Goal: Transaction & Acquisition: Purchase product/service

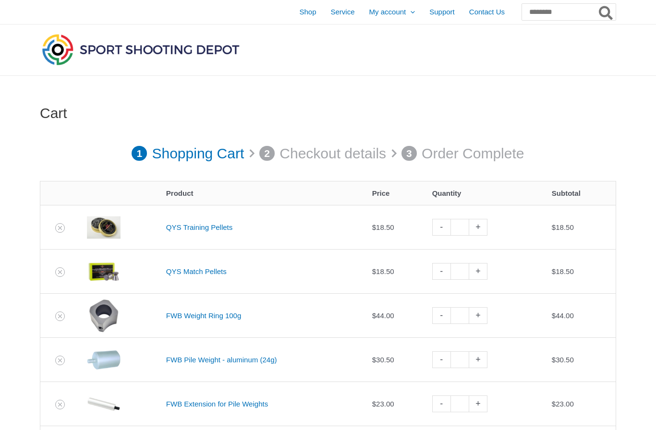
click at [487, 268] on link "+" at bounding box center [478, 271] width 18 height 17
type input "*"
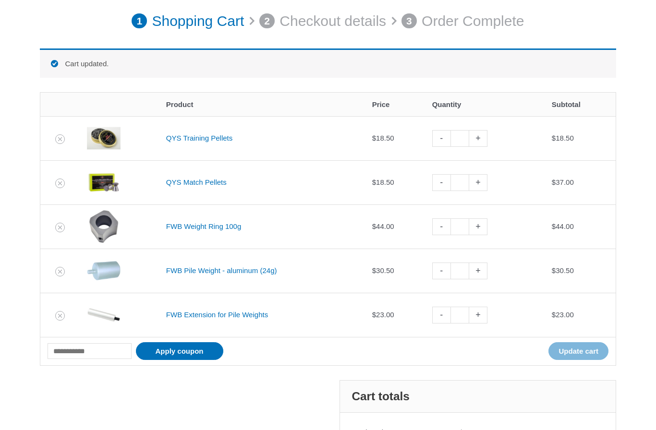
scroll to position [205, 0]
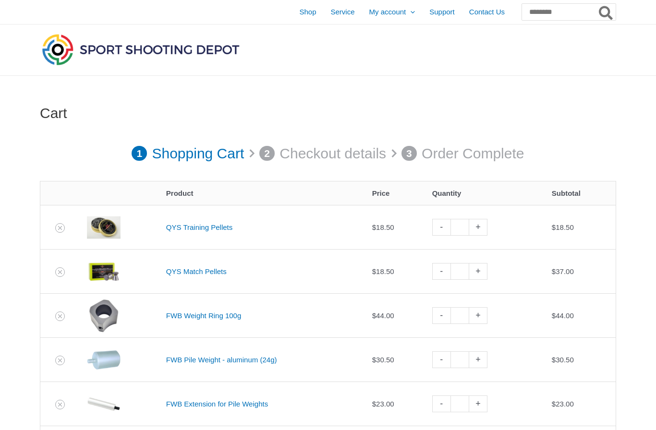
scroll to position [205, 0]
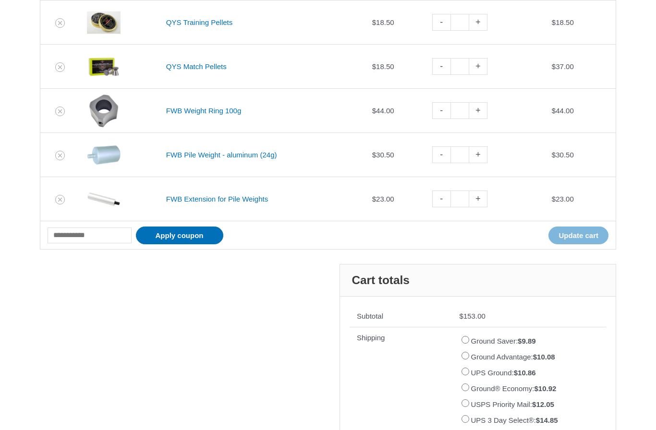
click at [207, 111] on link "FWB Weight Ring 100g" at bounding box center [203, 111] width 75 height 8
click at [59, 109] on icon "Remove FWB Weight Ring 100g from cart" at bounding box center [60, 111] width 7 height 7
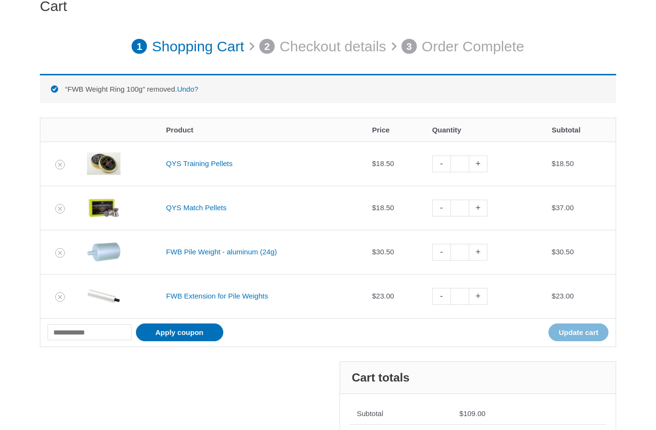
scroll to position [97, 0]
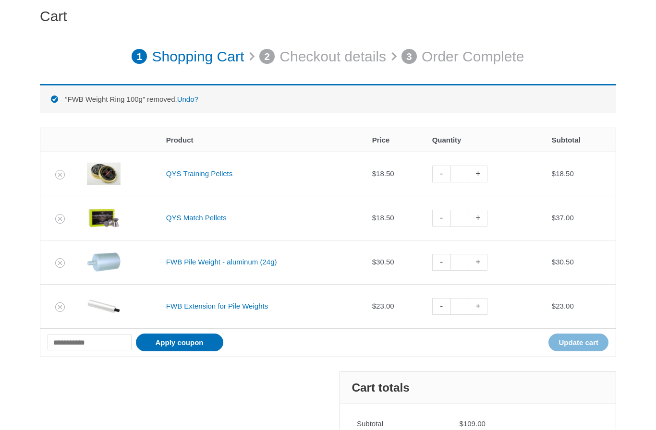
click at [482, 175] on link "+" at bounding box center [478, 174] width 18 height 17
type input "*"
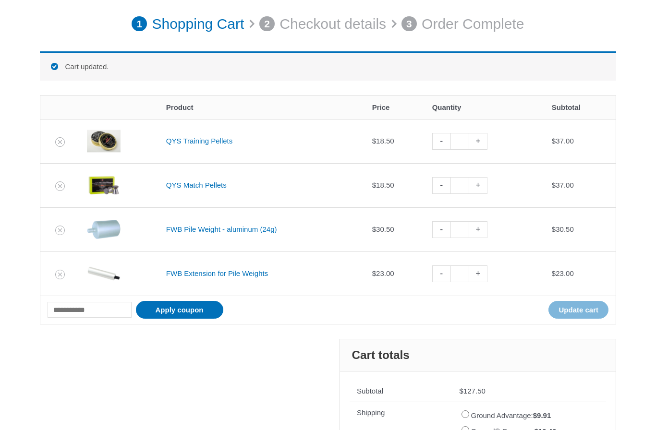
scroll to position [133, 0]
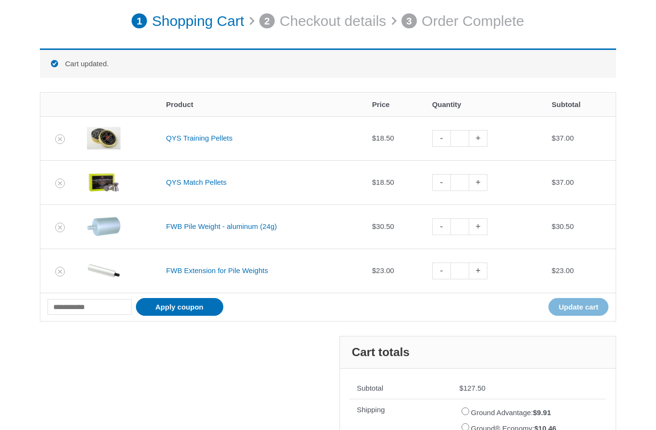
click at [445, 141] on link "-" at bounding box center [441, 138] width 18 height 17
type input "*"
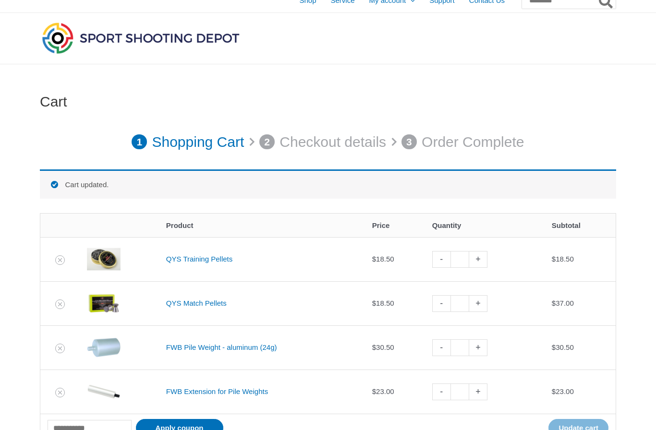
scroll to position [0, 0]
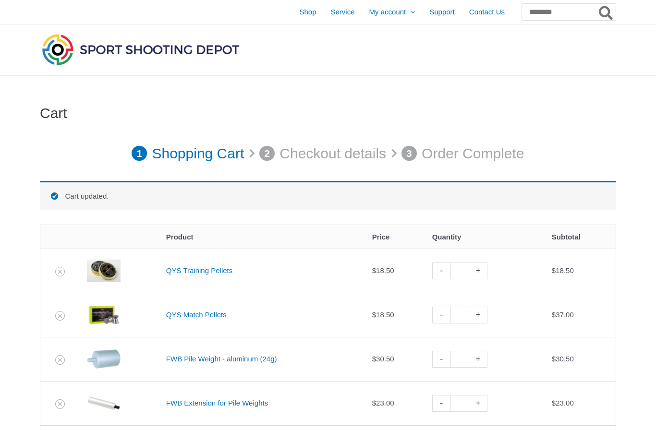
click at [299, 15] on span "Shop" at bounding box center [307, 12] width 17 height 24
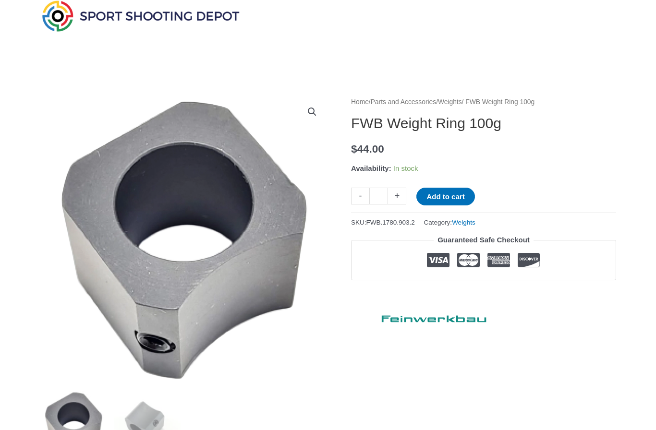
scroll to position [31, 0]
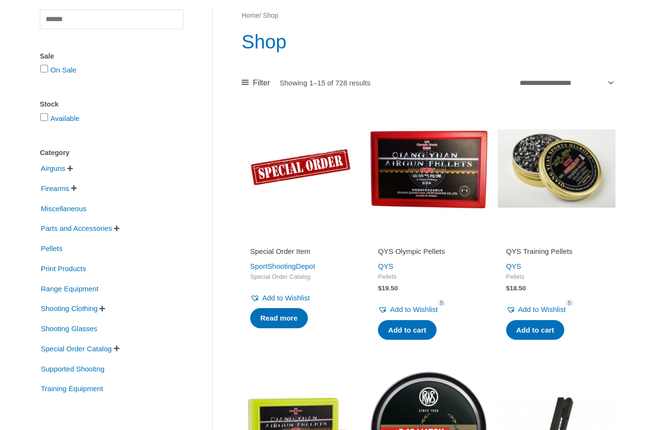
scroll to position [87, 0]
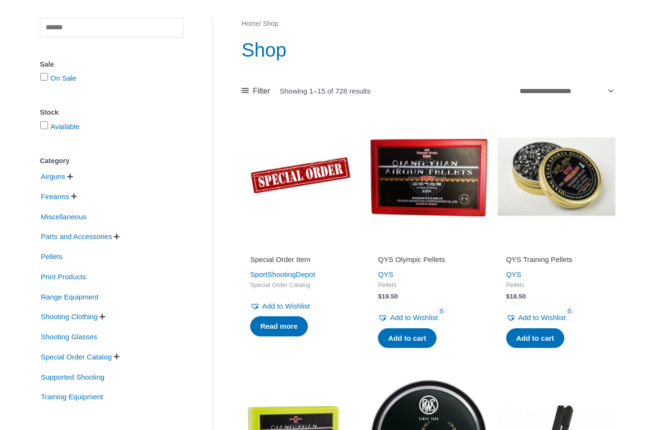
click at [109, 237] on span "Parts and Accessories" at bounding box center [76, 237] width 73 height 16
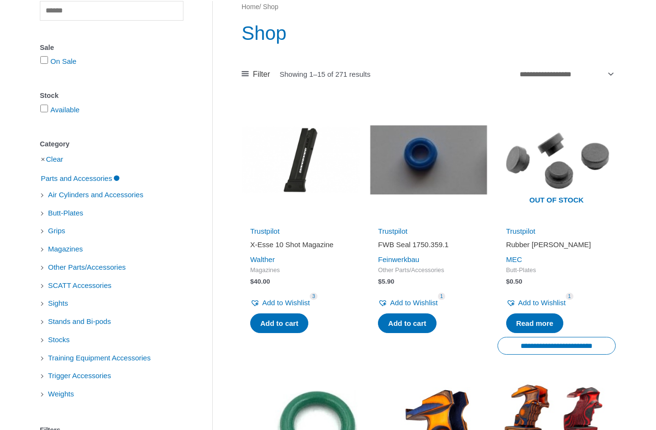
scroll to position [106, 0]
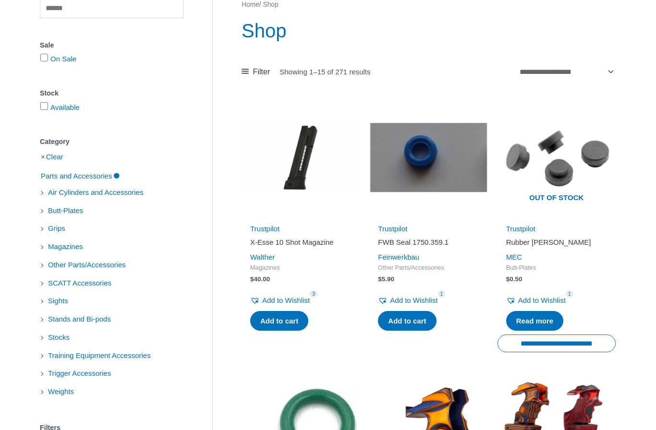
click at [62, 398] on span "Weights" at bounding box center [61, 392] width 28 height 16
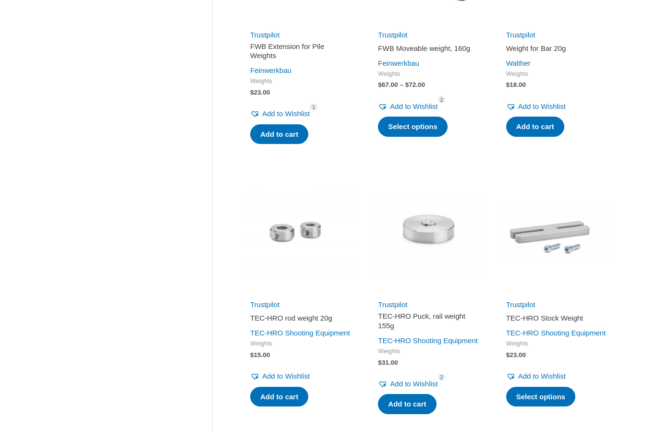
scroll to position [572, 0]
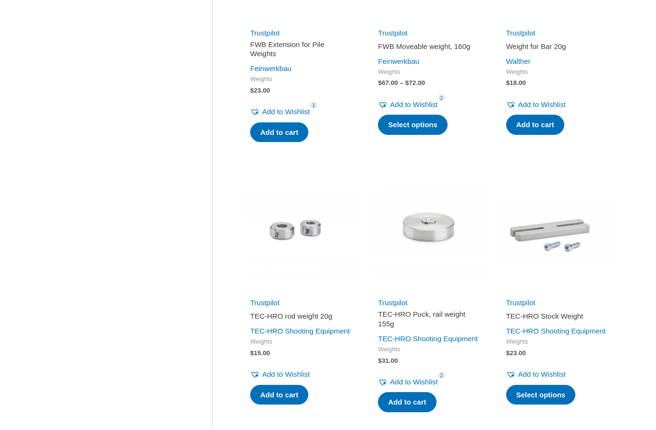
click at [298, 327] on link "TEC-HRO Shooting Equipment" at bounding box center [300, 331] width 100 height 8
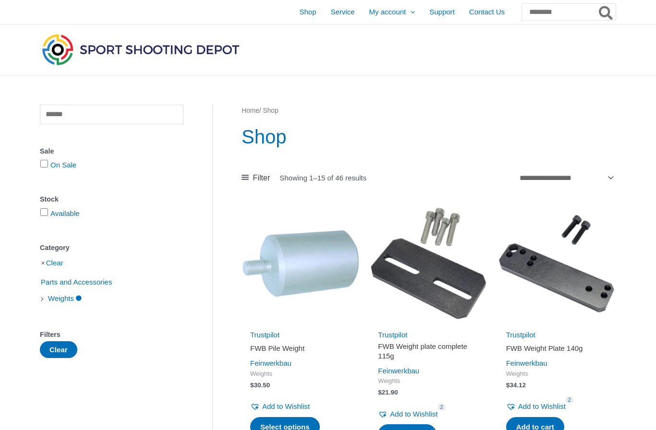
scroll to position [606, 0]
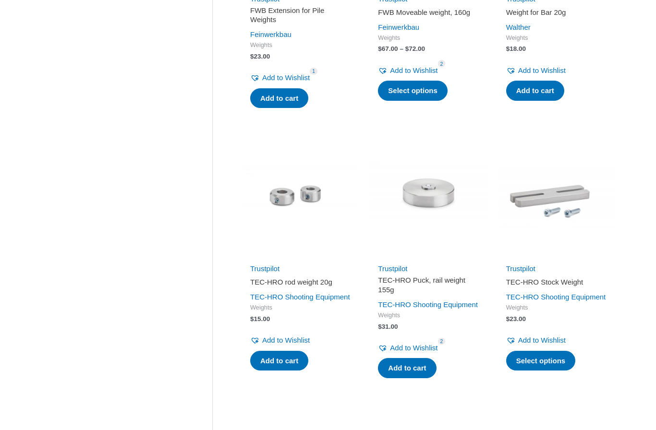
click at [292, 293] on link "TEC-HRO Shooting Equipment" at bounding box center [300, 297] width 100 height 8
click at [300, 194] on img at bounding box center [301, 197] width 118 height 118
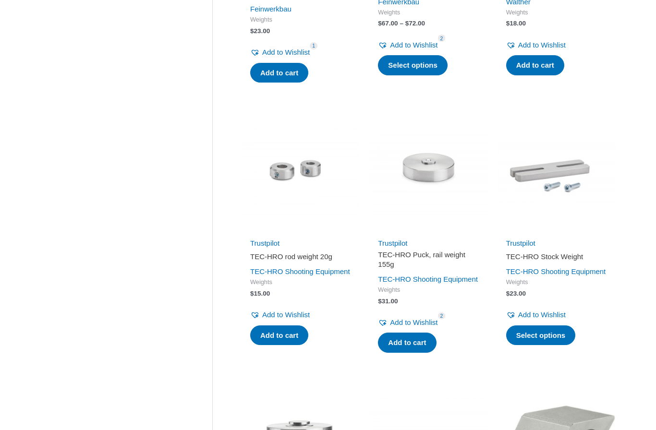
scroll to position [633, 0]
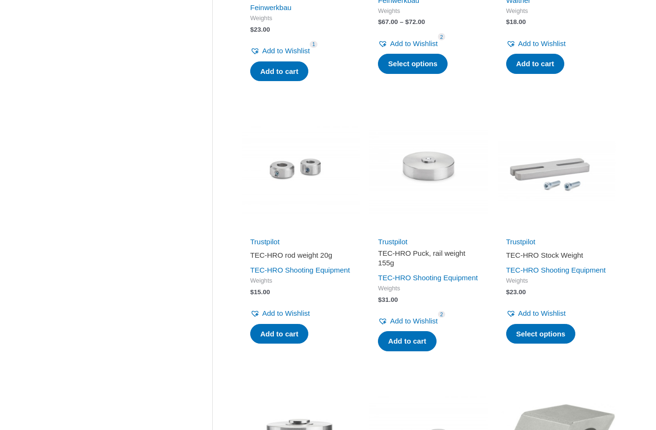
click at [439, 186] on img at bounding box center [428, 170] width 118 height 118
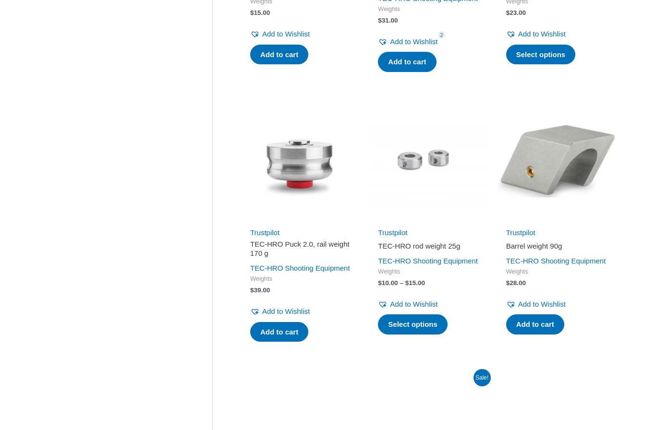
scroll to position [914, 0]
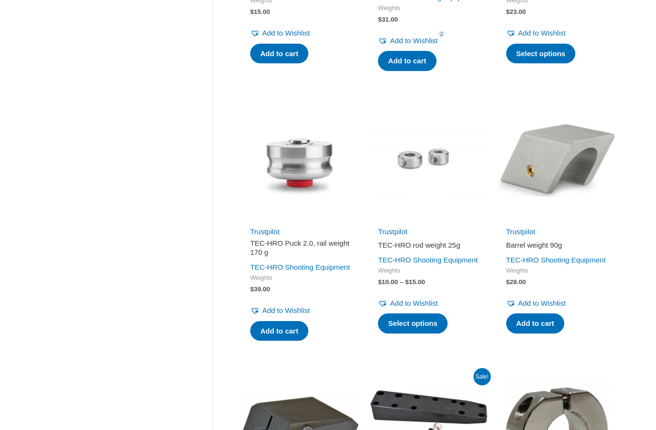
click at [439, 184] on img at bounding box center [428, 160] width 118 height 118
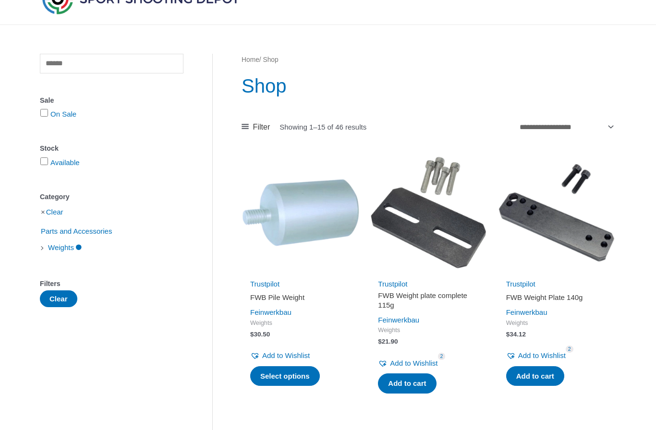
scroll to position [50, 0]
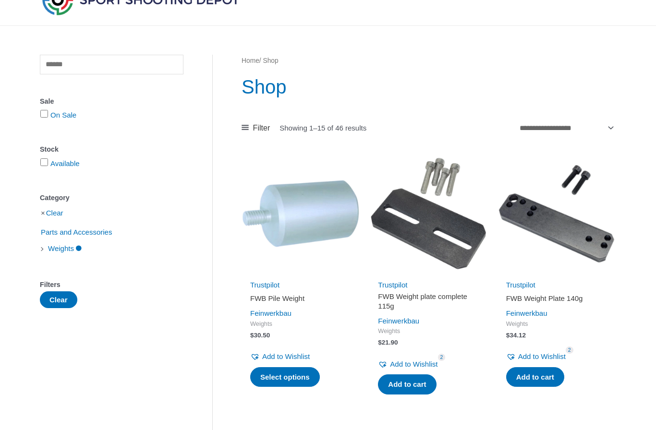
click at [295, 296] on h2 "FWB Pile Weight" at bounding box center [300, 299] width 101 height 10
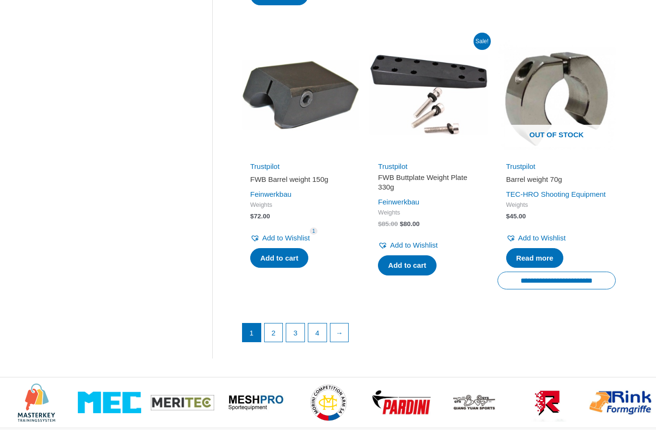
scroll to position [1249, 0]
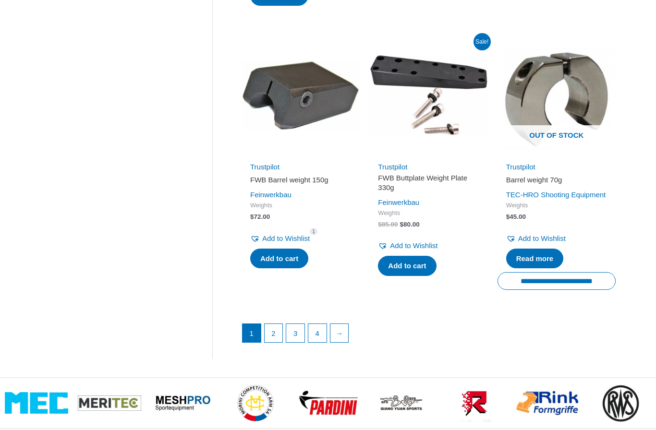
click at [277, 342] on link "2" at bounding box center [274, 333] width 18 height 18
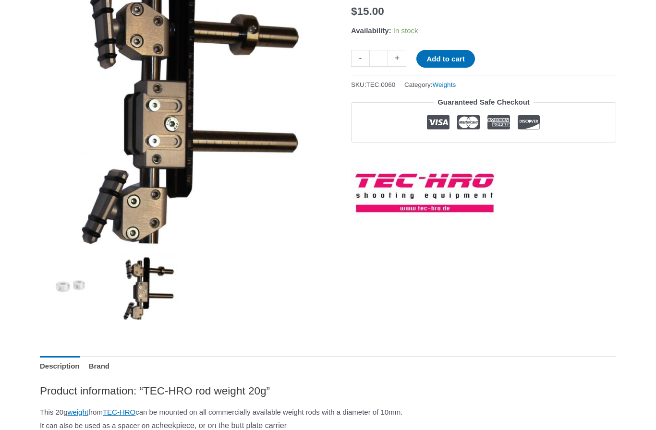
scroll to position [169, 0]
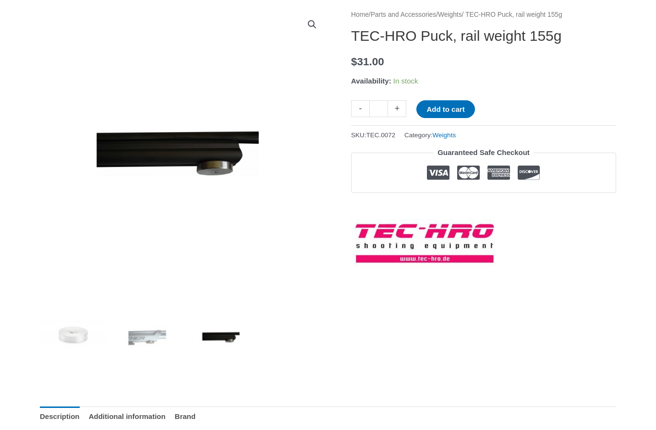
scroll to position [93, 0]
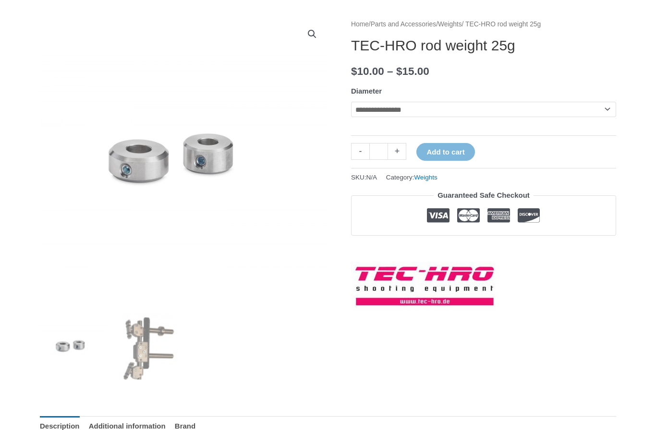
scroll to position [151, 0]
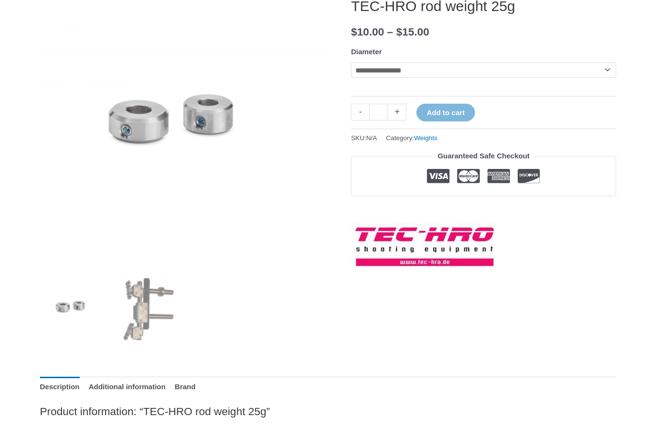
click at [573, 75] on select "**********" at bounding box center [483, 69] width 265 height 15
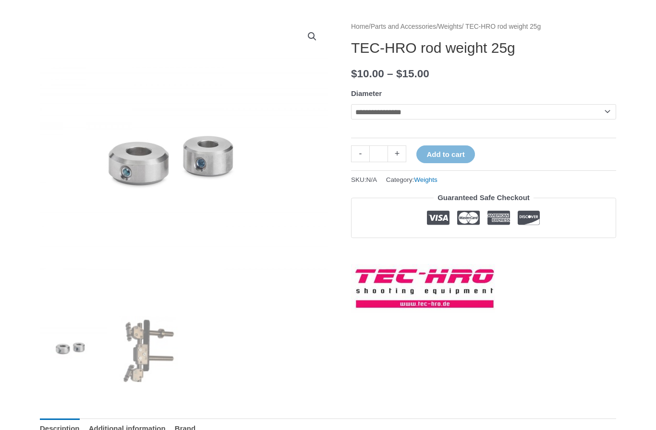
scroll to position [107, 0]
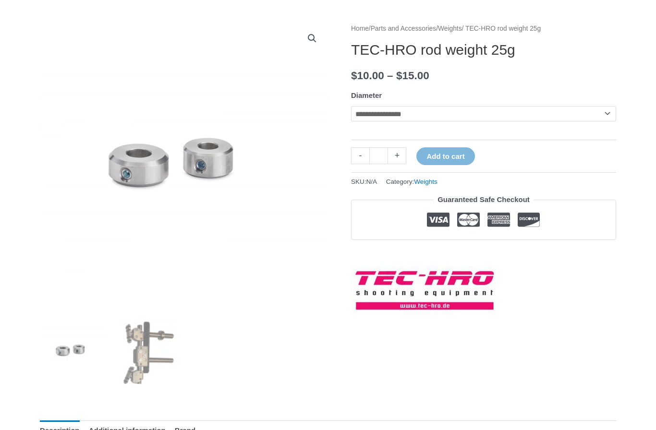
click at [512, 116] on select "**********" at bounding box center [483, 113] width 265 height 15
click at [520, 117] on select "**********" at bounding box center [483, 113] width 265 height 15
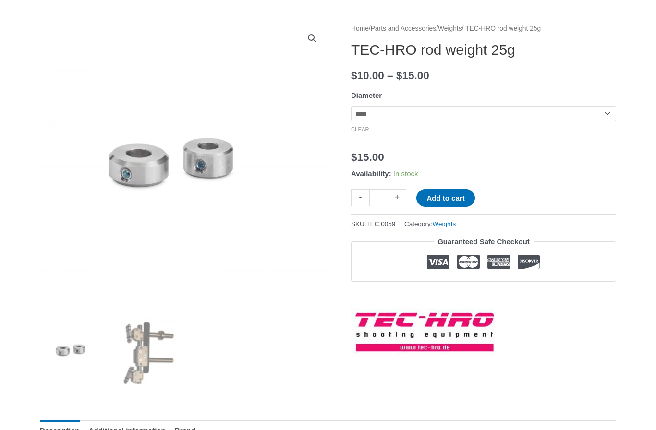
click at [568, 119] on select "**********" at bounding box center [483, 113] width 265 height 15
select select "****"
click at [564, 113] on select "**********" at bounding box center [483, 113] width 265 height 15
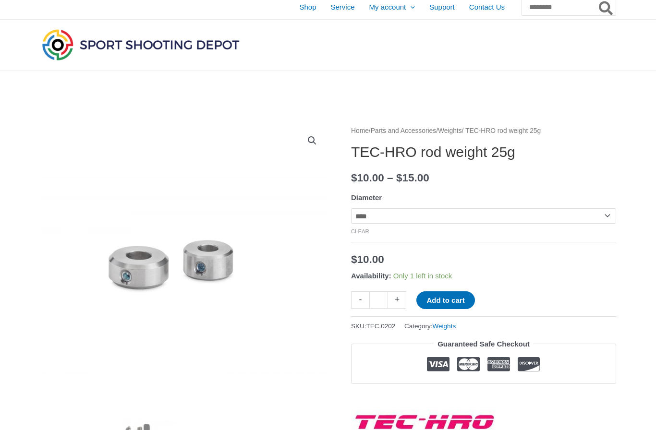
scroll to position [0, 0]
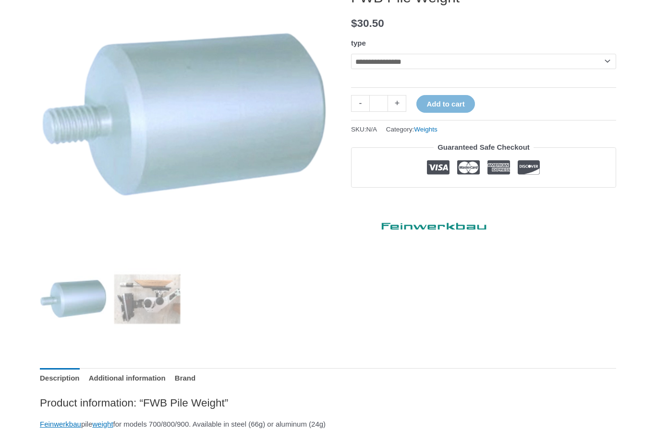
scroll to position [157, 0]
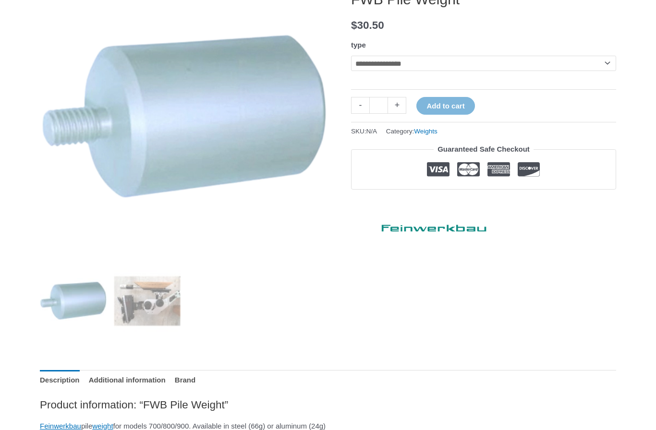
click at [579, 64] on select "**********" at bounding box center [483, 63] width 265 height 15
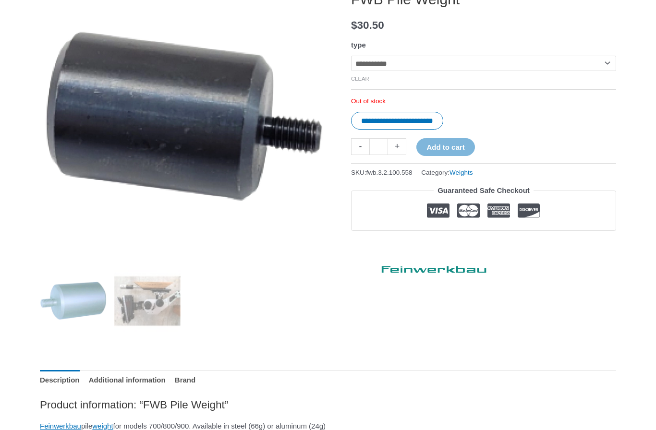
click at [597, 66] on select "**********" at bounding box center [483, 63] width 265 height 15
select select "**********"
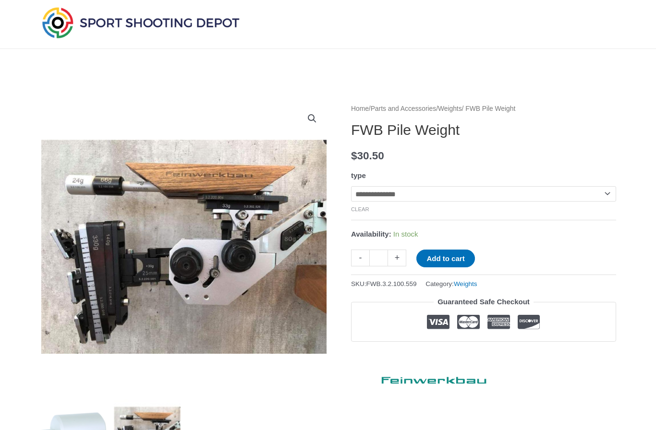
scroll to position [0, 0]
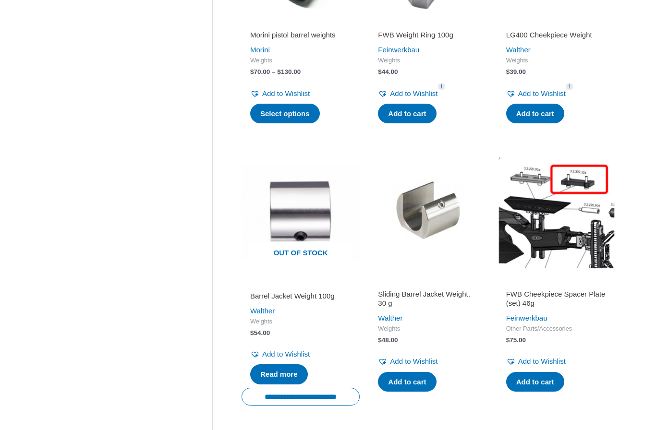
scroll to position [1172, 0]
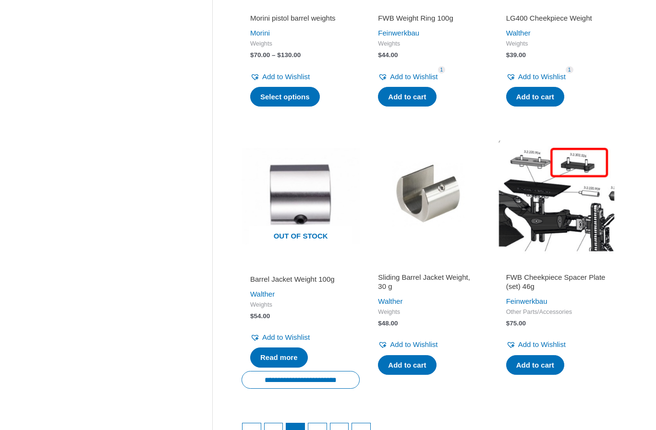
click at [545, 154] on img at bounding box center [556, 196] width 118 height 118
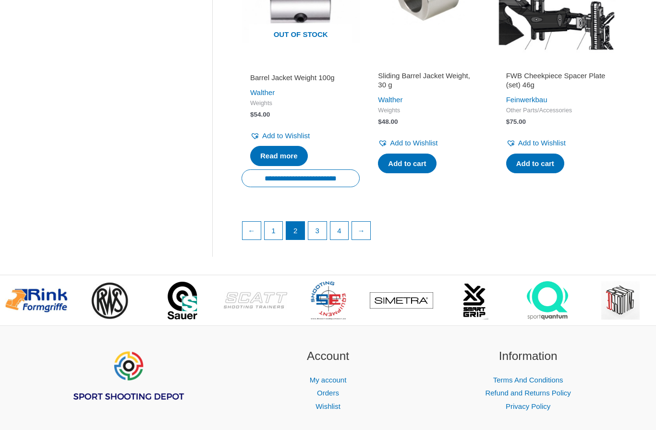
scroll to position [1375, 0]
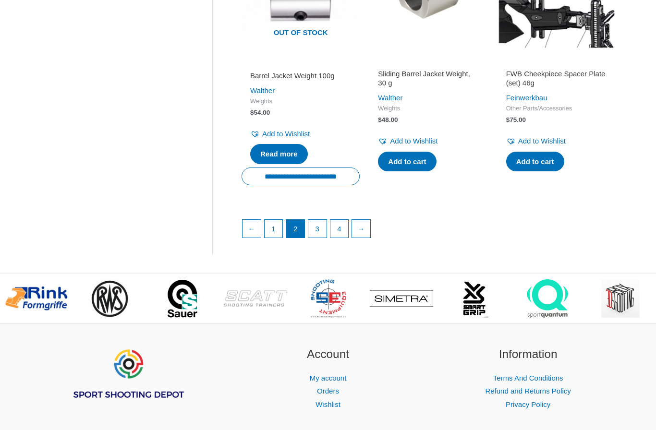
click at [267, 220] on link "1" at bounding box center [274, 229] width 18 height 18
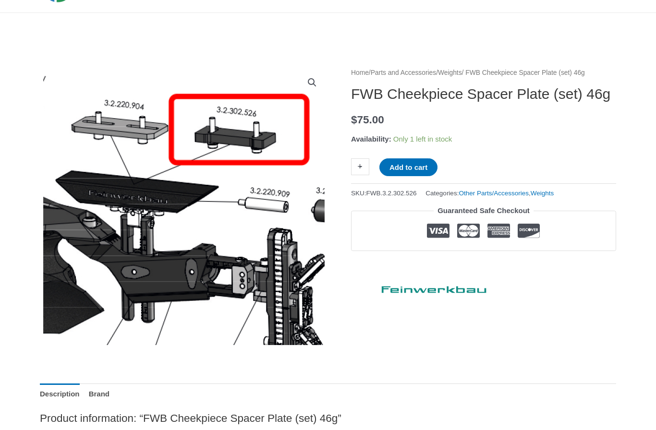
scroll to position [62, 0]
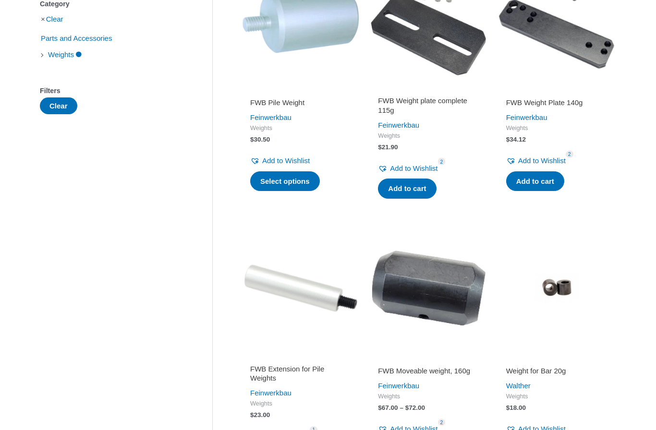
scroll to position [285, 0]
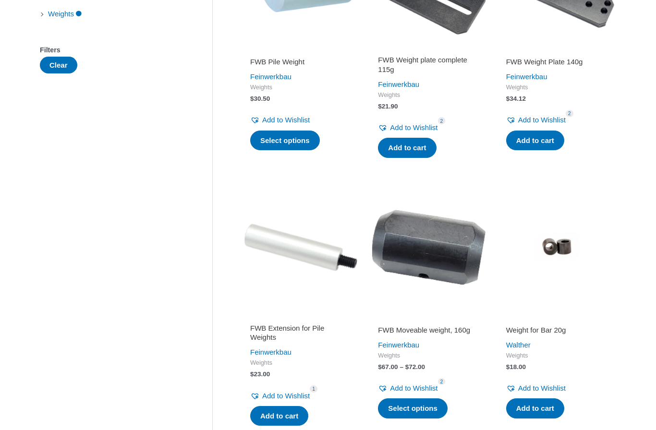
click at [309, 328] on h2 "FWB Extension for Pile Weights" at bounding box center [300, 333] width 101 height 19
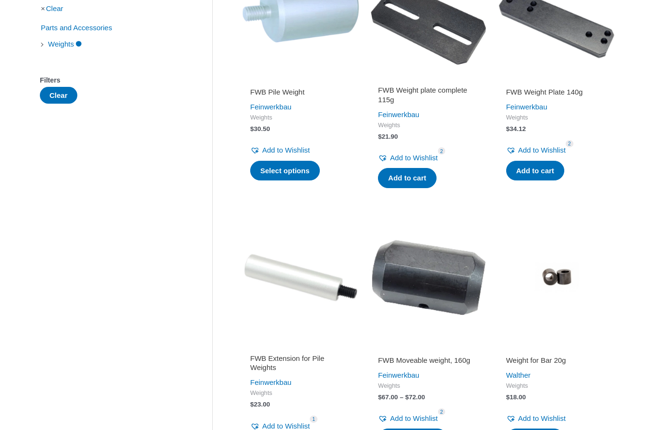
scroll to position [255, 0]
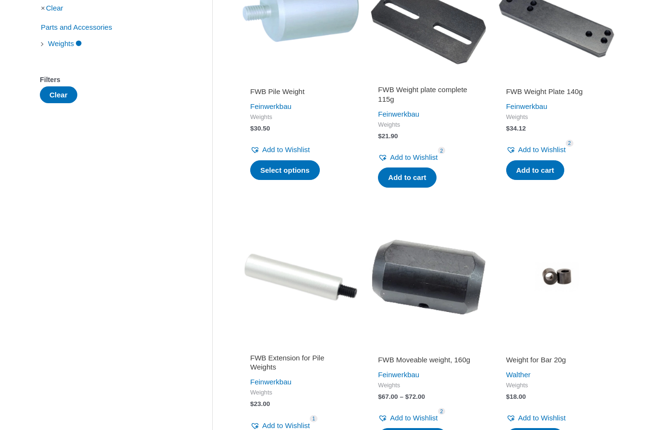
click at [312, 27] on img at bounding box center [301, 9] width 118 height 118
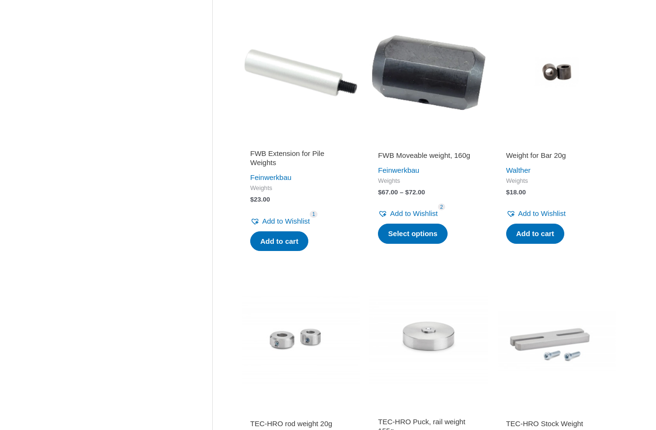
scroll to position [467, 0]
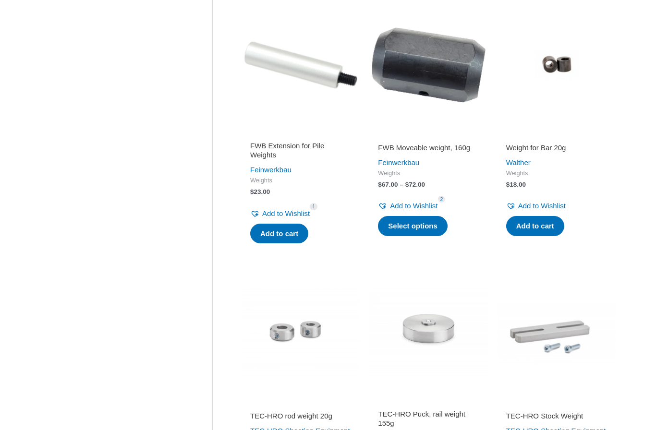
click at [447, 90] on img at bounding box center [428, 65] width 118 height 118
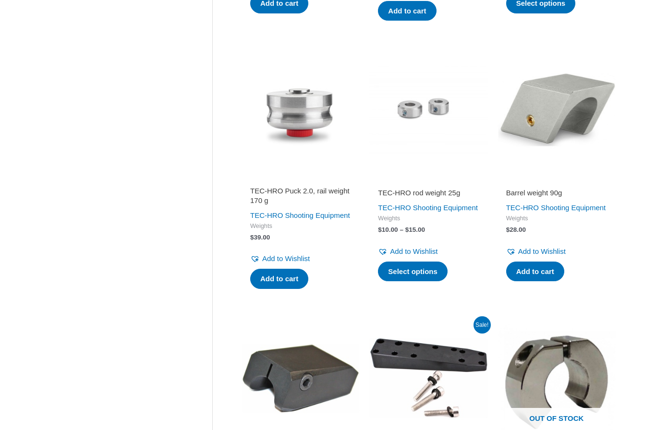
scroll to position [959, 0]
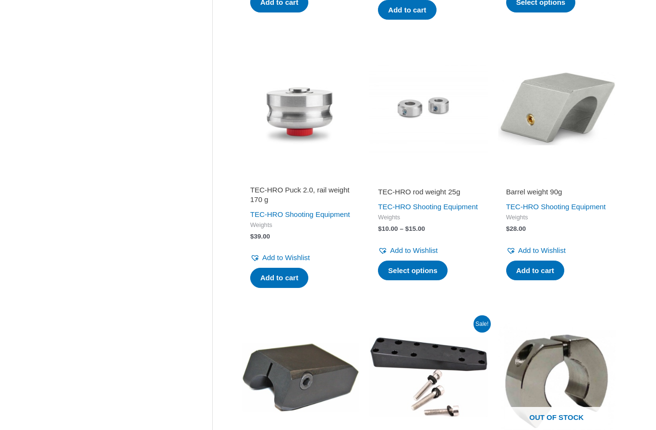
click at [556, 128] on img at bounding box center [556, 109] width 118 height 118
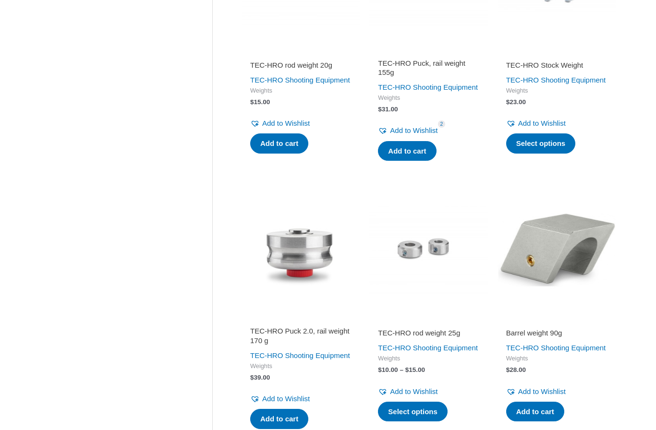
scroll to position [831, 0]
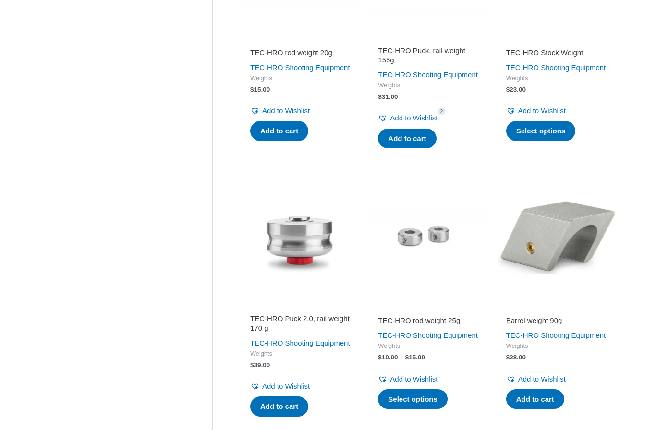
click at [316, 321] on h2 "TEC-HRO Puck 2.0, rail weight 170 g" at bounding box center [300, 323] width 101 height 19
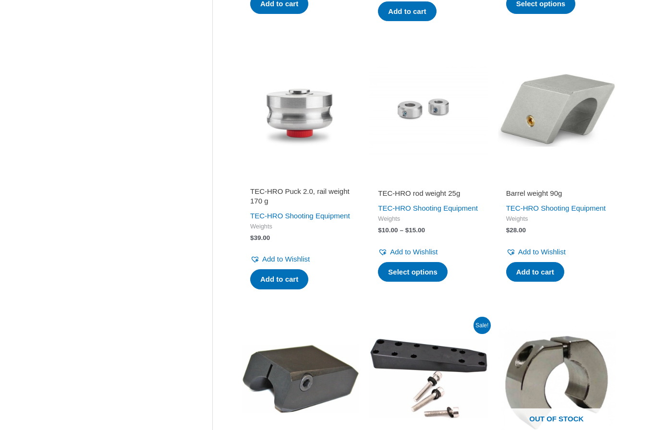
scroll to position [971, 0]
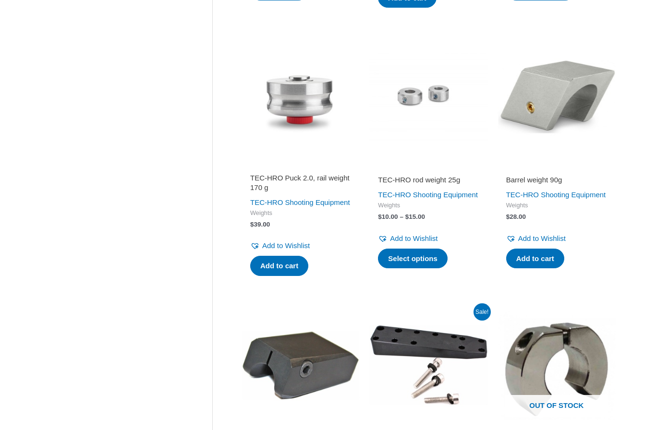
click at [538, 269] on link "Add to cart" at bounding box center [535, 259] width 58 height 20
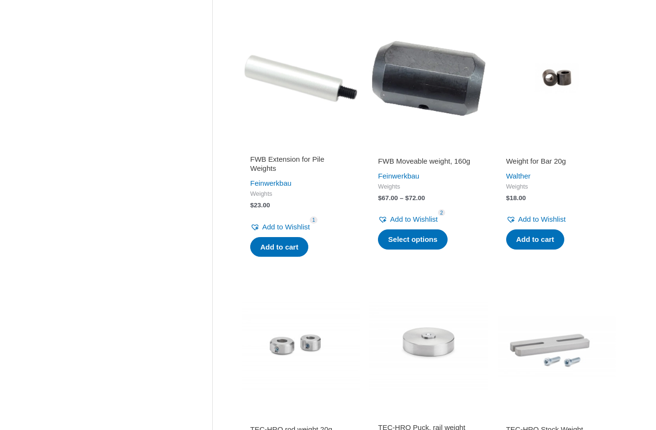
scroll to position [450, 0]
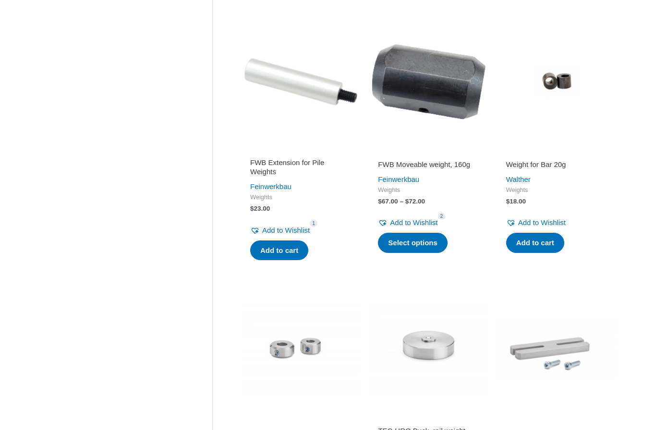
click at [319, 158] on h2 "FWB Extension for Pile Weights" at bounding box center [300, 167] width 101 height 19
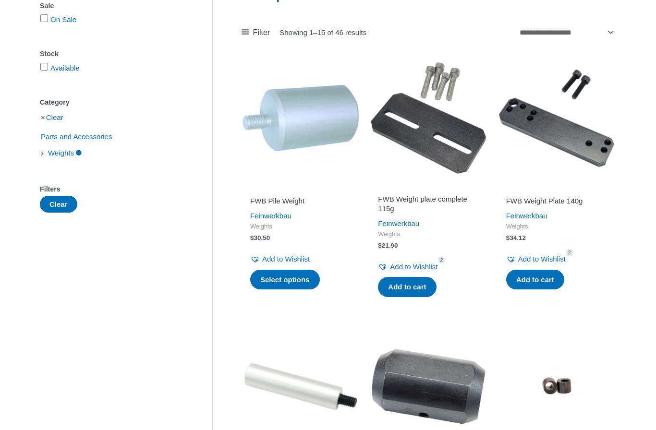
scroll to position [0, 0]
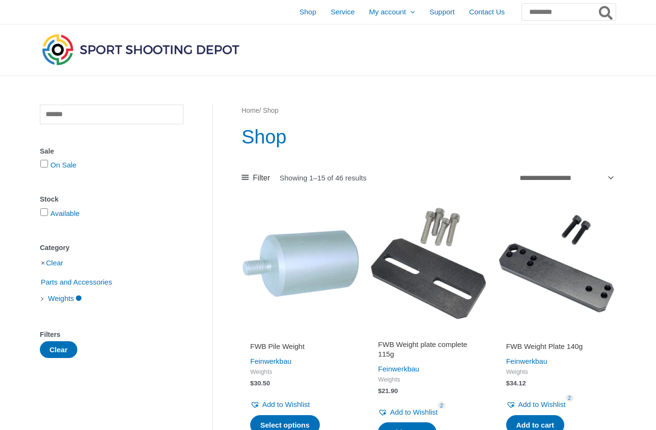
click at [299, 8] on span "Shop" at bounding box center [307, 12] width 17 height 24
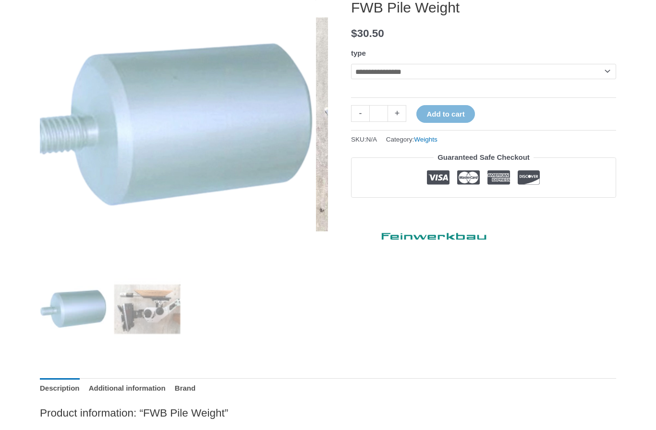
scroll to position [144, 0]
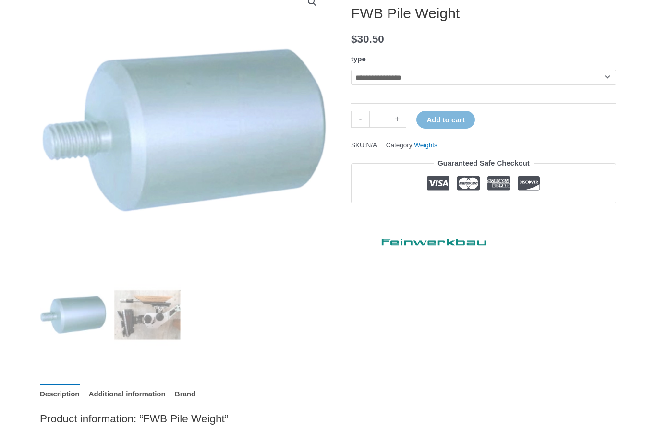
click at [465, 79] on select "**********" at bounding box center [483, 77] width 265 height 15
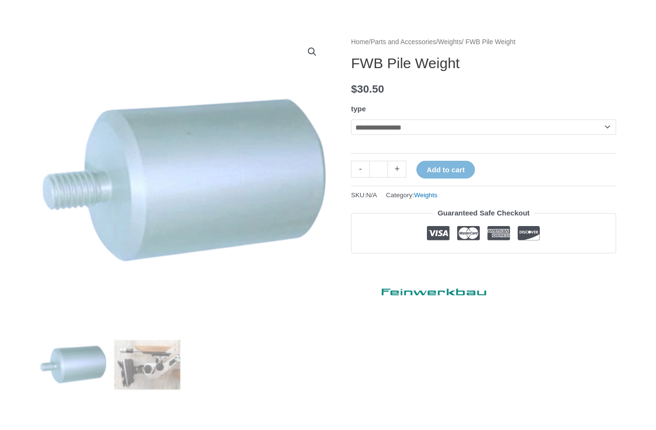
scroll to position [0, 0]
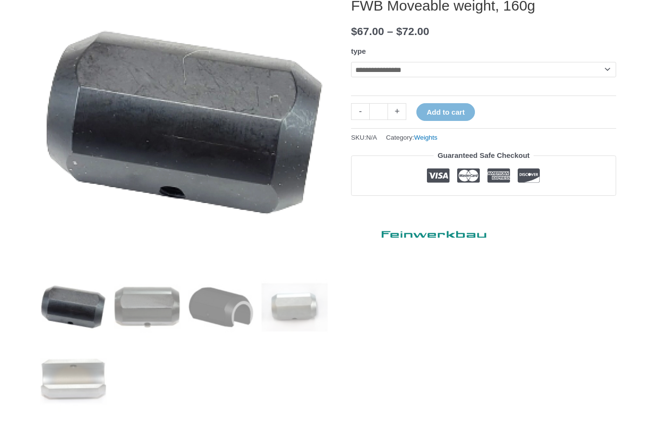
scroll to position [147, 0]
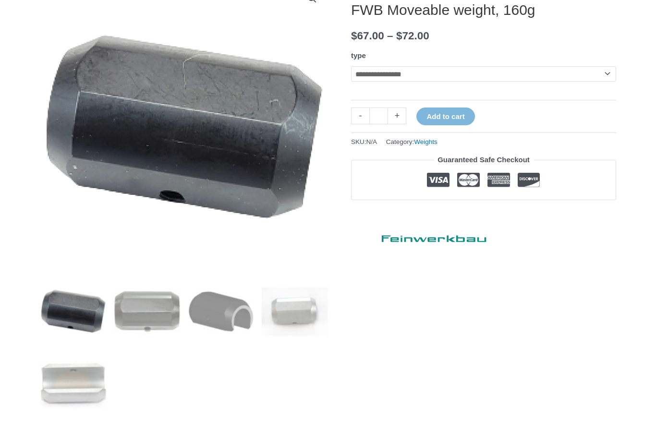
click at [434, 77] on select "**********" at bounding box center [483, 73] width 265 height 15
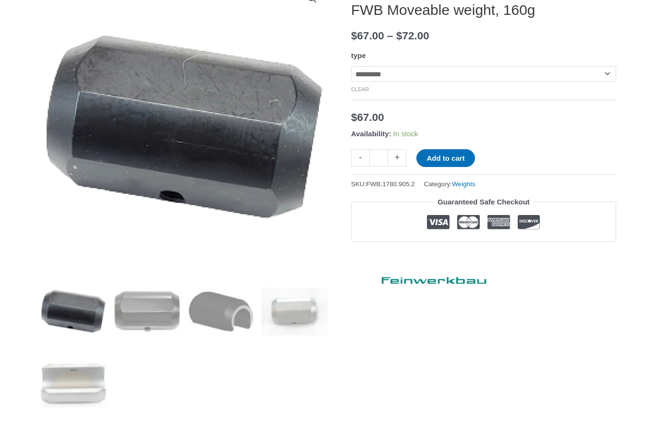
click at [447, 75] on select "**********" at bounding box center [483, 73] width 265 height 15
select select "**********"
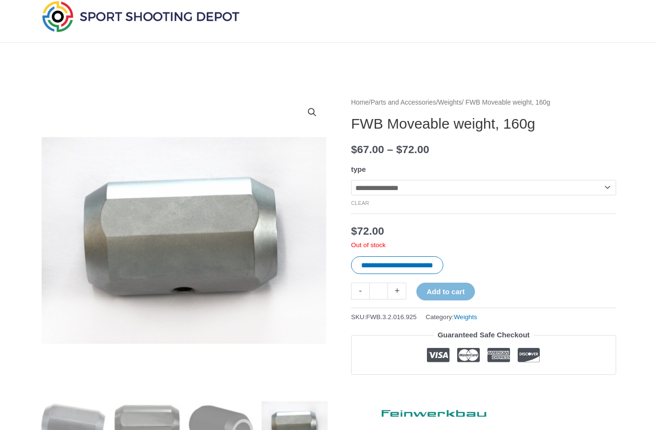
scroll to position [0, 0]
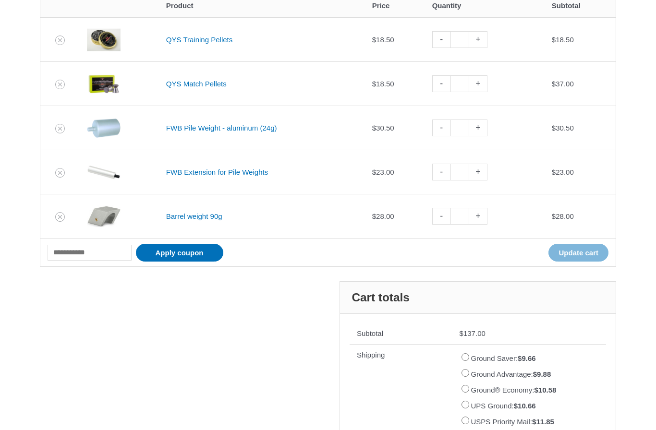
scroll to position [225, 0]
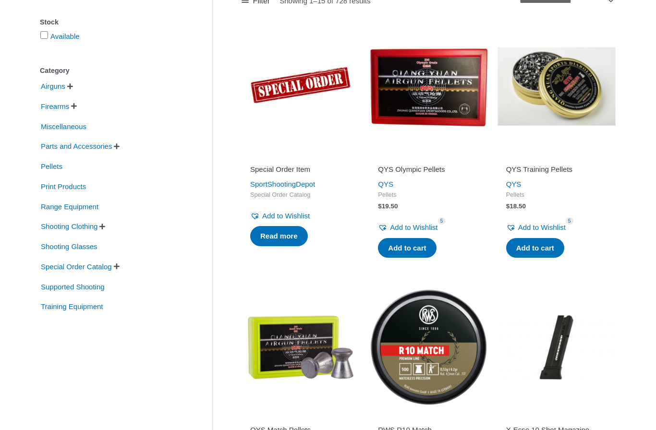
scroll to position [180, 0]
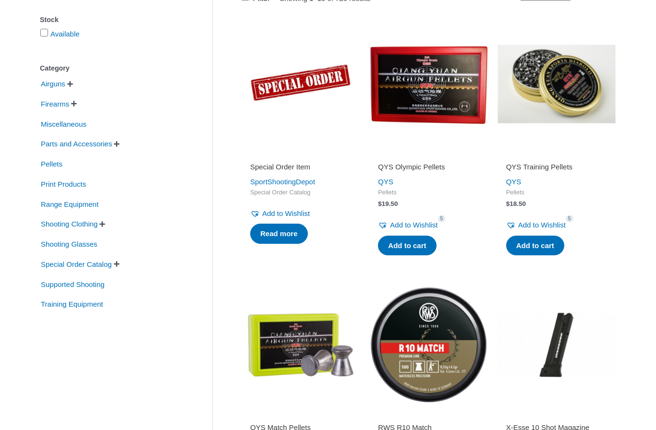
click at [553, 92] on img at bounding box center [556, 84] width 118 height 118
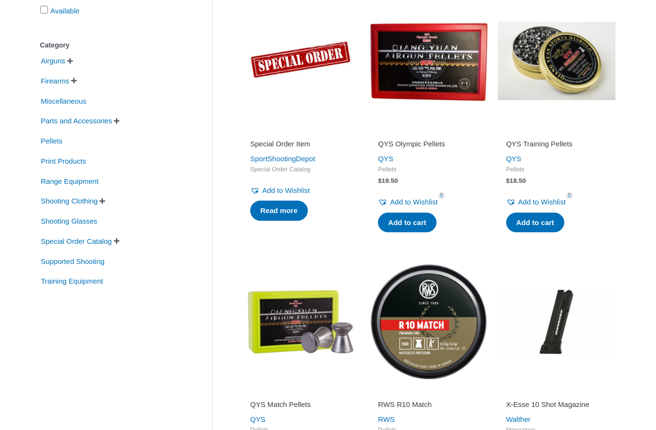
scroll to position [200, 0]
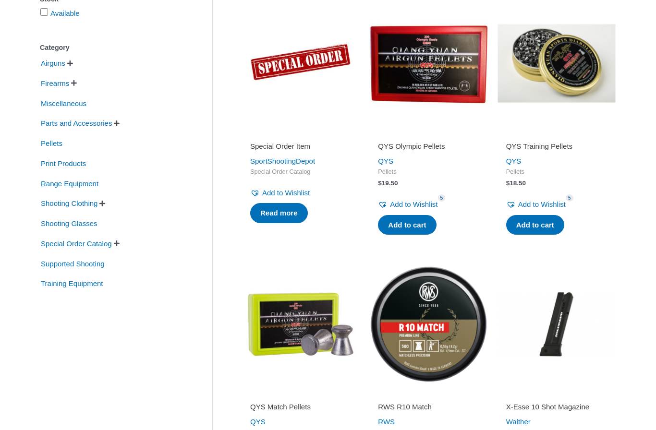
click at [52, 146] on span "Pellets" at bounding box center [52, 143] width 24 height 16
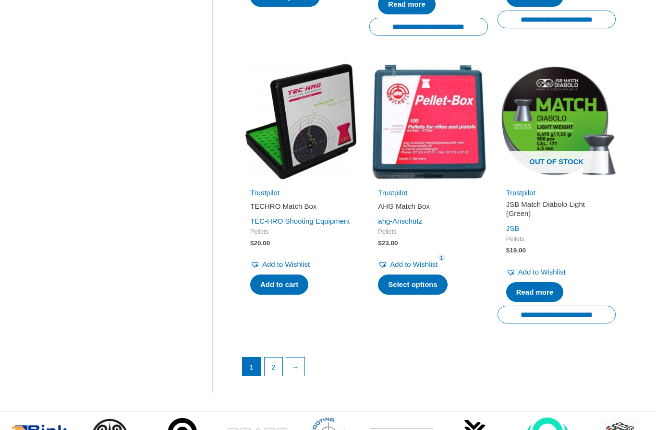
scroll to position [1245, 0]
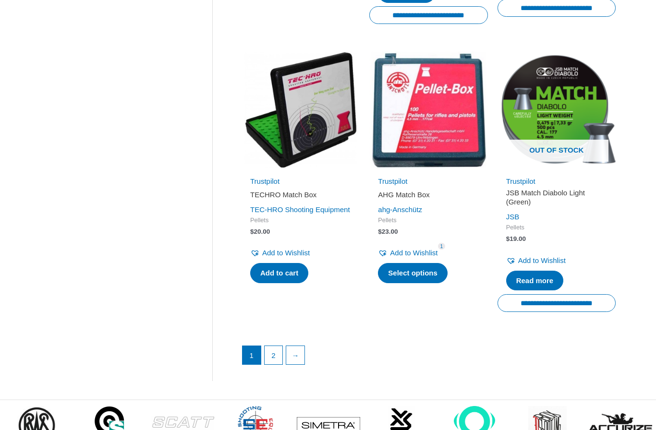
click at [274, 346] on link "2" at bounding box center [274, 355] width 18 height 18
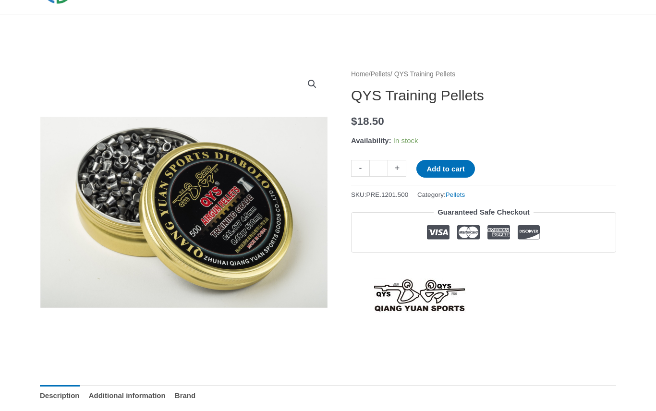
scroll to position [60, 0]
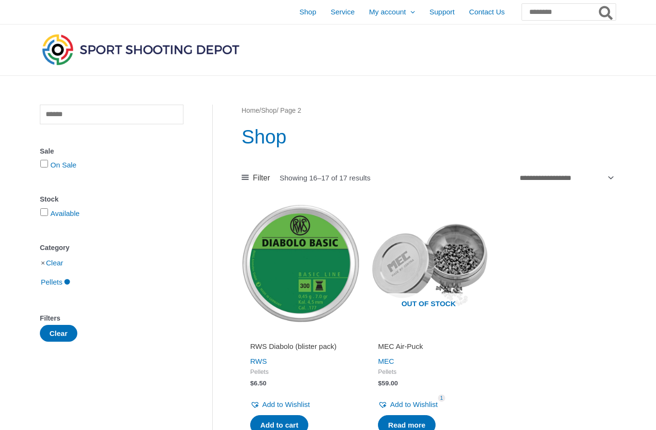
click at [74, 178] on div "Clear Sale On Sale Stock Available Category Clear Pellets Filters Clear" at bounding box center [112, 223] width 144 height 237
click at [65, 167] on link "On Sale" at bounding box center [63, 165] width 26 height 8
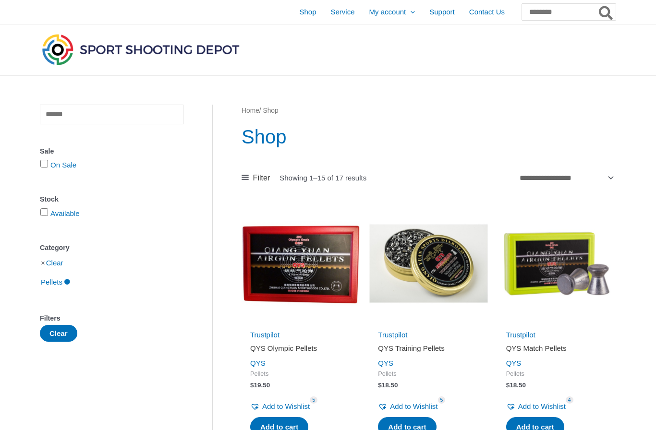
click at [299, 15] on span "Shop" at bounding box center [307, 12] width 17 height 24
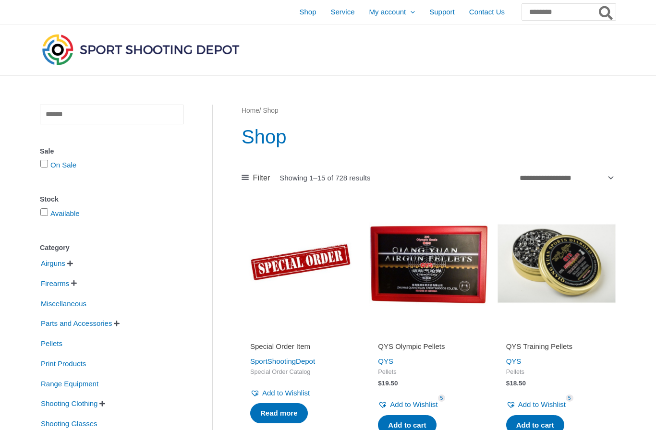
click at [331, 9] on span "Service" at bounding box center [343, 12] width 24 height 24
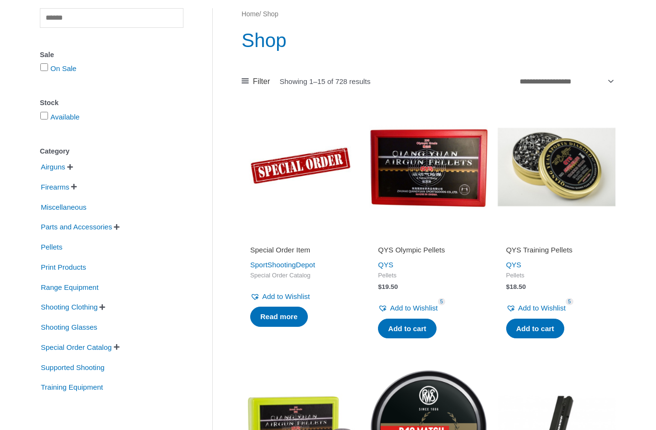
scroll to position [97, 0]
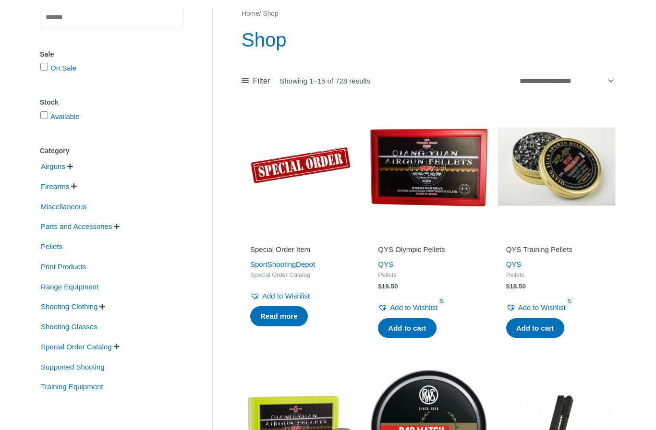
click at [66, 175] on span "Airguns" at bounding box center [53, 166] width 26 height 16
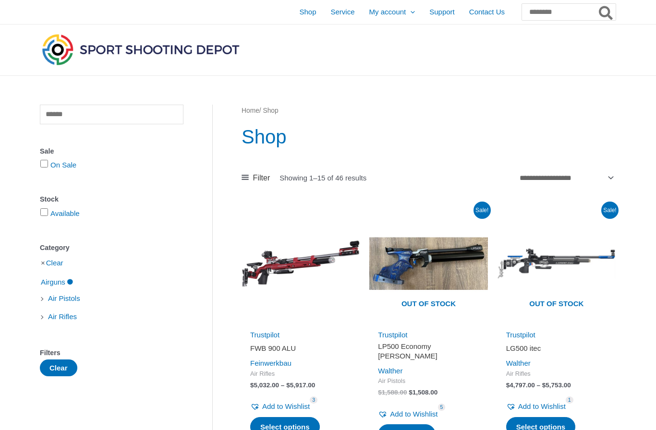
click at [299, 15] on span "Shop" at bounding box center [307, 12] width 17 height 24
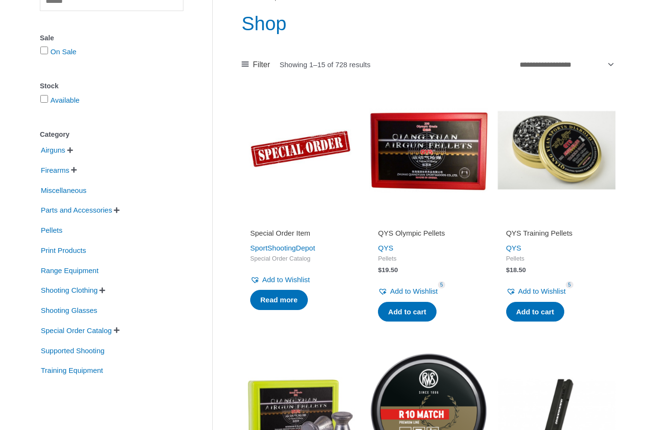
scroll to position [114, 0]
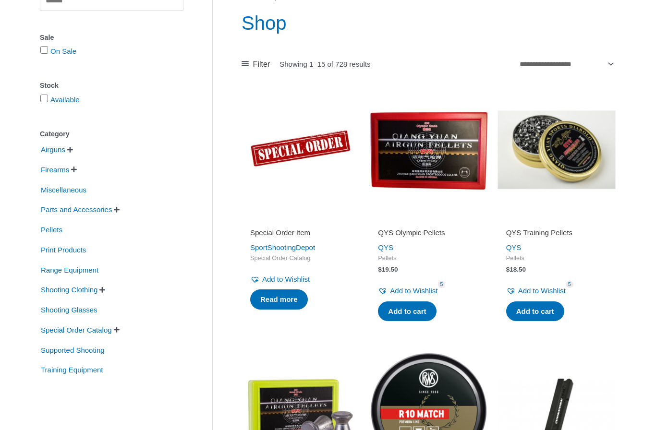
click at [80, 253] on span "Print Products" at bounding box center [63, 250] width 47 height 16
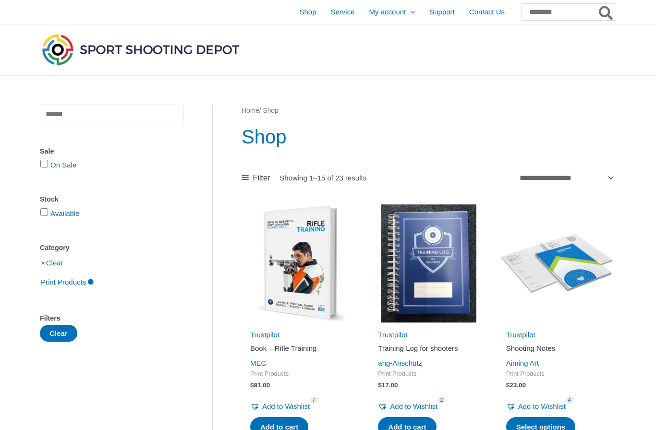
click at [299, 13] on span "Shop" at bounding box center [307, 12] width 17 height 24
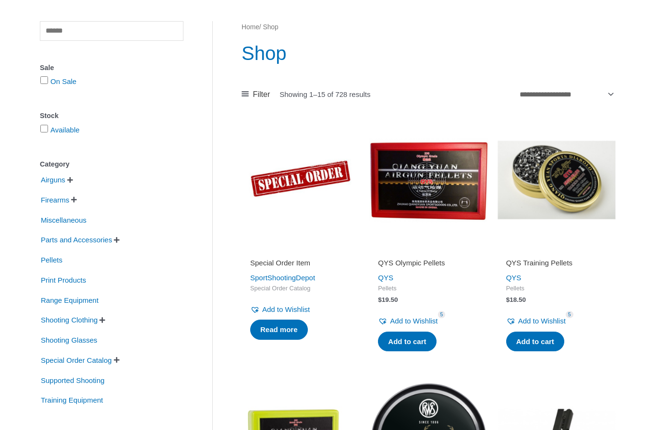
scroll to position [123, 0]
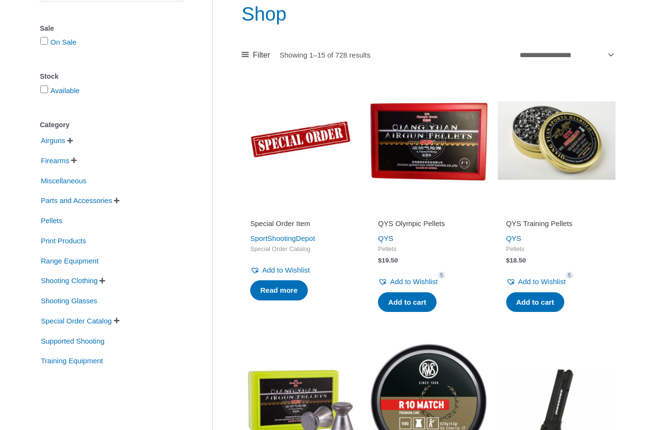
click at [83, 306] on span "Shooting Glasses" at bounding box center [69, 301] width 59 height 16
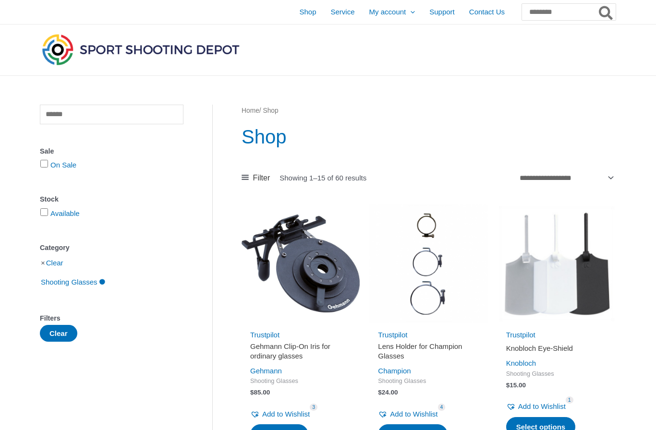
click at [299, 15] on span "Shop" at bounding box center [307, 12] width 17 height 24
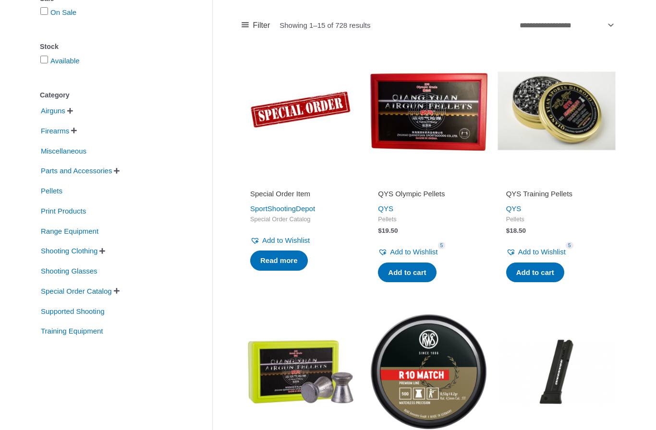
scroll to position [160, 0]
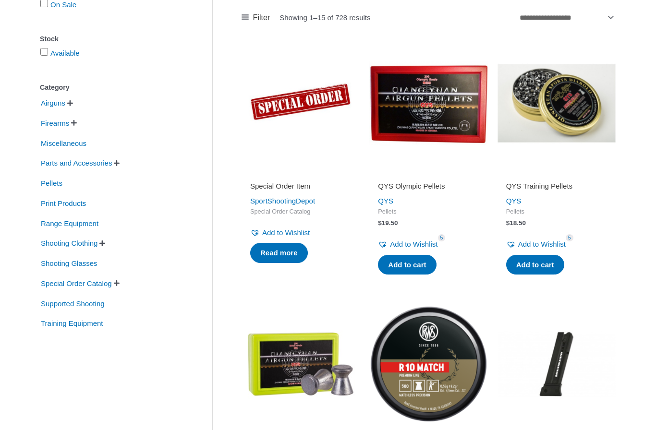
click at [85, 331] on span "Training Equipment" at bounding box center [72, 323] width 64 height 16
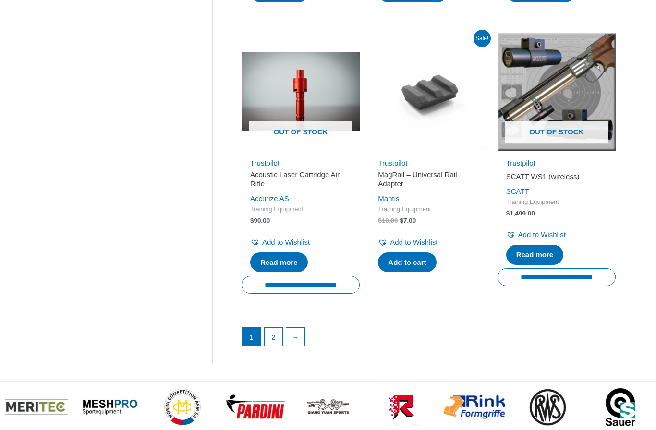
scroll to position [1261, 0]
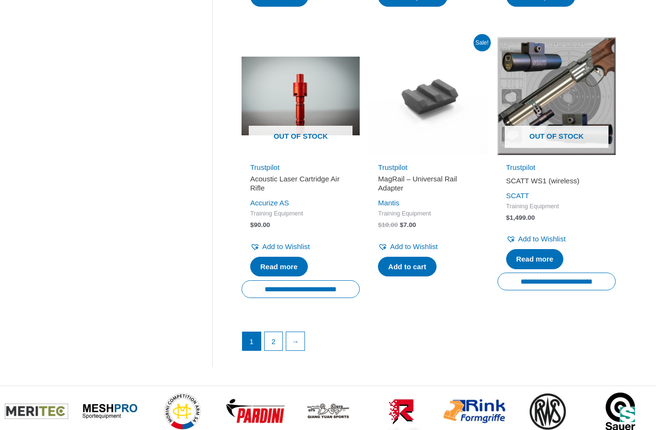
click at [276, 337] on link "2" at bounding box center [274, 341] width 18 height 18
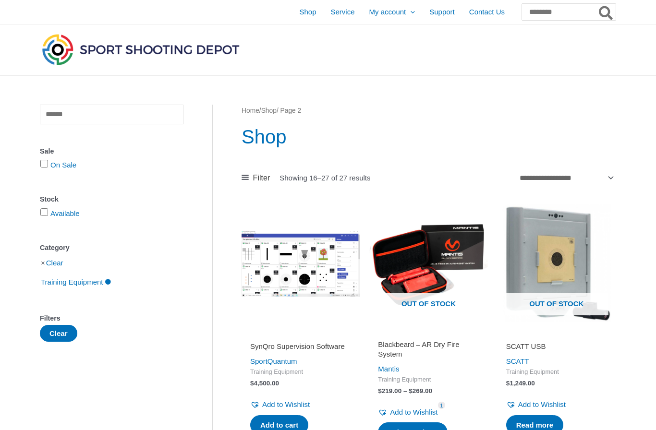
click at [299, 11] on span "Shop" at bounding box center [307, 12] width 17 height 24
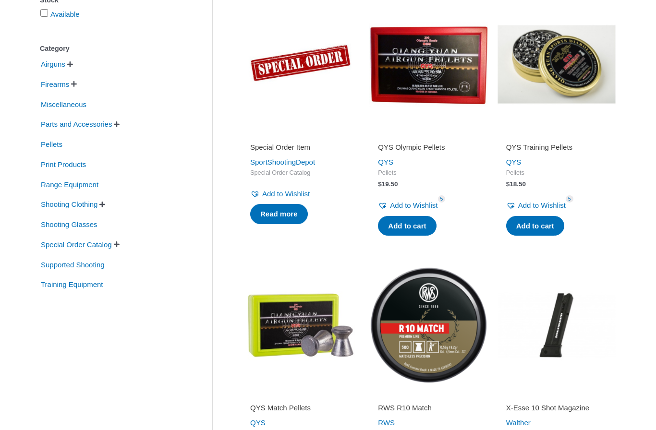
scroll to position [199, 0]
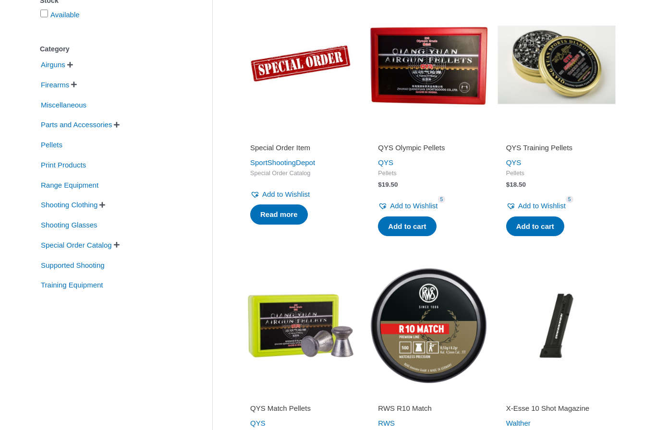
click at [102, 249] on span "Special Order Catalog" at bounding box center [76, 245] width 73 height 16
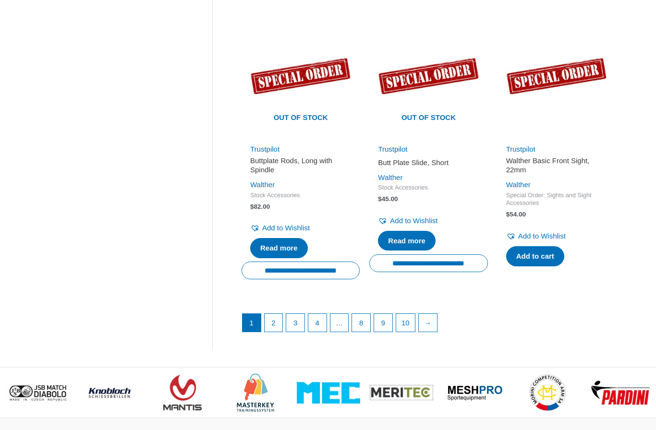
scroll to position [1305, 0]
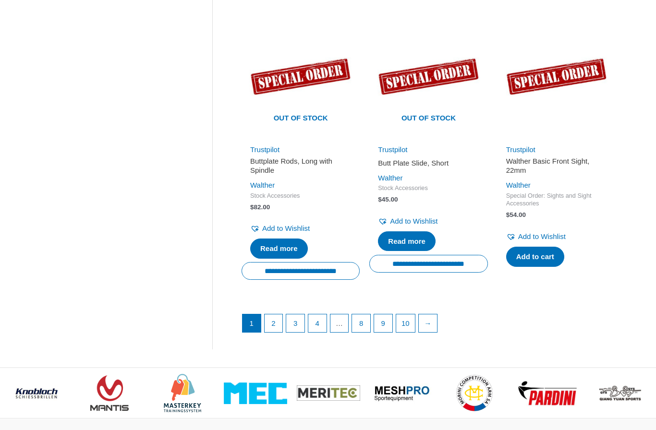
click at [273, 330] on link "2" at bounding box center [274, 323] width 18 height 18
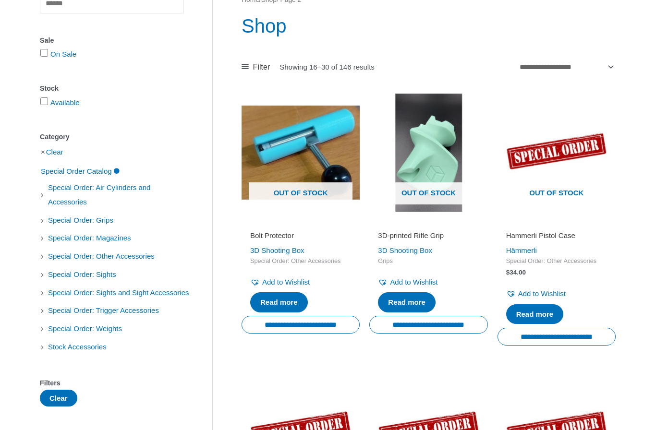
scroll to position [111, 0]
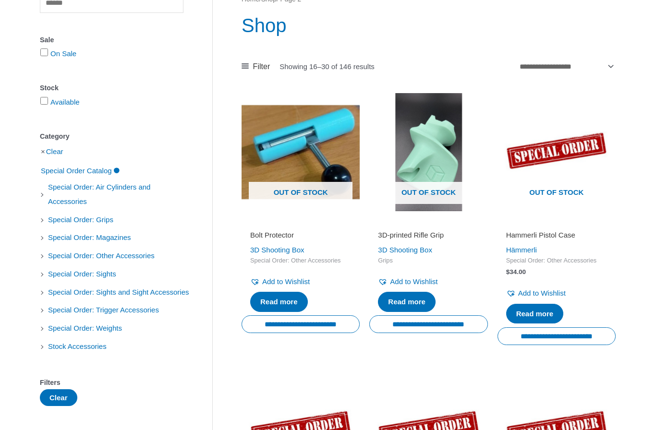
click at [115, 337] on span "Special Order: Weights" at bounding box center [85, 328] width 76 height 16
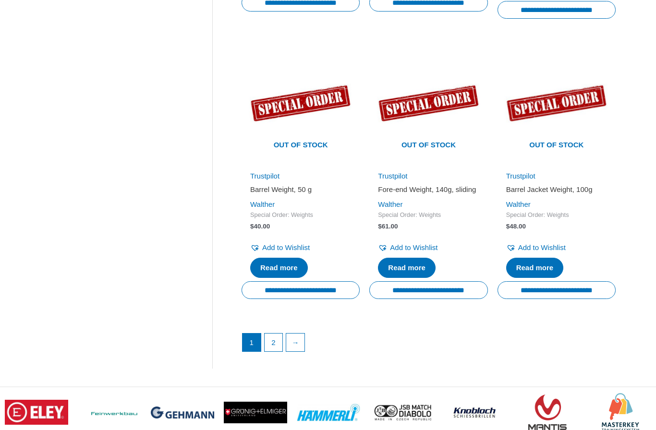
scroll to position [1304, 0]
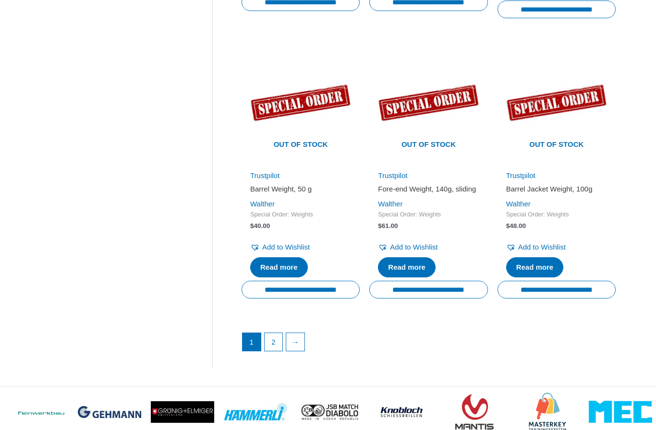
click at [271, 343] on link "2" at bounding box center [274, 342] width 18 height 18
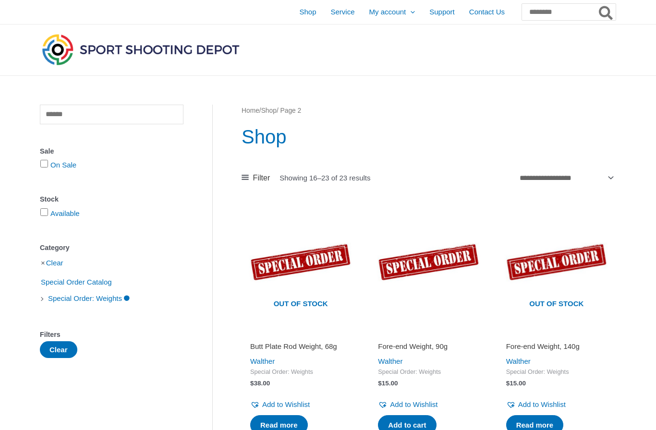
click at [299, 20] on span "Shop" at bounding box center [307, 12] width 17 height 24
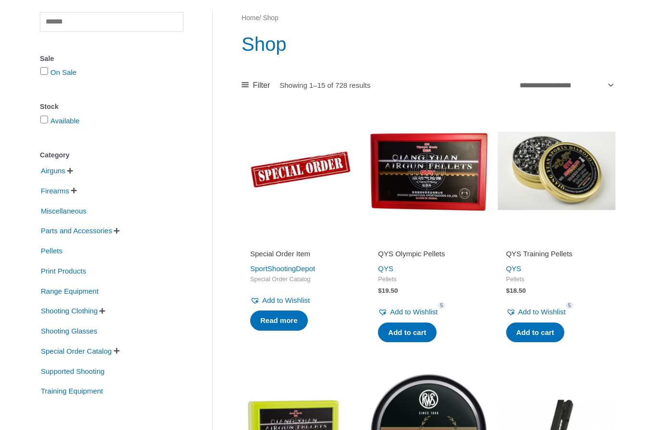
scroll to position [120, 0]
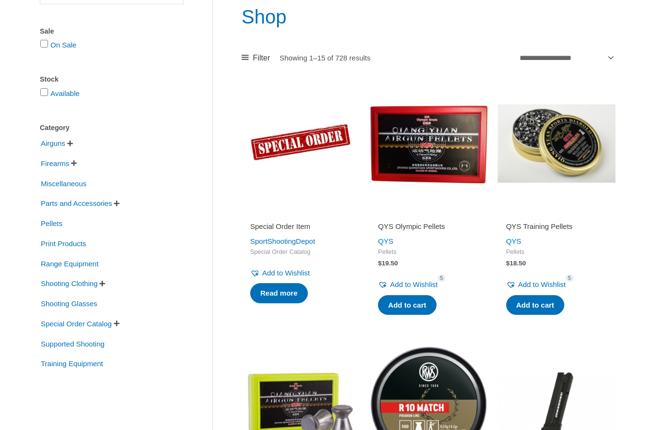
click at [83, 286] on span "Shooting Clothing" at bounding box center [69, 284] width 59 height 16
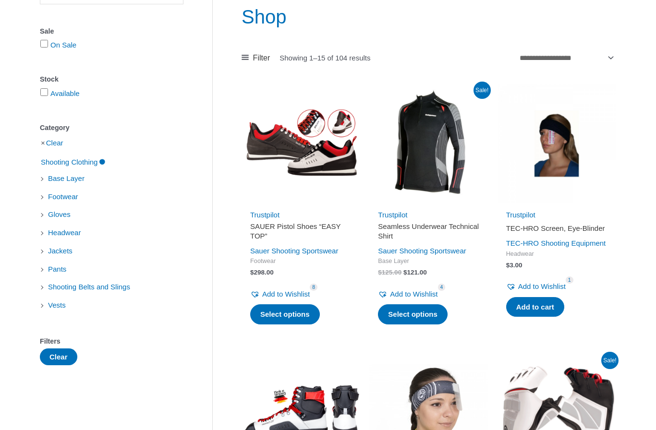
click at [437, 160] on img at bounding box center [428, 144] width 118 height 118
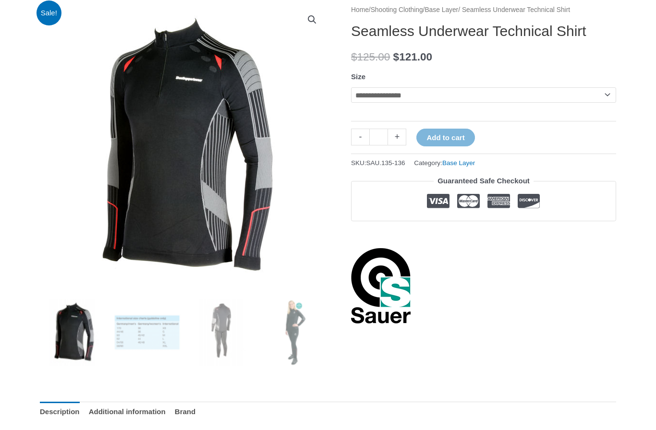
scroll to position [117, 0]
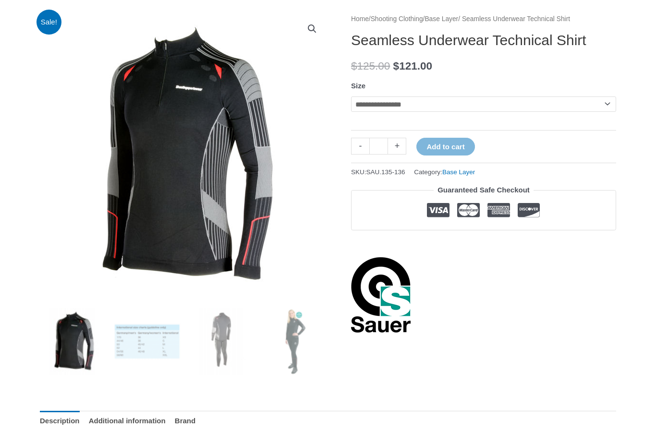
click at [591, 102] on select "**********" at bounding box center [483, 104] width 265 height 15
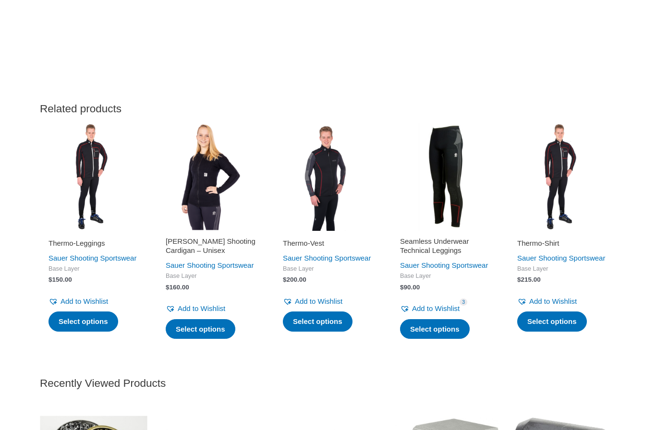
scroll to position [971, 0]
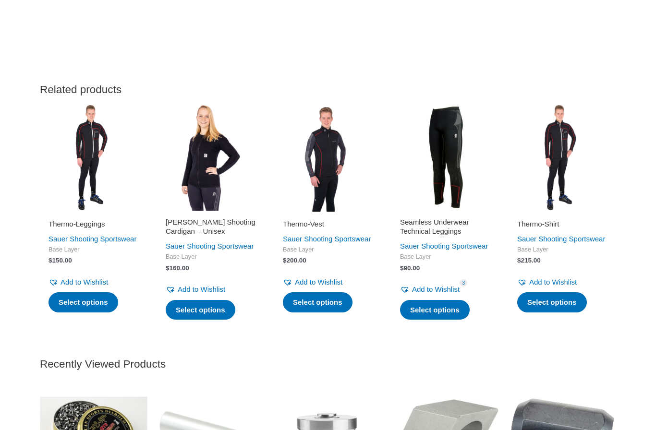
click at [210, 222] on h2 "[PERSON_NAME] Shooting Cardigan – Unisex" at bounding box center [211, 227] width 90 height 19
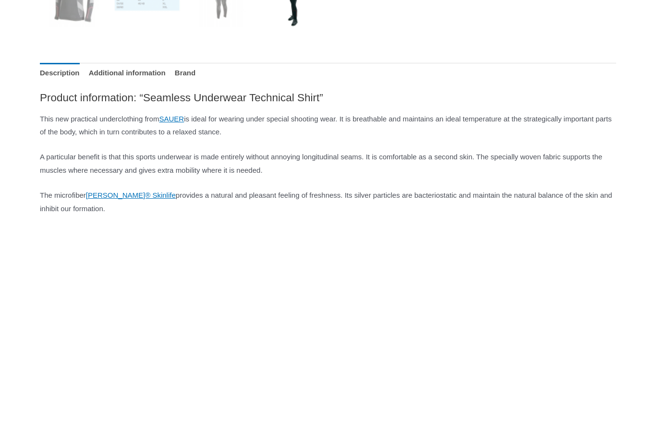
scroll to position [451, 0]
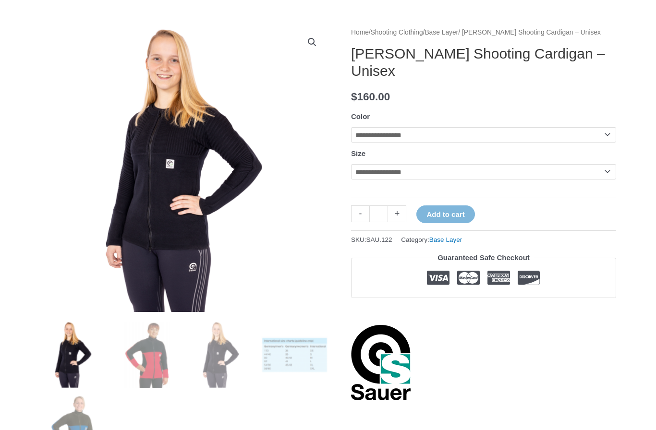
scroll to position [97, 0]
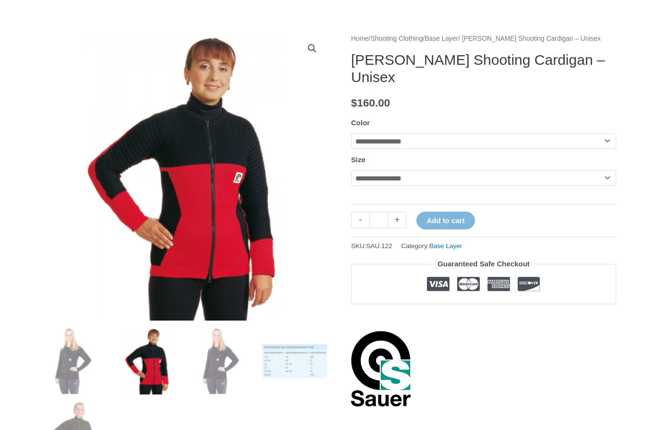
click at [596, 133] on select "**********" at bounding box center [483, 140] width 265 height 15
select select "*****"
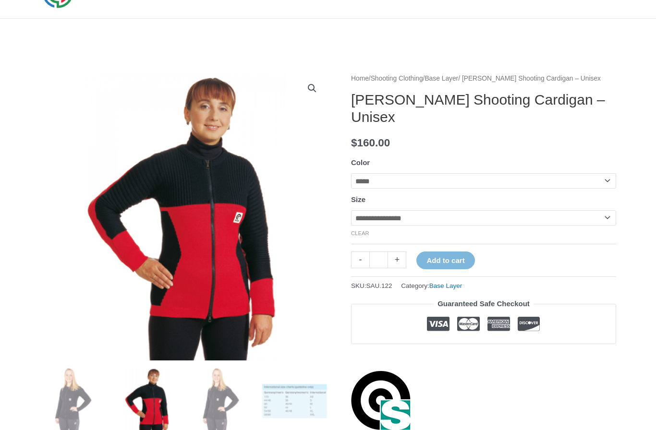
scroll to position [56, 0]
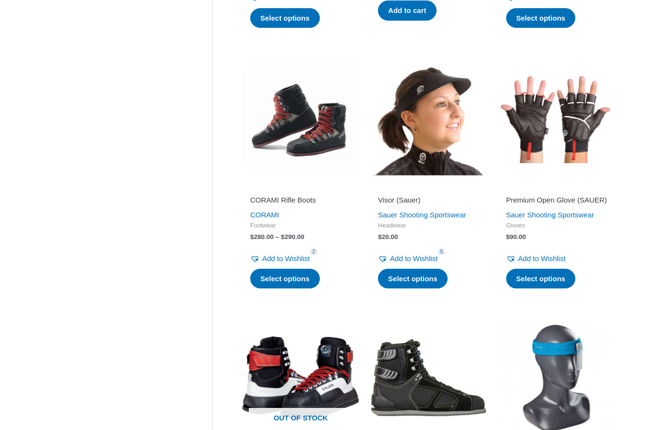
scroll to position [952, 0]
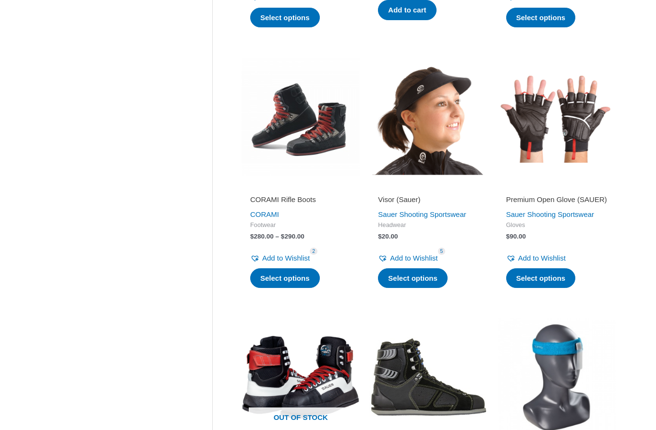
click at [442, 218] on link "Sauer Shooting Sportswear" at bounding box center [422, 214] width 88 height 8
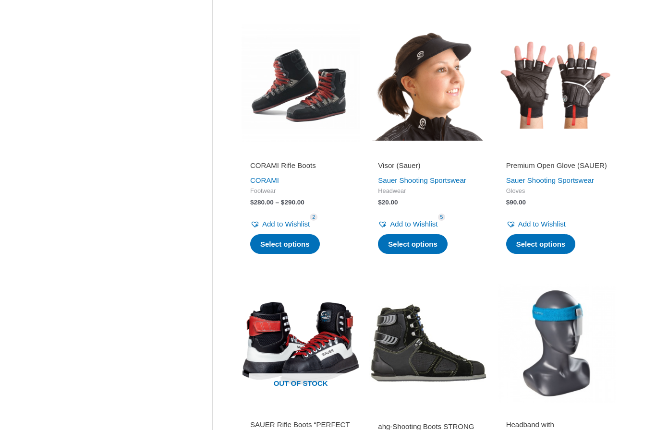
click at [431, 82] on img at bounding box center [428, 83] width 118 height 118
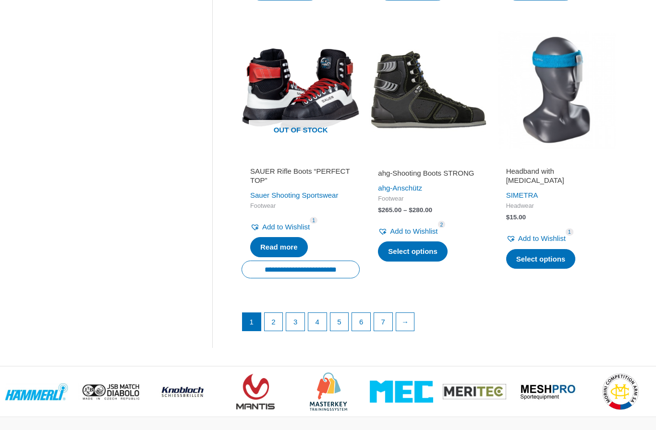
scroll to position [1240, 0]
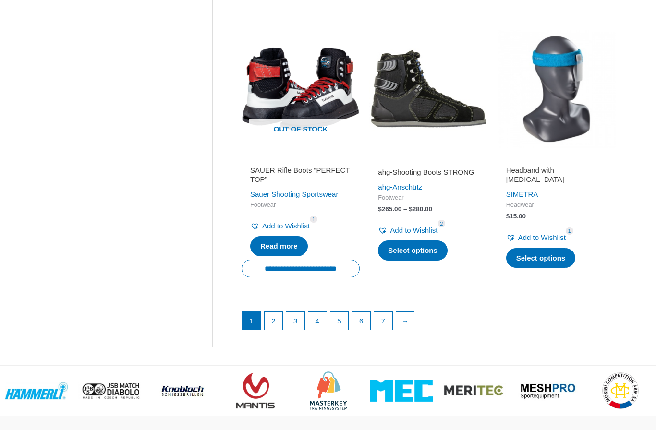
click at [267, 330] on link "2" at bounding box center [274, 321] width 18 height 18
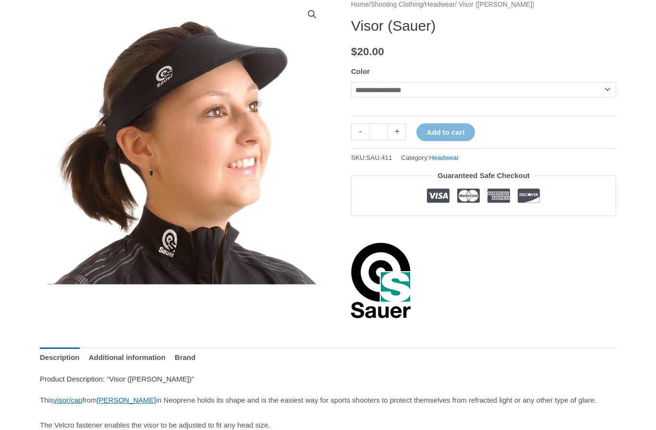
scroll to position [121, 0]
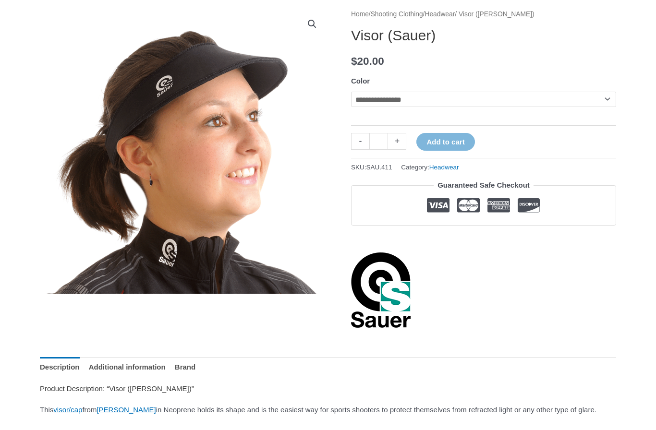
click at [581, 101] on select "**********" at bounding box center [483, 99] width 265 height 15
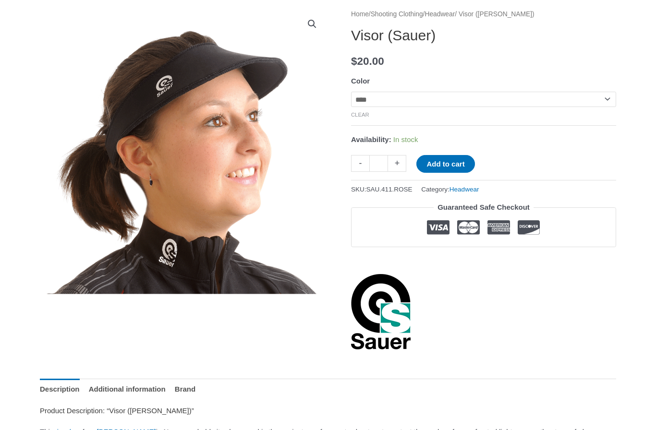
click at [593, 101] on select "**********" at bounding box center [483, 99] width 265 height 15
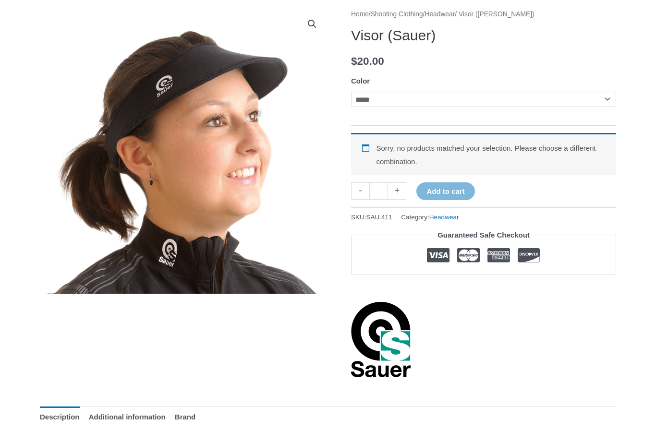
click at [592, 98] on select "**********" at bounding box center [483, 99] width 265 height 15
select select "****"
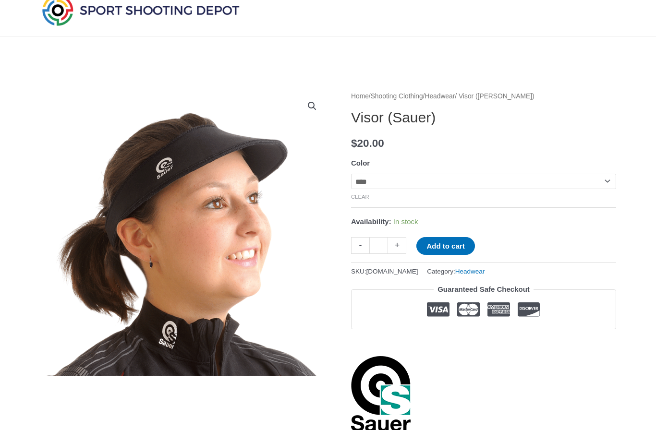
scroll to position [0, 0]
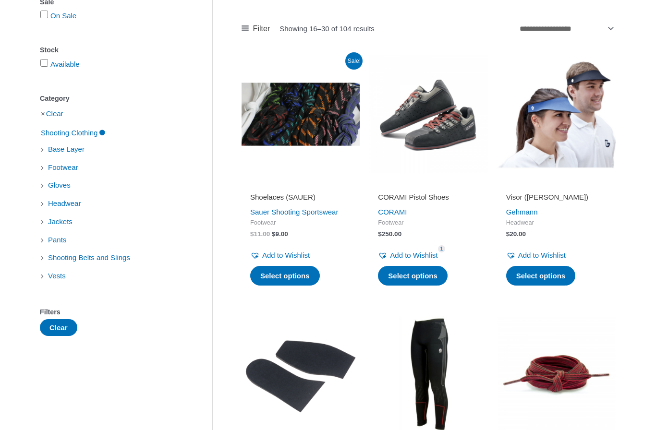
scroll to position [152, 0]
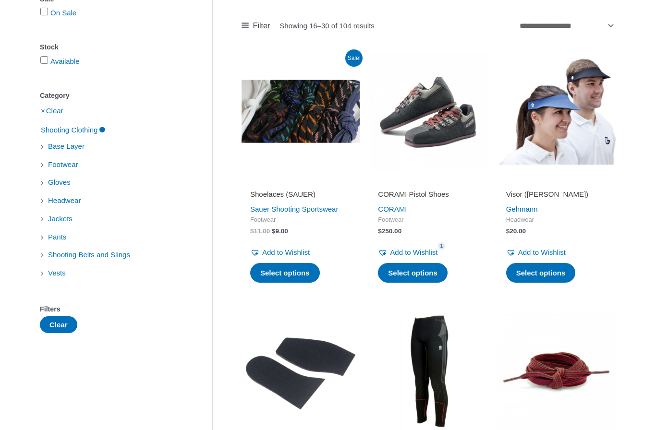
click at [589, 134] on img at bounding box center [556, 111] width 118 height 118
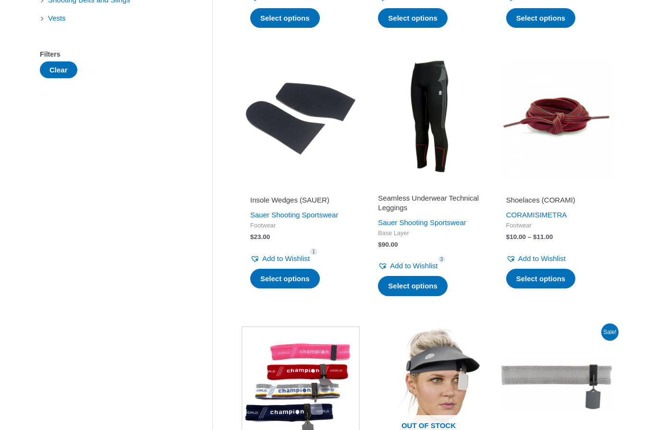
scroll to position [408, 0]
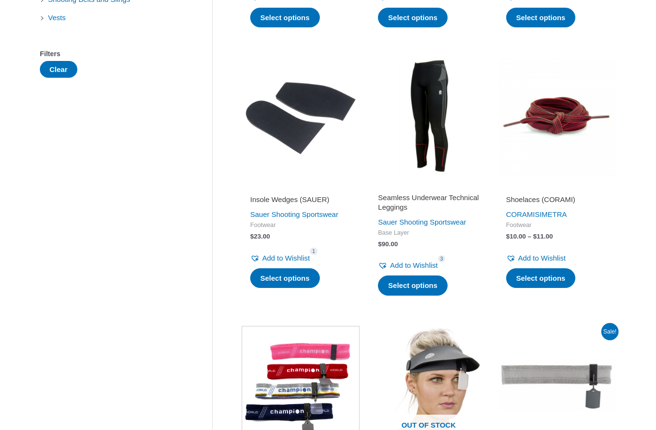
click at [313, 136] on img at bounding box center [301, 117] width 118 height 118
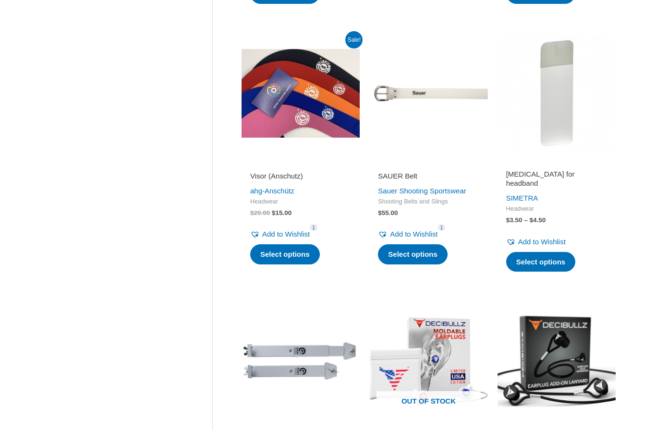
scroll to position [967, 0]
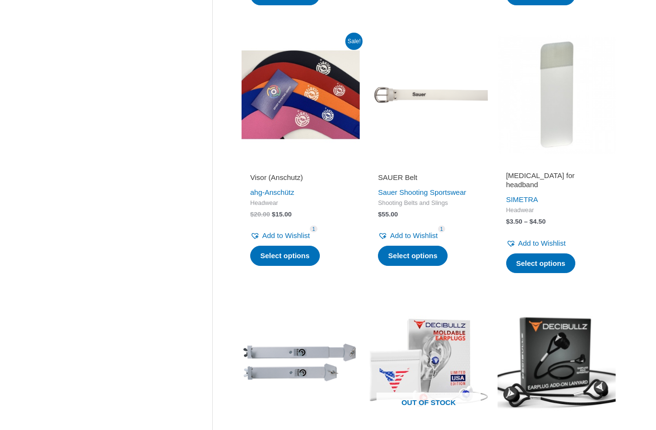
click at [576, 142] on img at bounding box center [556, 95] width 118 height 118
click at [329, 108] on img at bounding box center [301, 95] width 118 height 118
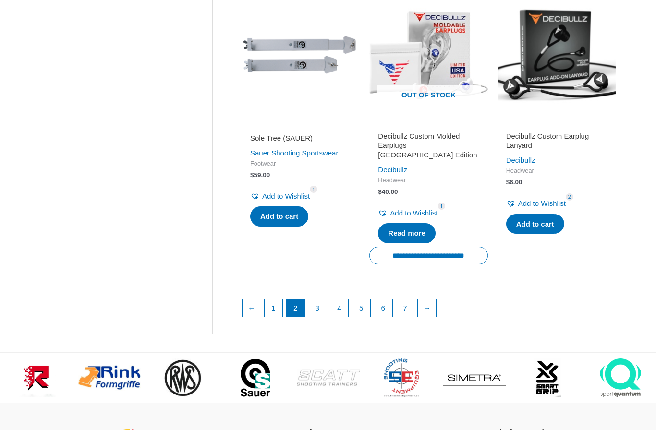
scroll to position [1280, 0]
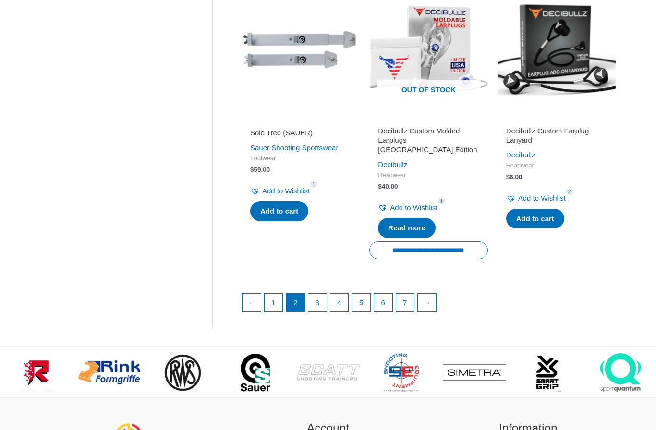
click at [316, 294] on link "3" at bounding box center [317, 303] width 18 height 18
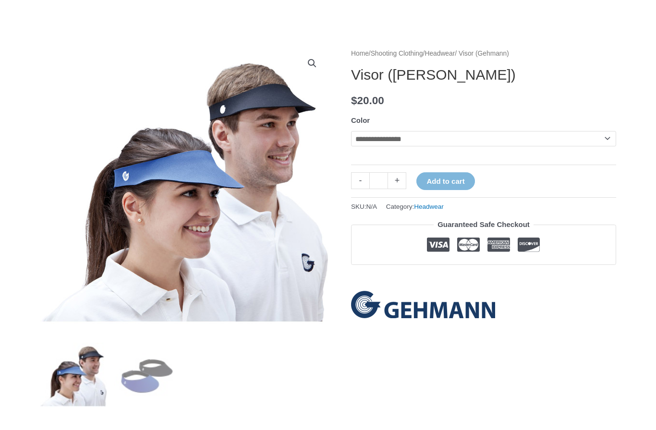
scroll to position [93, 0]
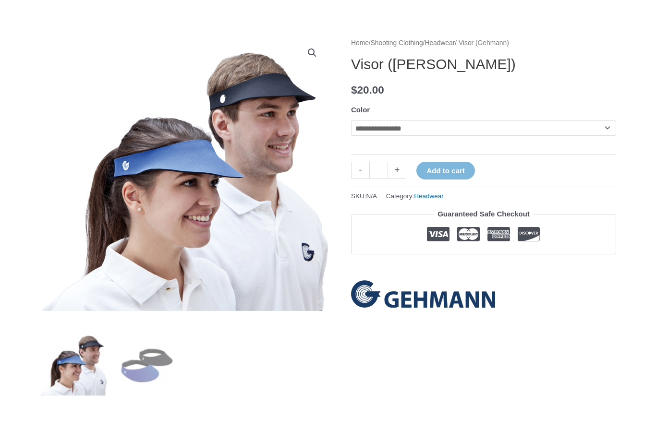
click at [593, 127] on select "**********" at bounding box center [483, 128] width 265 height 15
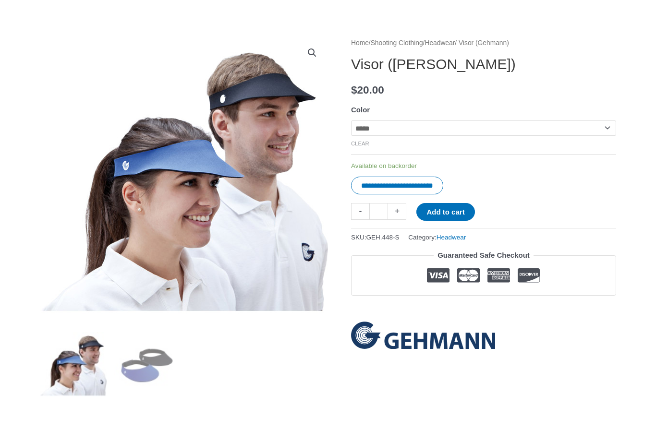
click at [590, 129] on select "**********" at bounding box center [483, 128] width 265 height 15
select select "****"
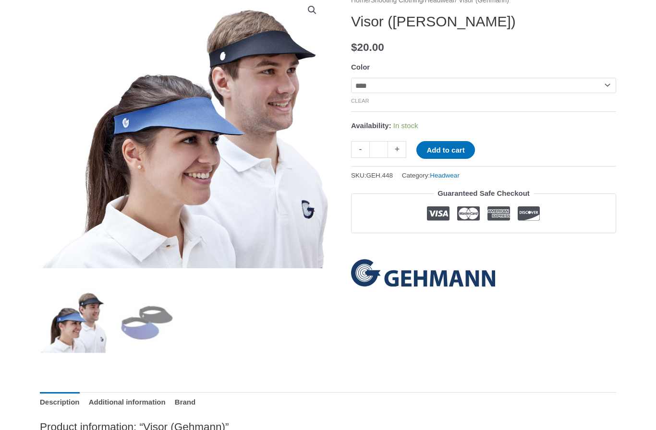
scroll to position [133, 0]
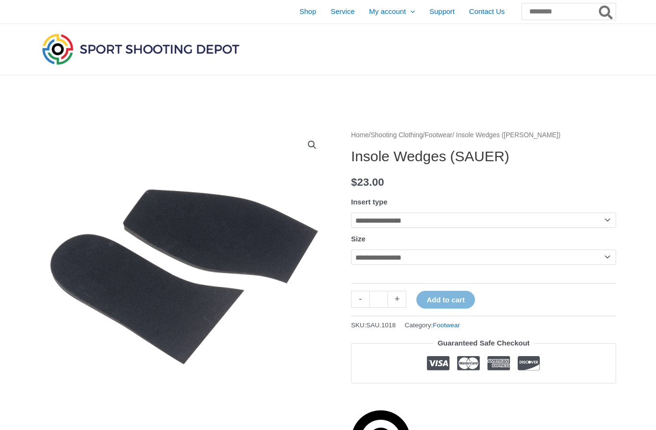
scroll to position [2, 0]
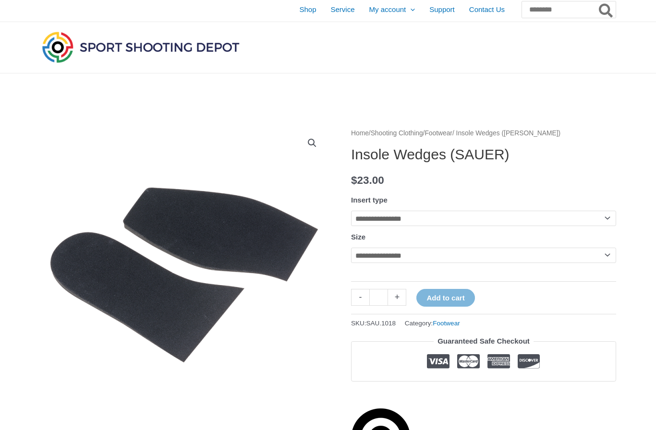
click at [600, 217] on select "**********" at bounding box center [483, 218] width 265 height 15
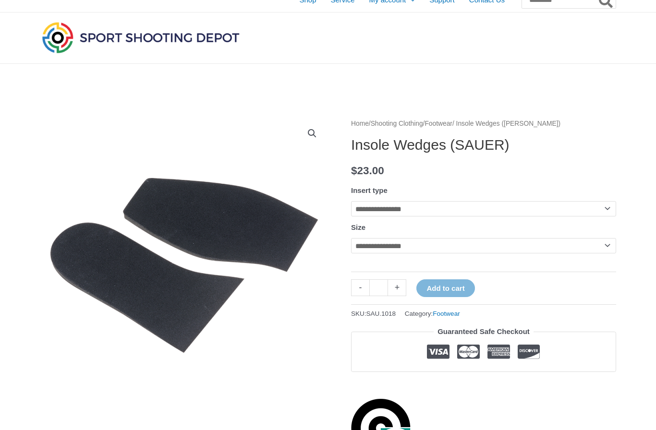
scroll to position [0, 0]
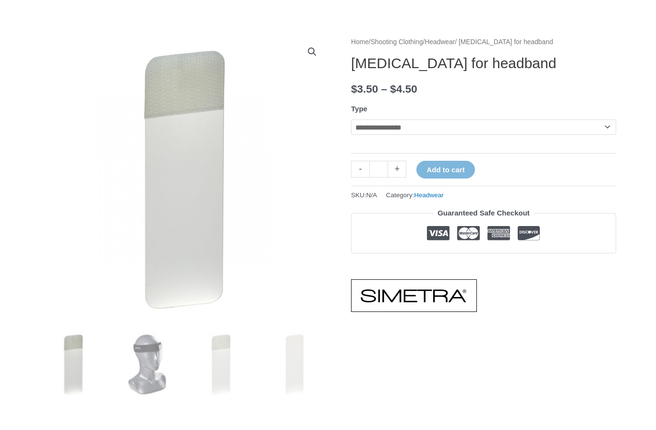
scroll to position [95, 0]
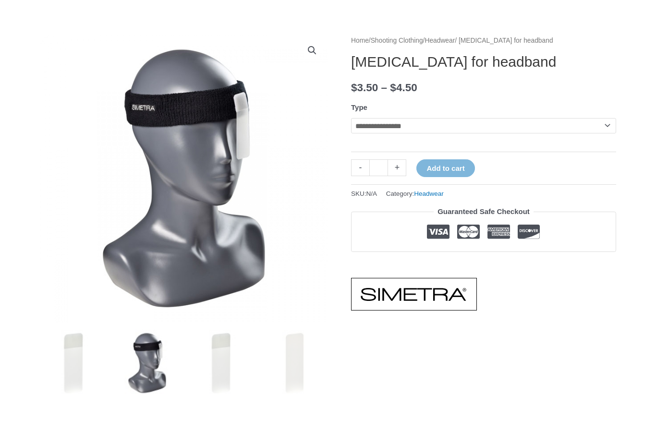
click at [596, 133] on select "**********" at bounding box center [483, 125] width 265 height 15
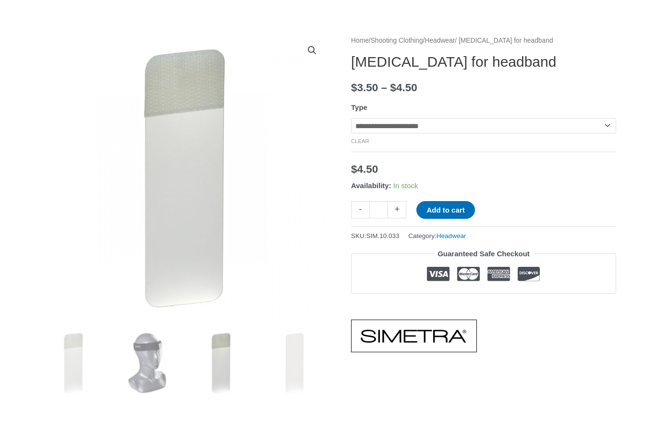
click at [603, 130] on select "**********" at bounding box center [483, 125] width 265 height 15
select select "********"
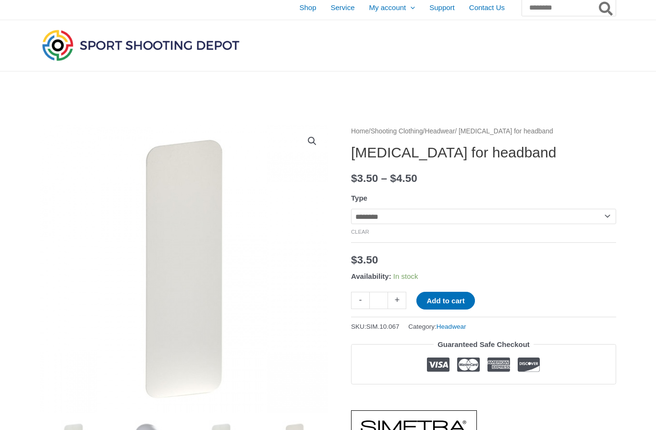
scroll to position [0, 0]
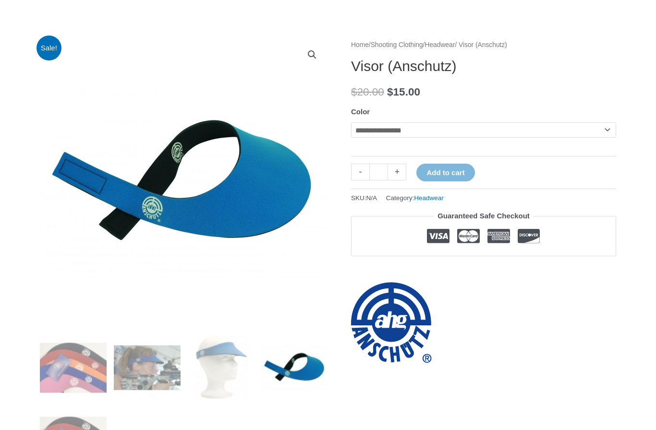
scroll to position [90, 0]
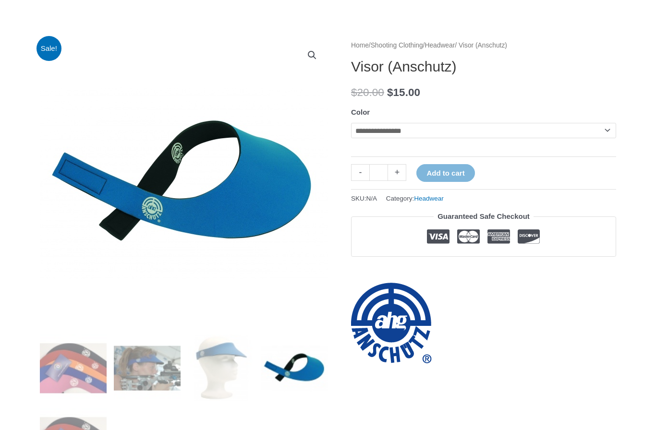
click at [487, 127] on select "**********" at bounding box center [483, 130] width 265 height 15
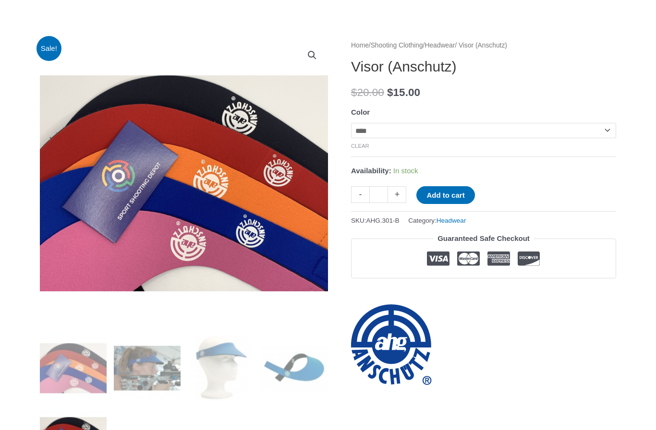
click at [508, 135] on select "**********" at bounding box center [483, 130] width 265 height 15
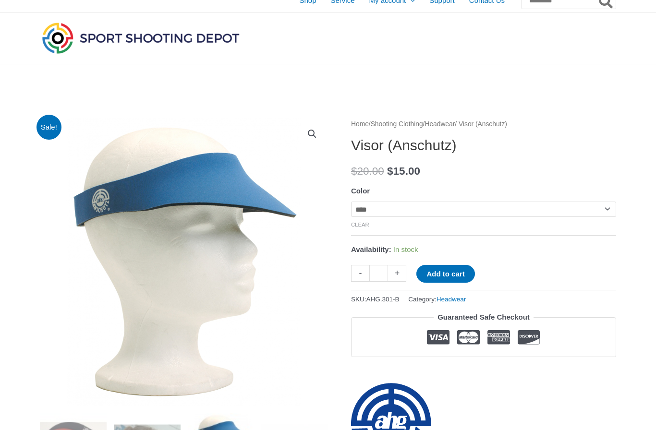
scroll to position [0, 0]
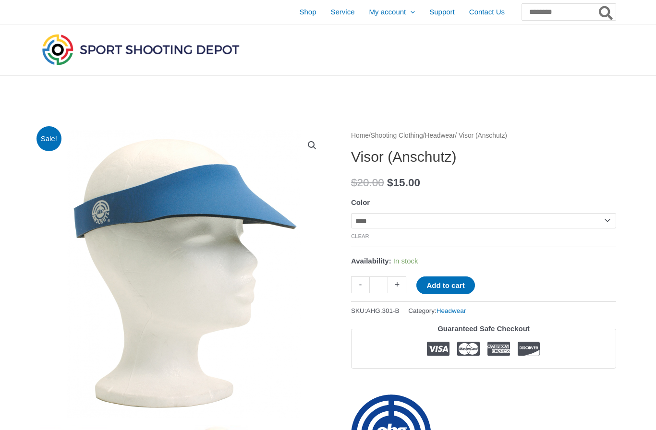
click at [601, 225] on select "**********" at bounding box center [483, 220] width 265 height 15
select select "******"
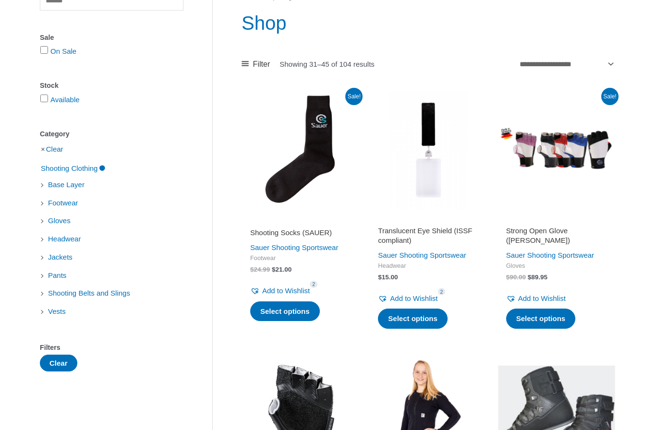
scroll to position [113, 0]
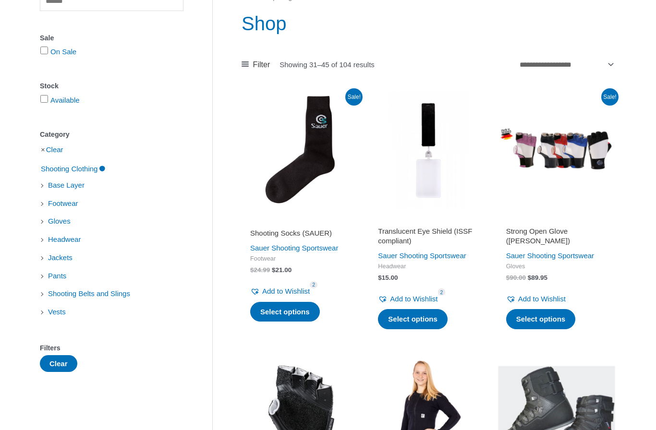
click at [319, 167] on img at bounding box center [301, 150] width 118 height 118
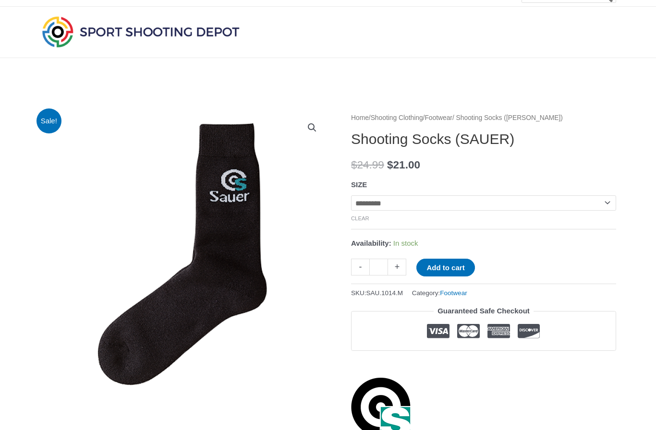
scroll to position [19, 0]
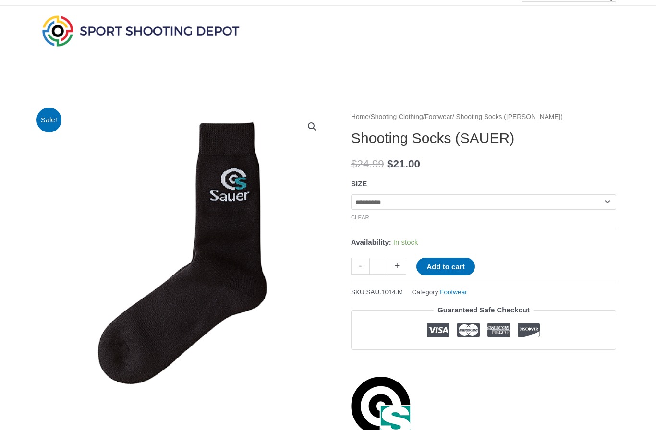
click at [601, 206] on select "**********" at bounding box center [483, 201] width 265 height 15
select select "**********"
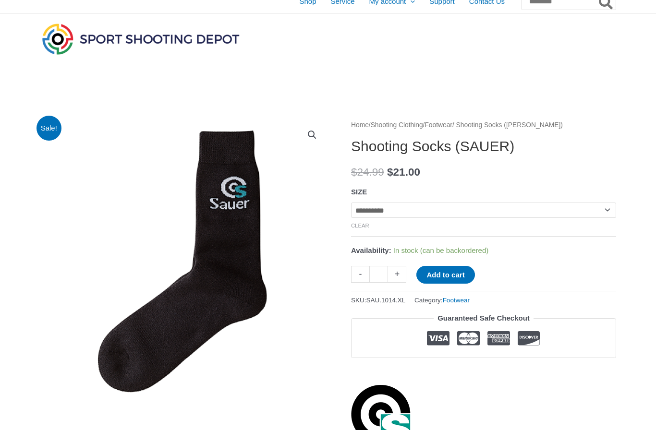
scroll to position [0, 0]
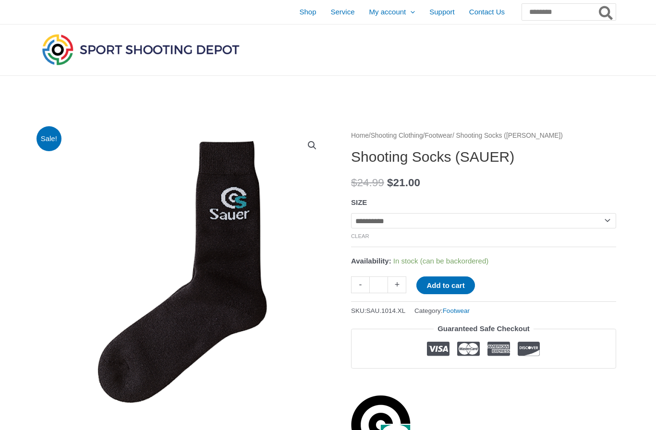
click at [593, 219] on select "**********" at bounding box center [483, 220] width 265 height 15
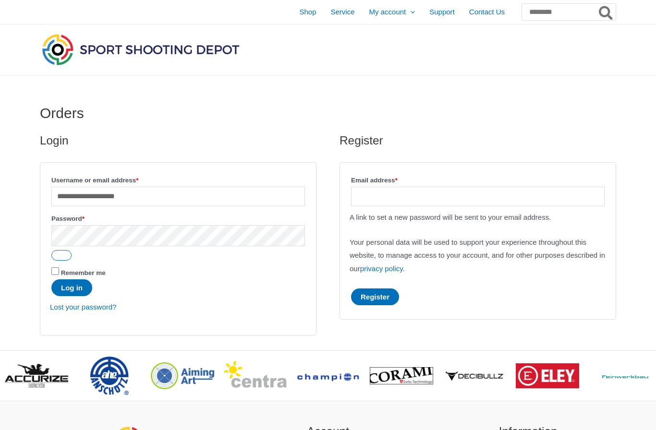
type input "**********"
click at [73, 290] on button "Log in" at bounding box center [71, 287] width 41 height 17
click at [78, 290] on button "Log in" at bounding box center [71, 287] width 41 height 17
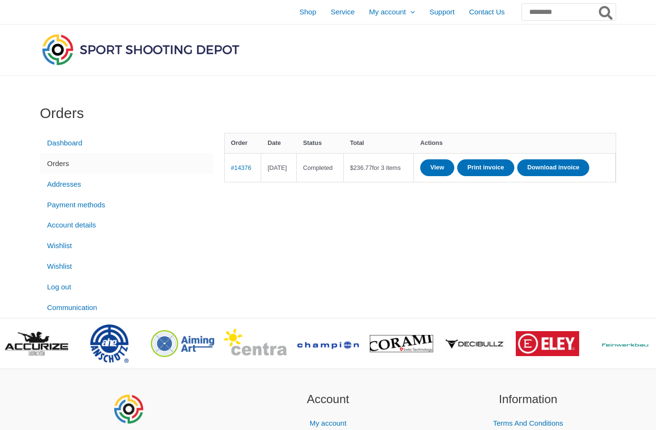
click at [454, 168] on link "View" at bounding box center [437, 167] width 34 height 17
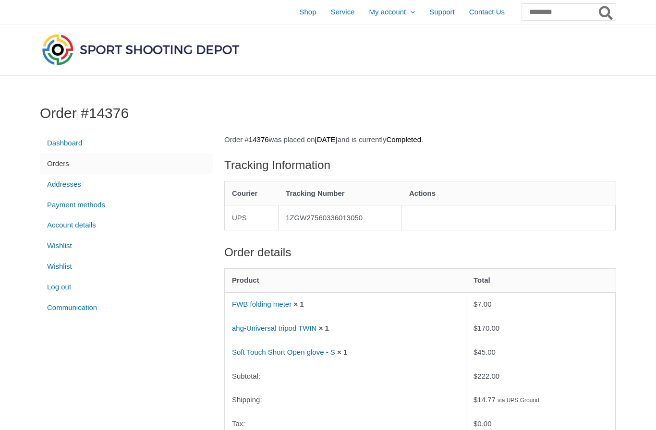
click at [299, 16] on span "Shop" at bounding box center [307, 12] width 17 height 24
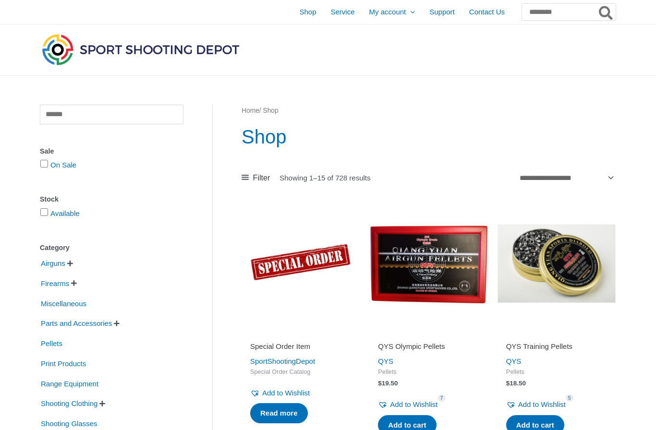
click at [457, 112] on nav "Home / Shop" at bounding box center [429, 111] width 374 height 12
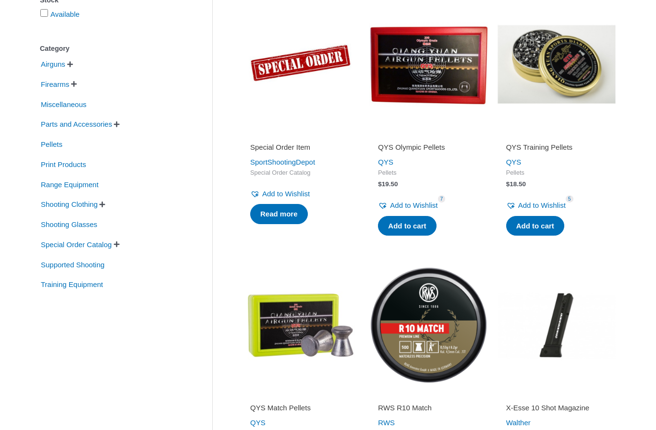
scroll to position [204, 0]
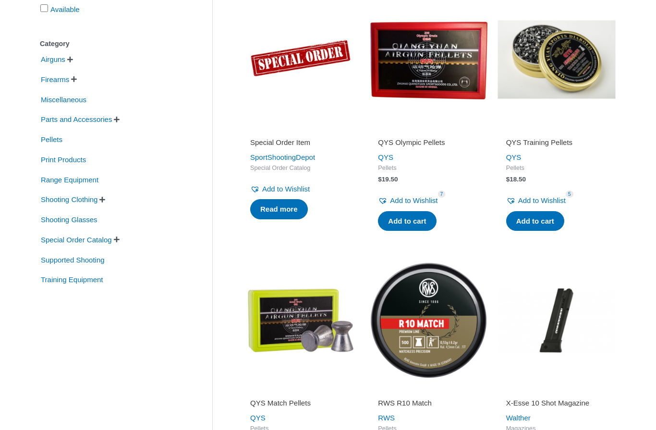
click at [538, 218] on link "Add to cart" at bounding box center [535, 221] width 58 height 20
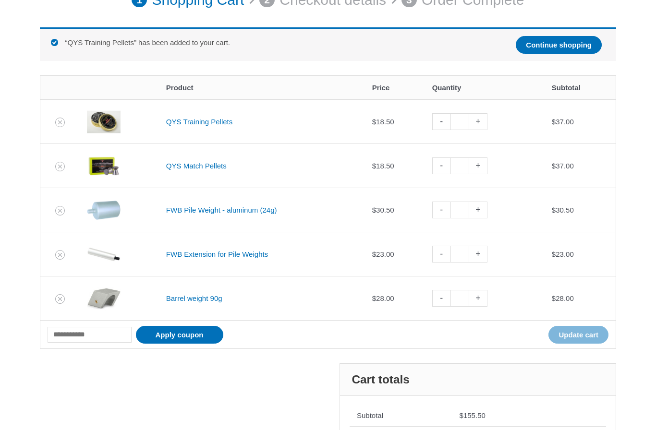
scroll to position [164, 0]
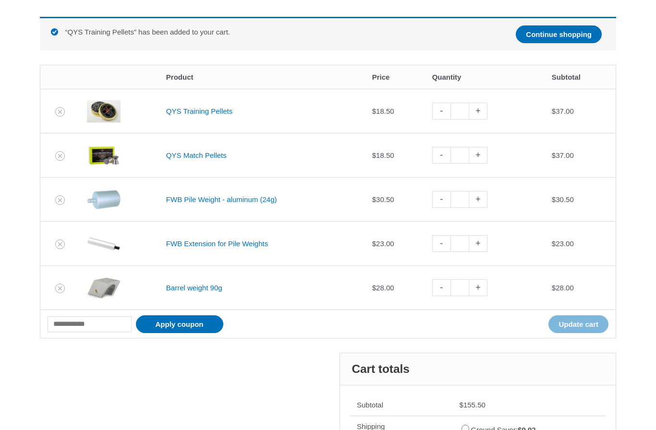
click at [442, 113] on link "-" at bounding box center [441, 111] width 18 height 17
type input "*"
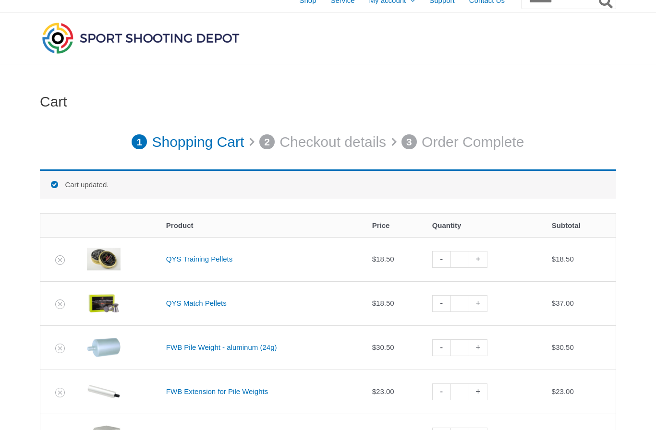
scroll to position [0, 0]
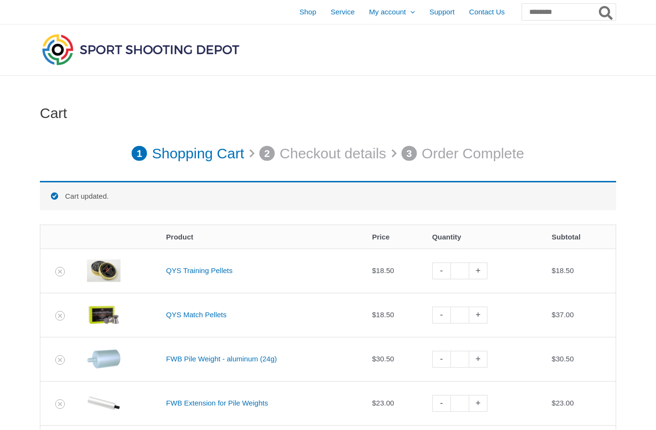
click at [299, 16] on span "Shop" at bounding box center [307, 12] width 17 height 24
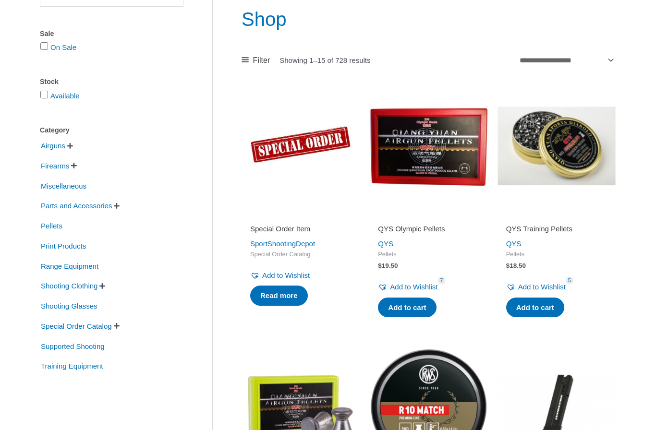
scroll to position [117, 0]
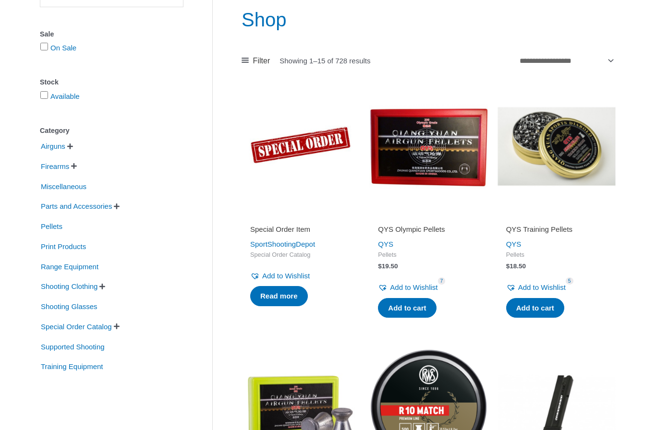
click at [94, 290] on span "Shooting Clothing" at bounding box center [69, 286] width 59 height 16
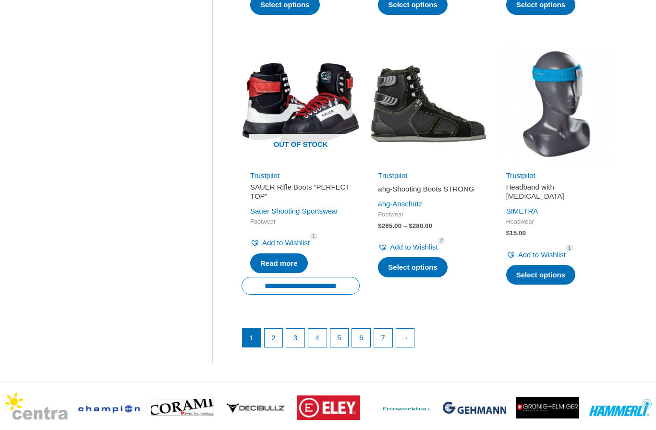
scroll to position [1283, 0]
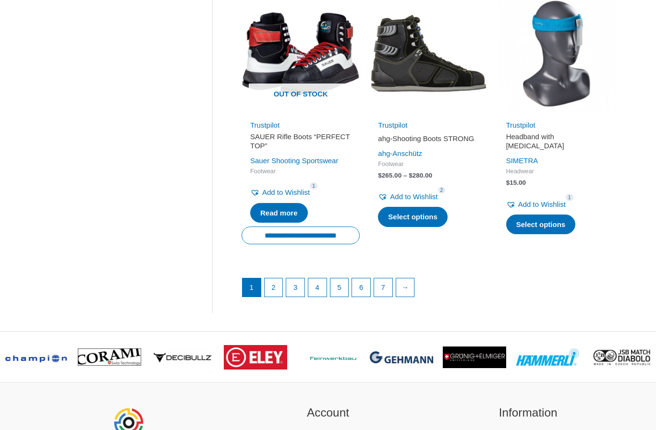
click at [297, 297] on link "3" at bounding box center [295, 287] width 18 height 18
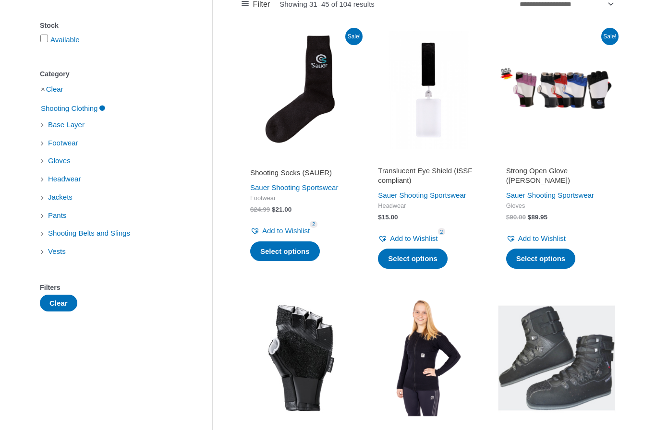
scroll to position [158, 0]
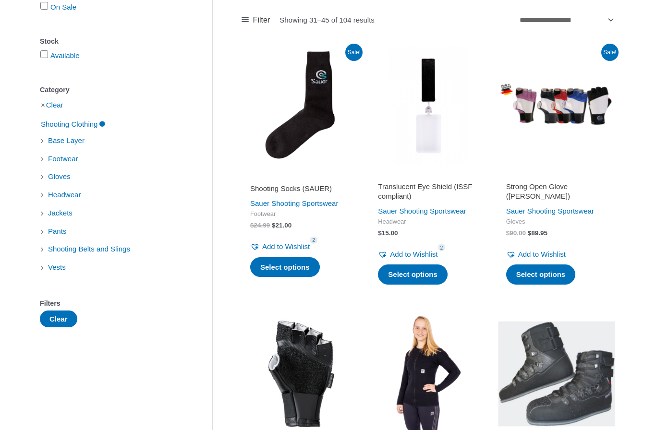
click at [302, 134] on img at bounding box center [301, 106] width 118 height 118
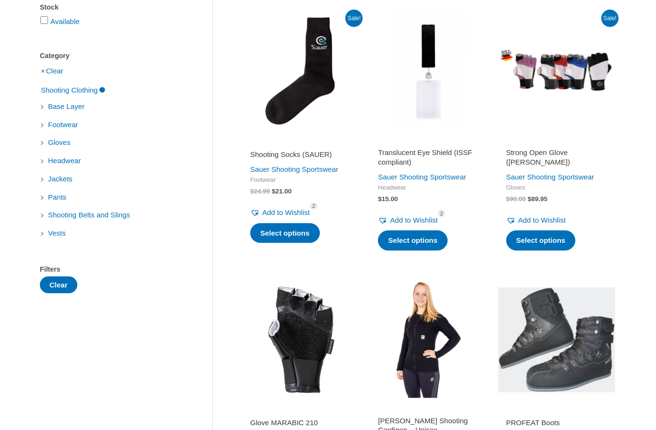
click at [423, 157] on h2 "Translucent Eye Shield (ISSF compliant)" at bounding box center [428, 157] width 101 height 19
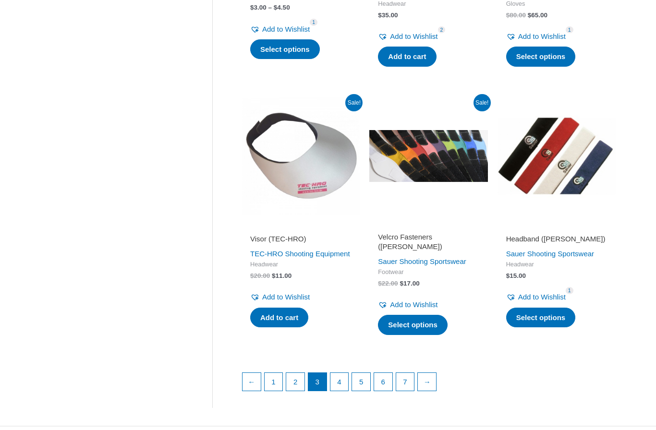
scroll to position [1183, 0]
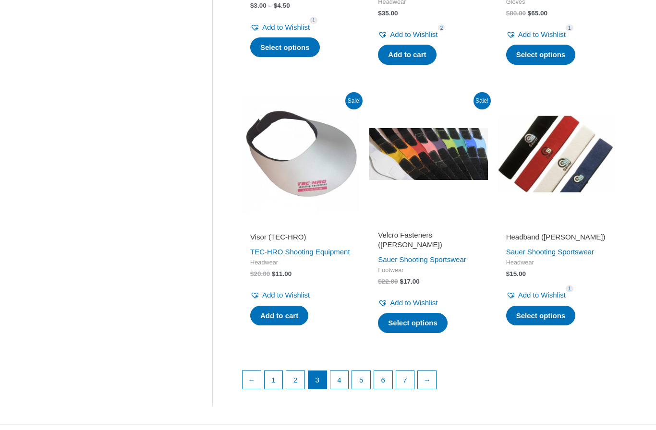
click at [290, 324] on link "Add to cart" at bounding box center [279, 316] width 58 height 20
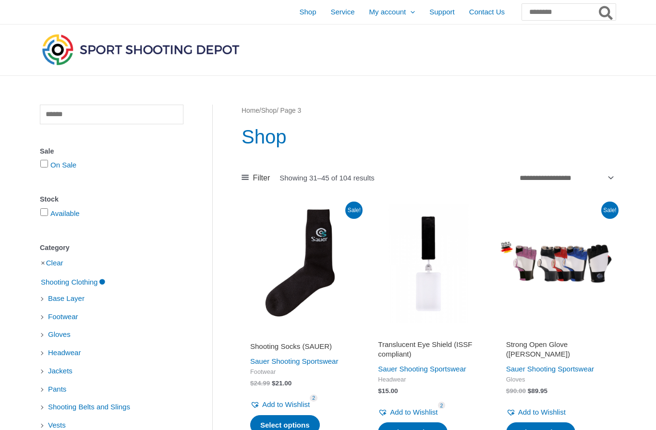
scroll to position [1217, 0]
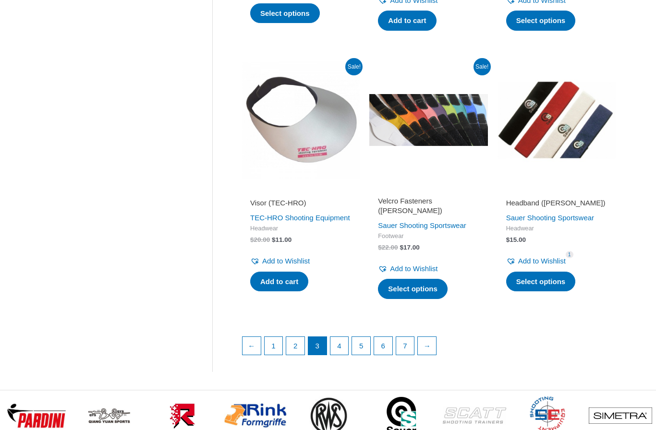
click at [581, 130] on img at bounding box center [556, 120] width 118 height 118
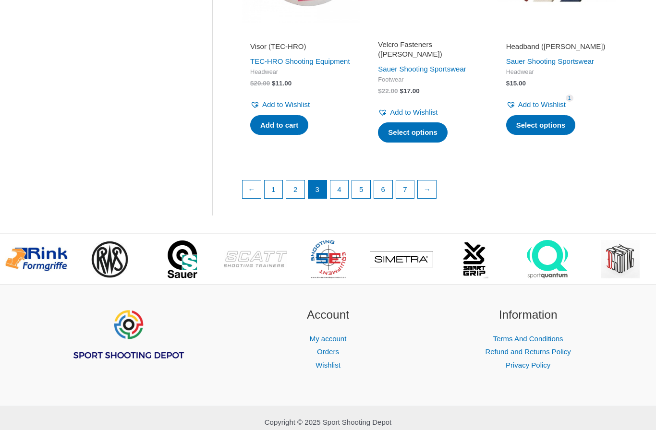
scroll to position [1373, 0]
click at [338, 194] on link "4" at bounding box center [339, 190] width 18 height 18
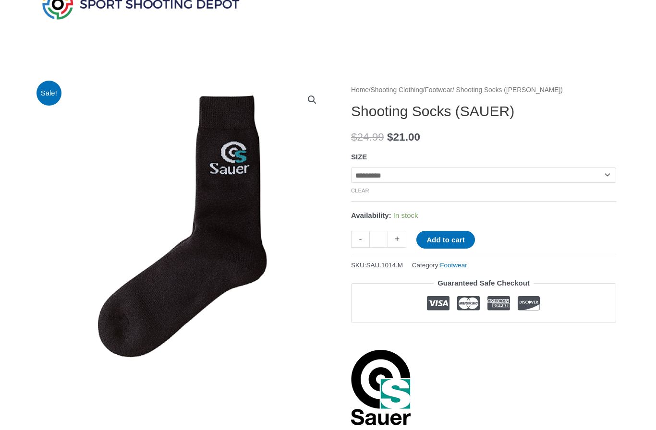
scroll to position [46, 0]
click at [596, 177] on select "**********" at bounding box center [483, 174] width 265 height 15
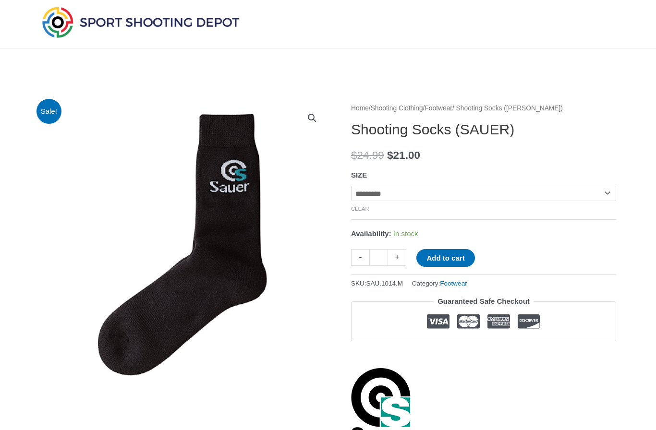
scroll to position [21, 0]
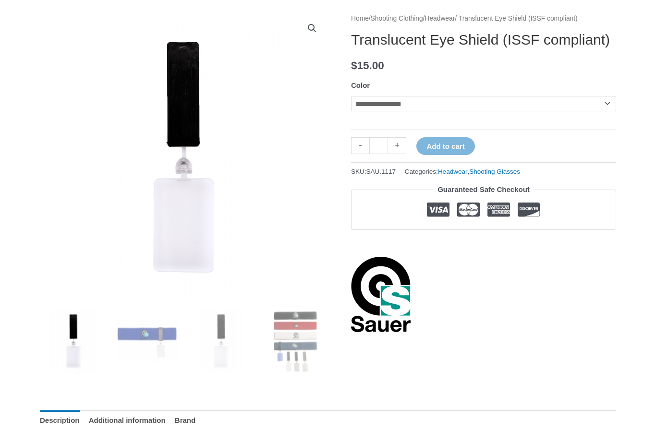
scroll to position [117, 0]
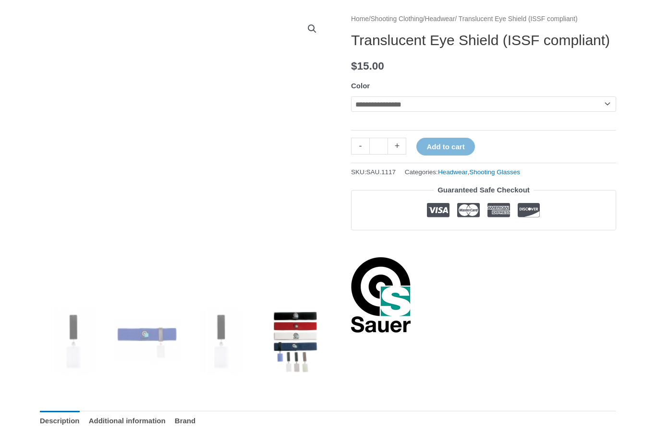
click at [595, 112] on select "**********" at bounding box center [483, 104] width 265 height 15
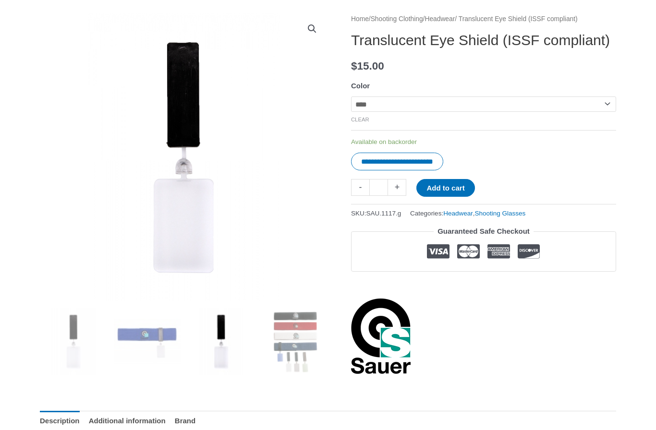
click at [600, 112] on select "**********" at bounding box center [483, 104] width 265 height 15
select select "****"
click at [600, 112] on select "**********" at bounding box center [483, 104] width 265 height 15
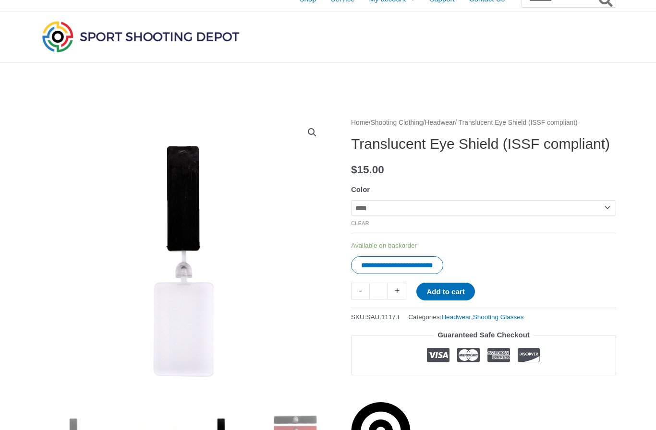
scroll to position [0, 0]
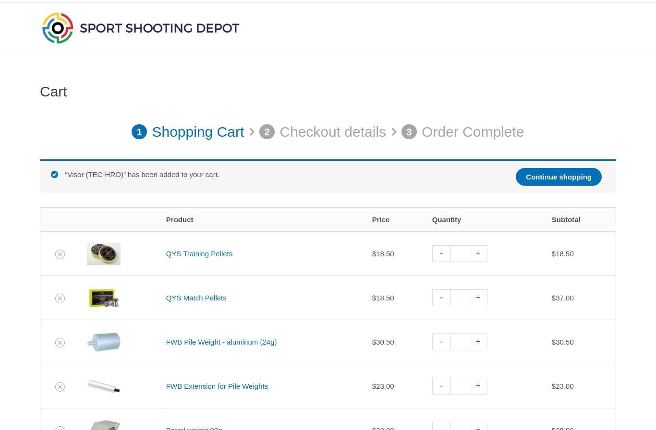
scroll to position [5, 0]
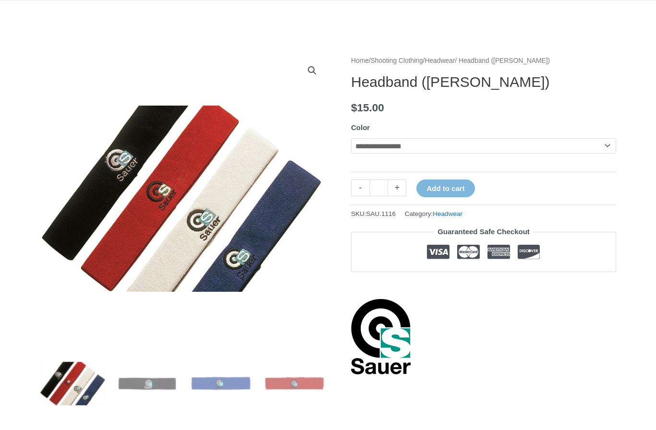
scroll to position [68, 0]
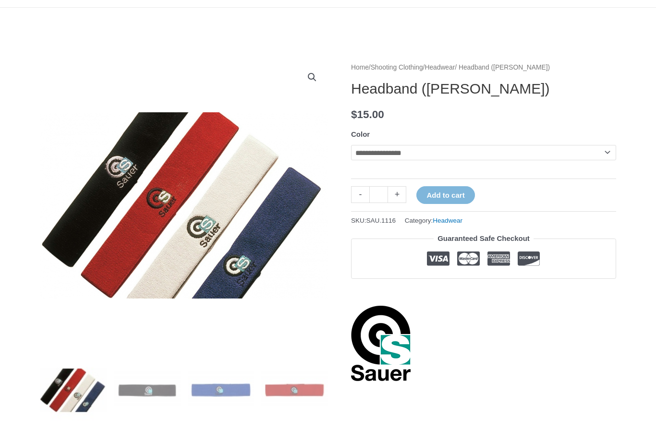
click at [599, 151] on select "**********" at bounding box center [483, 152] width 265 height 15
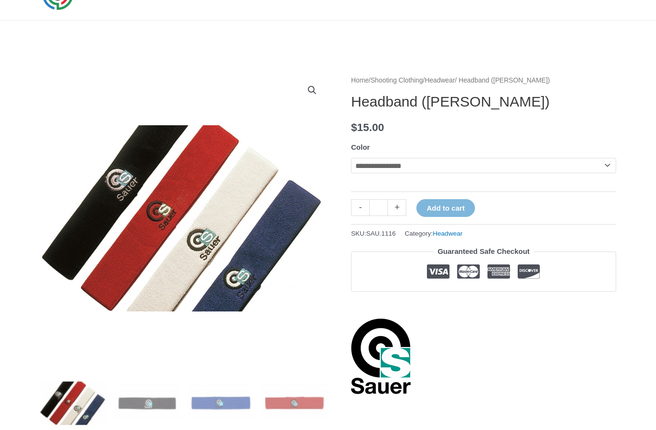
scroll to position [0, 0]
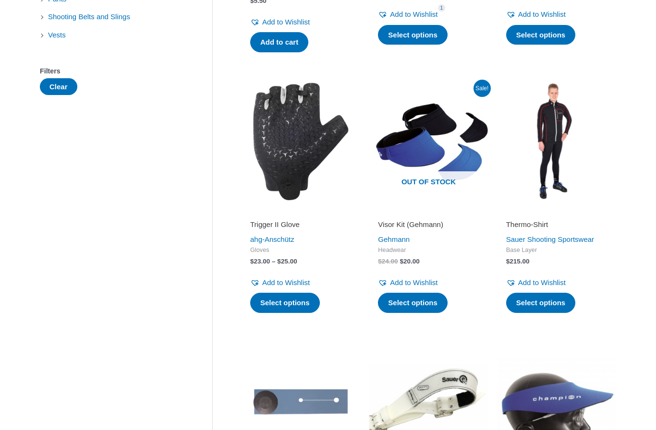
scroll to position [428, 0]
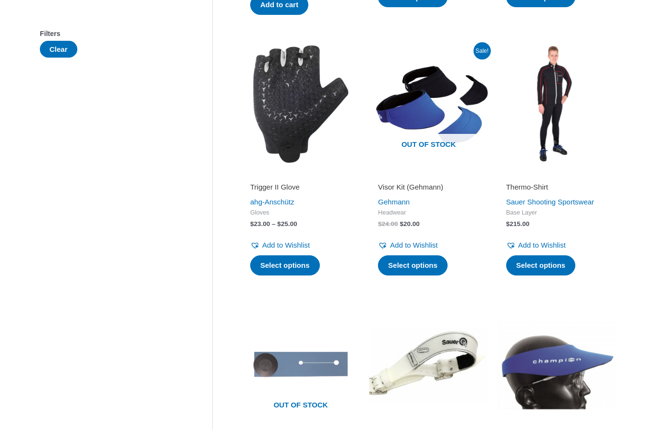
click at [449, 102] on img at bounding box center [428, 104] width 118 height 118
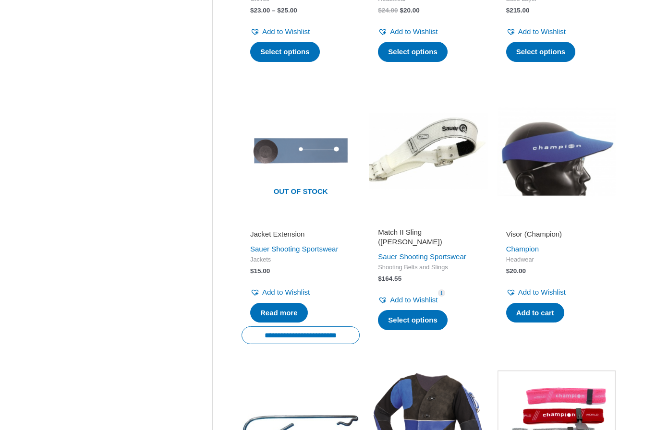
scroll to position [659, 0]
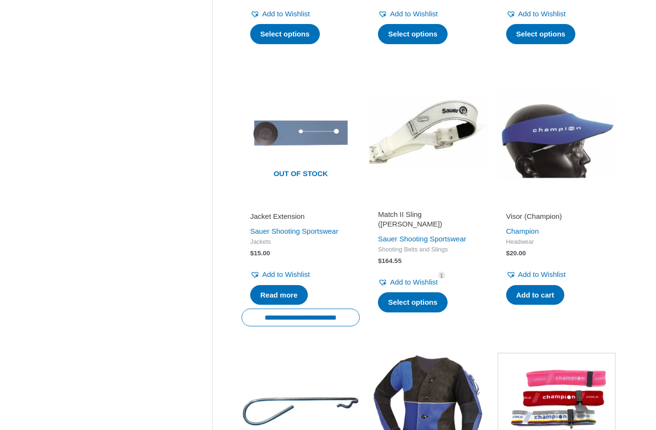
click at [558, 153] on img at bounding box center [556, 133] width 118 height 118
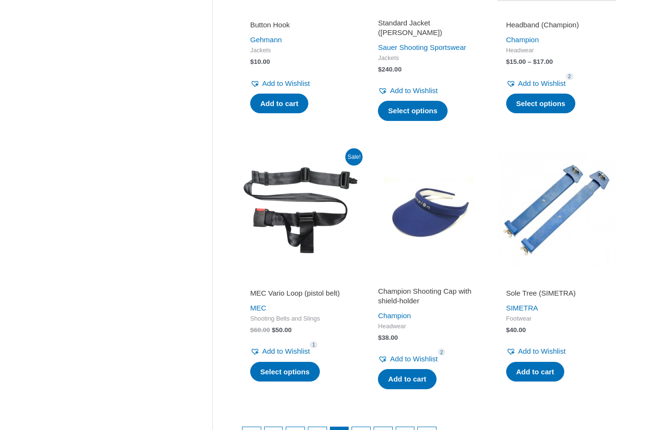
scroll to position [1130, 0]
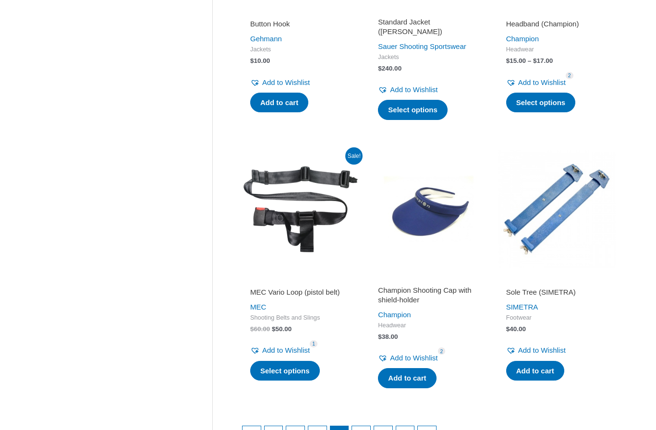
click at [437, 209] on img at bounding box center [428, 209] width 118 height 118
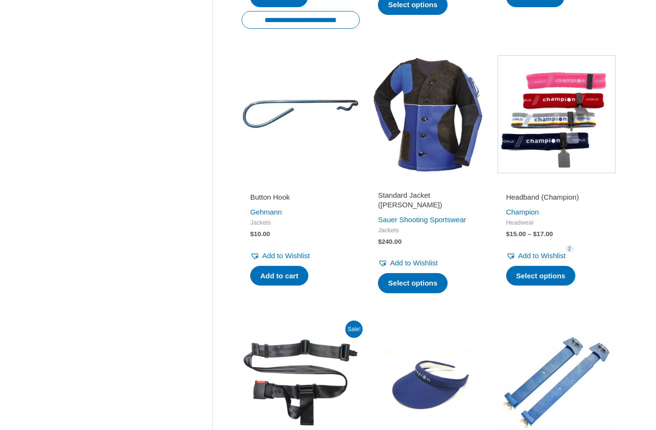
scroll to position [954, 0]
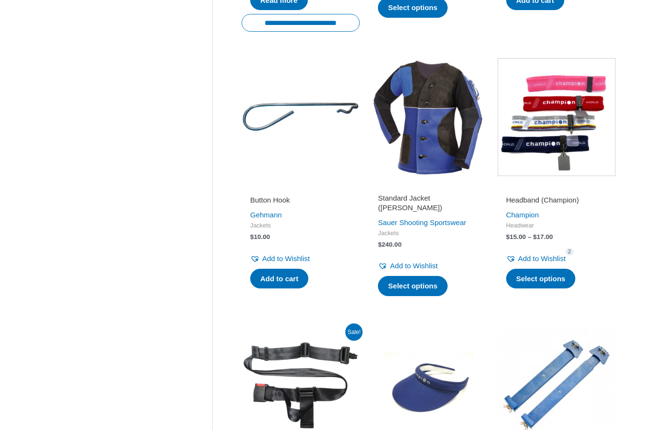
click at [448, 132] on img at bounding box center [428, 117] width 118 height 118
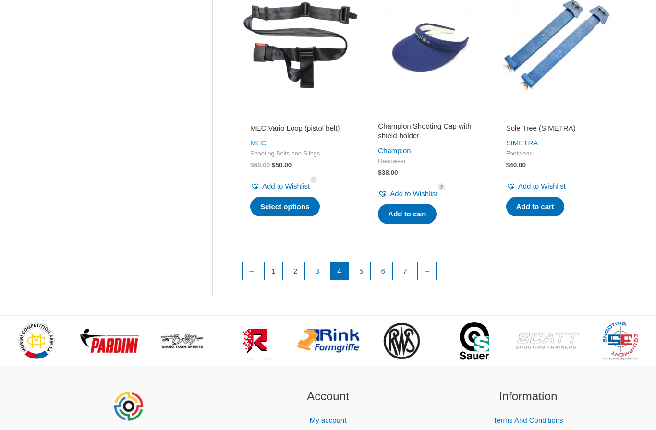
scroll to position [1295, 0]
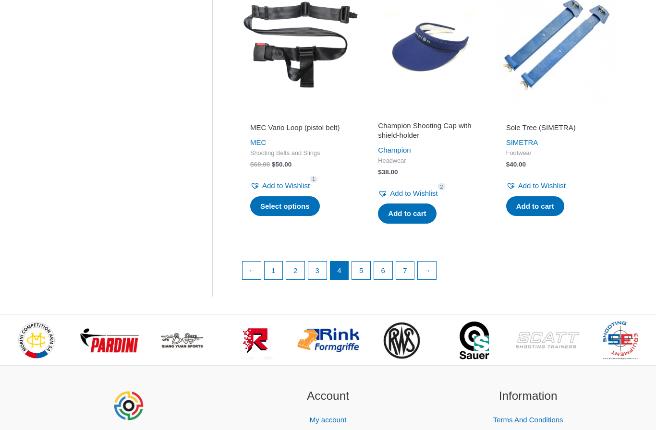
click at [358, 262] on link "5" at bounding box center [361, 271] width 18 height 18
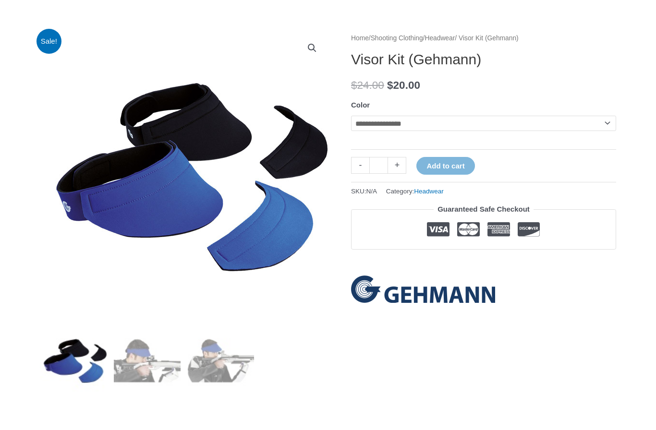
scroll to position [113, 0]
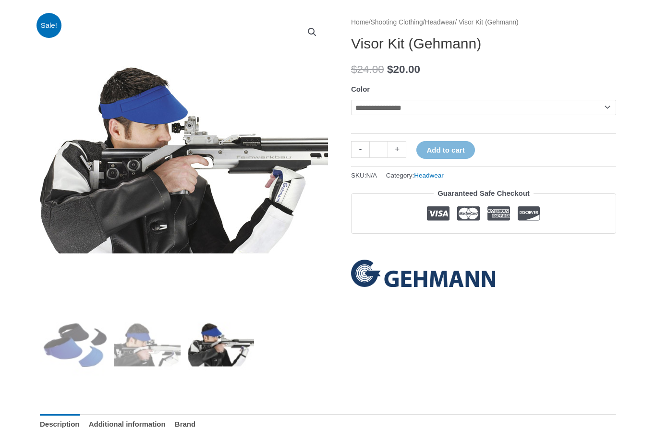
click at [512, 108] on select "**********" at bounding box center [483, 107] width 265 height 15
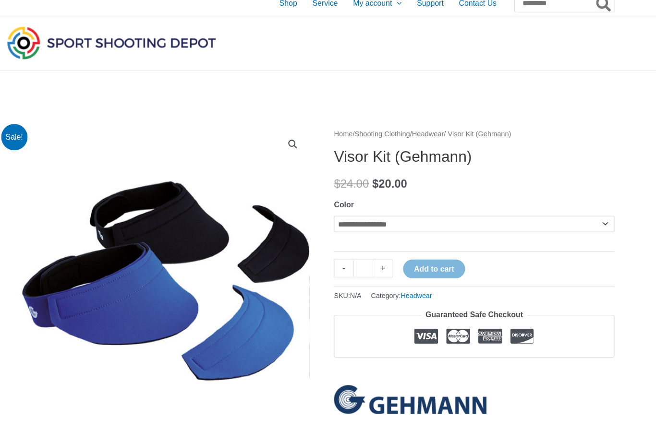
scroll to position [0, 0]
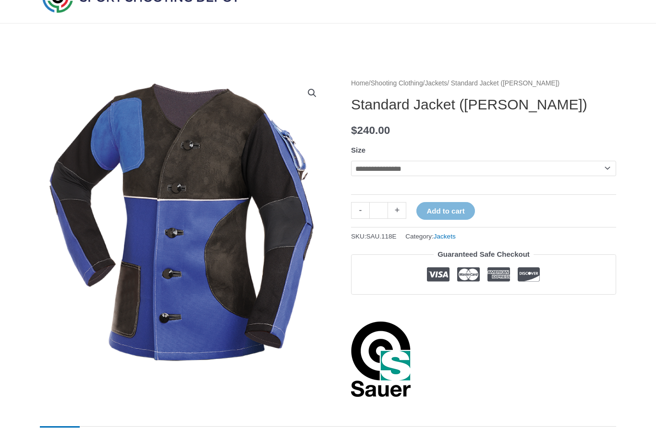
scroll to position [51, 0]
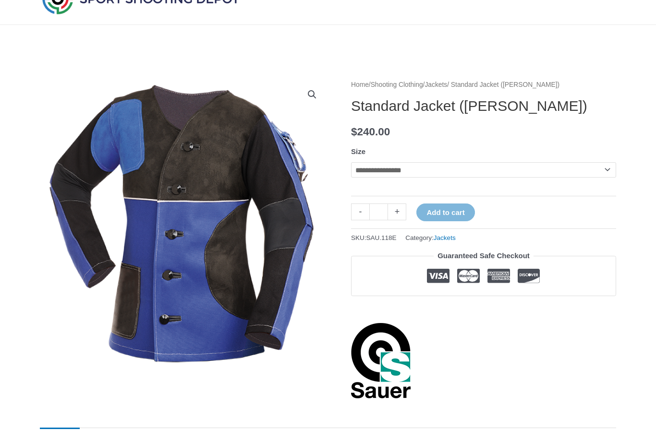
click at [587, 168] on select "**********" at bounding box center [483, 169] width 265 height 15
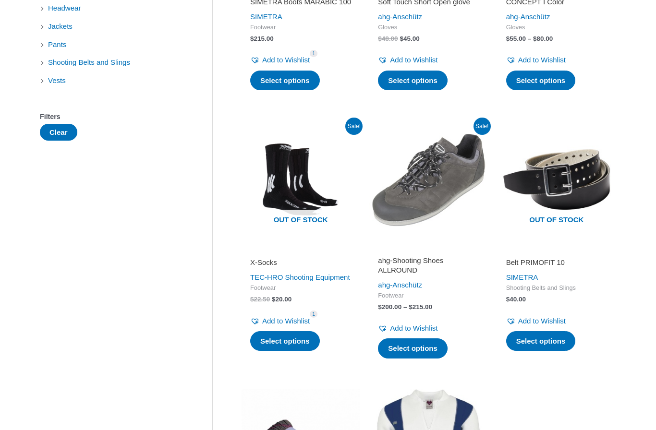
scroll to position [352, 0]
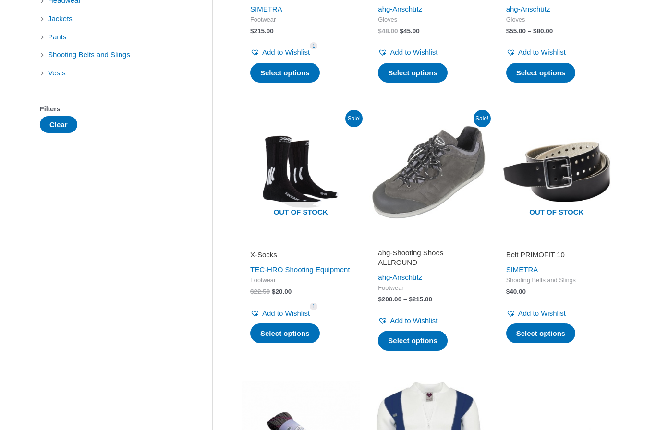
click at [456, 186] on img at bounding box center [428, 172] width 118 height 118
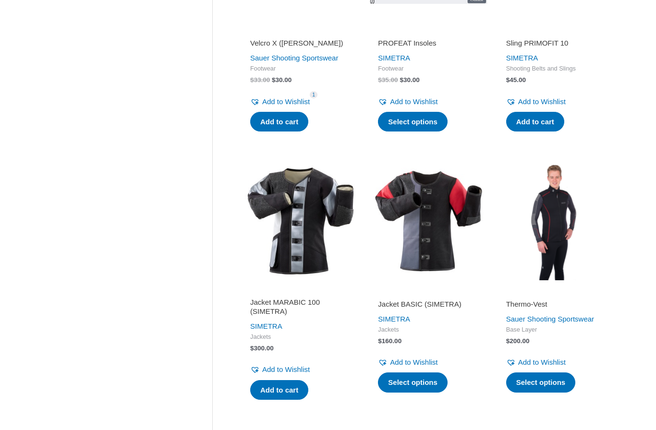
scroll to position [1108, 0]
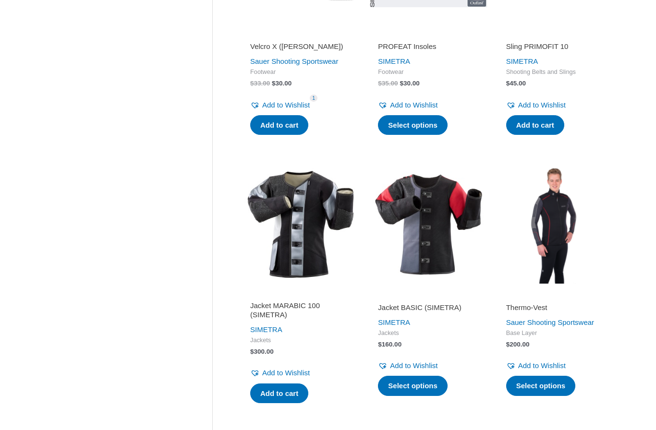
click at [458, 236] on img at bounding box center [428, 224] width 118 height 118
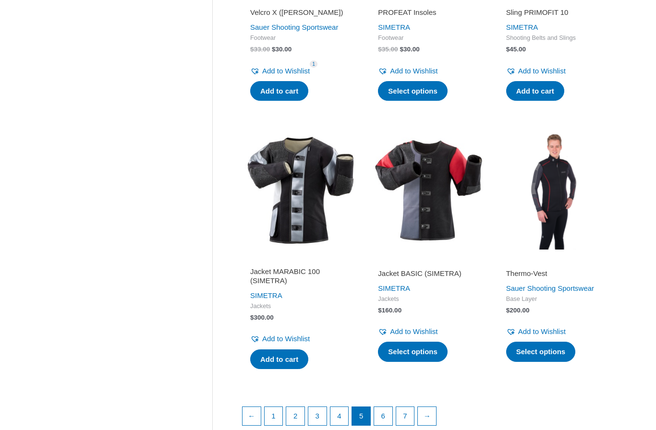
click at [310, 214] on img at bounding box center [301, 190] width 118 height 118
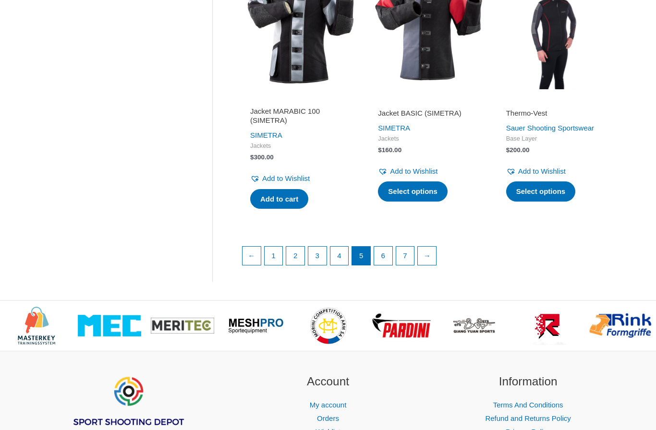
scroll to position [1307, 0]
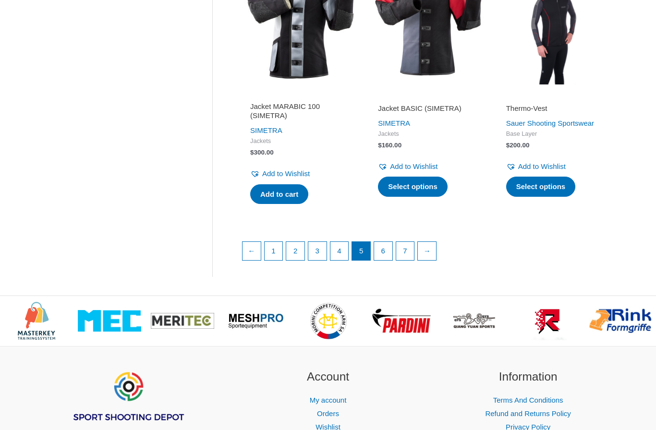
click at [381, 257] on link "6" at bounding box center [383, 251] width 18 height 18
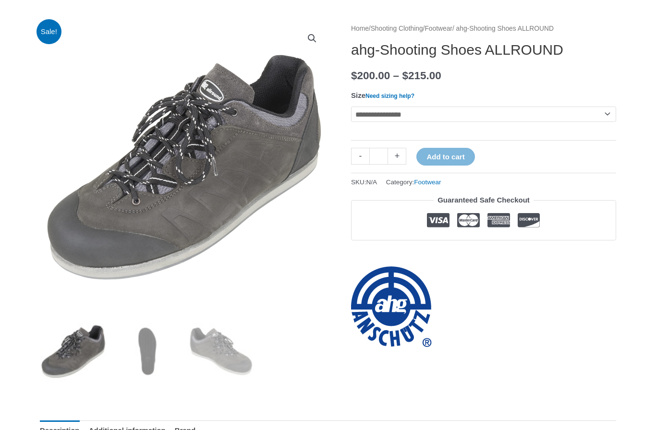
scroll to position [96, 0]
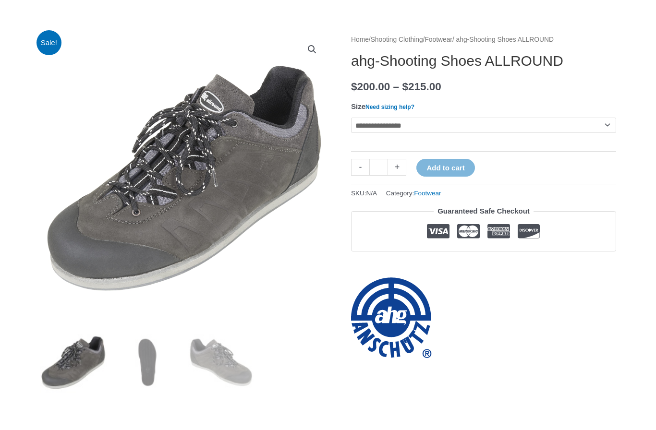
click at [556, 127] on select "**********" at bounding box center [483, 125] width 265 height 15
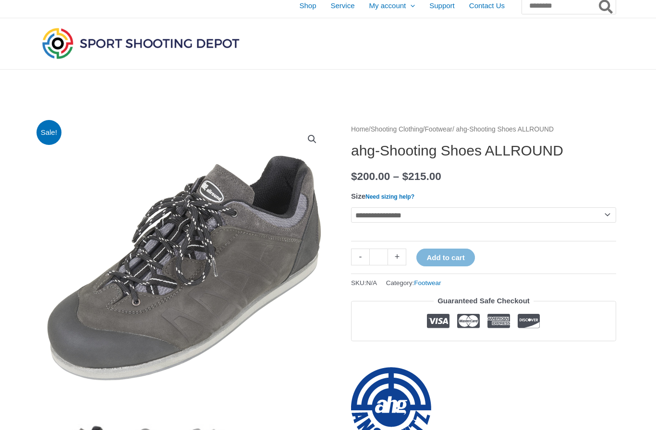
scroll to position [0, 0]
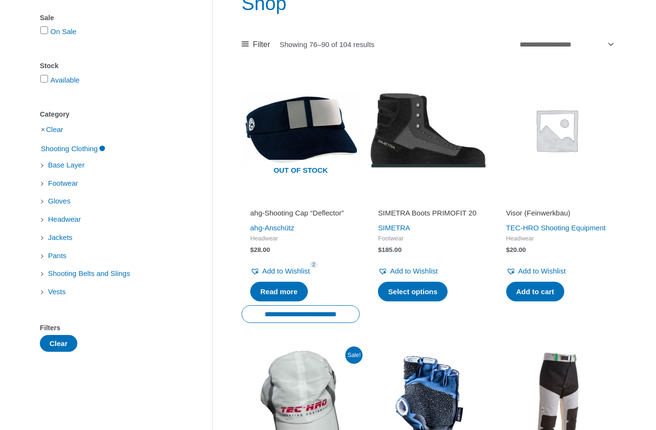
scroll to position [134, 0]
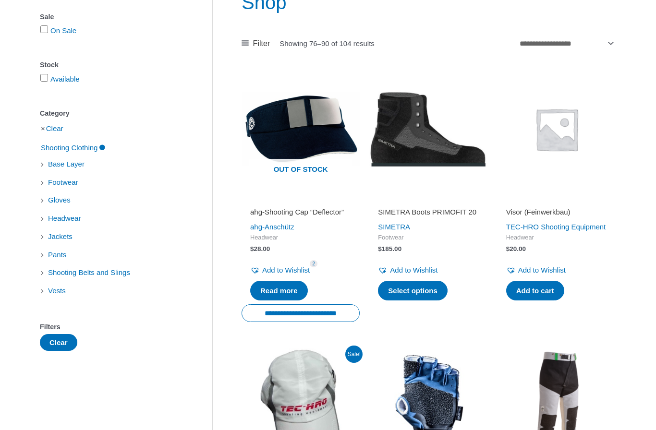
click at [565, 160] on img at bounding box center [556, 129] width 118 height 118
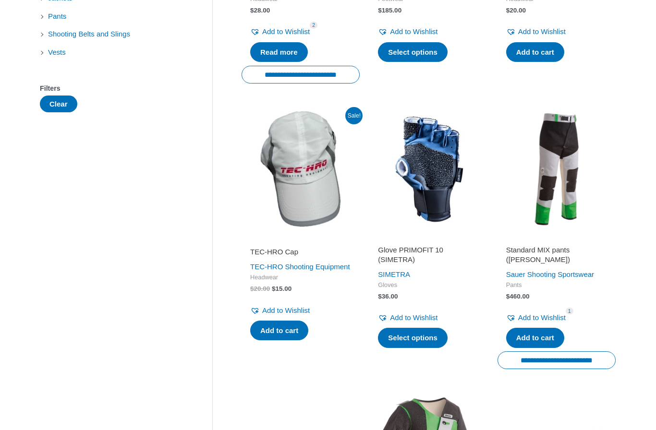
scroll to position [388, 0]
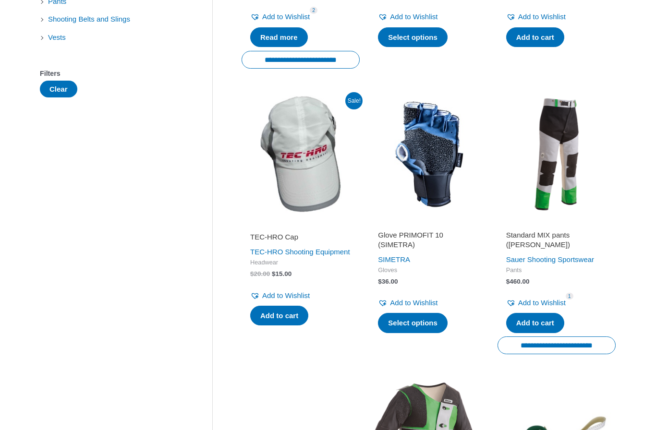
click at [299, 171] on img at bounding box center [301, 154] width 118 height 118
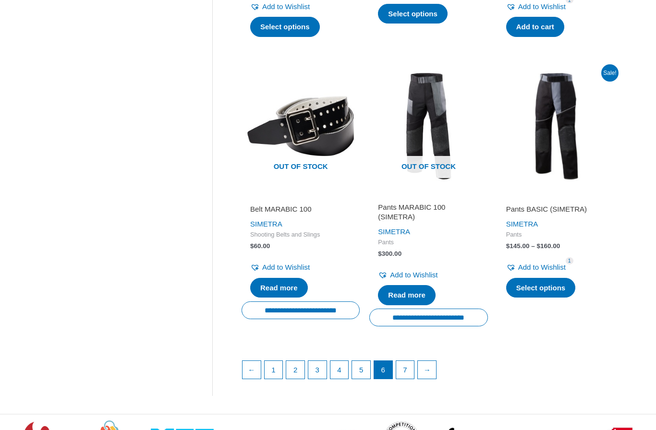
scroll to position [1262, 0]
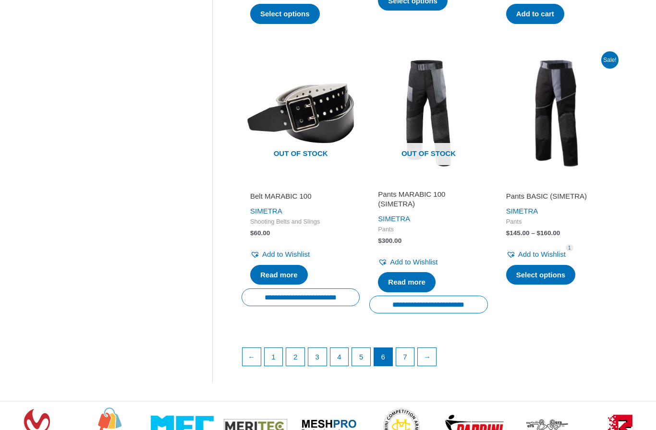
click at [557, 194] on h2 "Pants BASIC (SIMETRA)" at bounding box center [556, 197] width 101 height 10
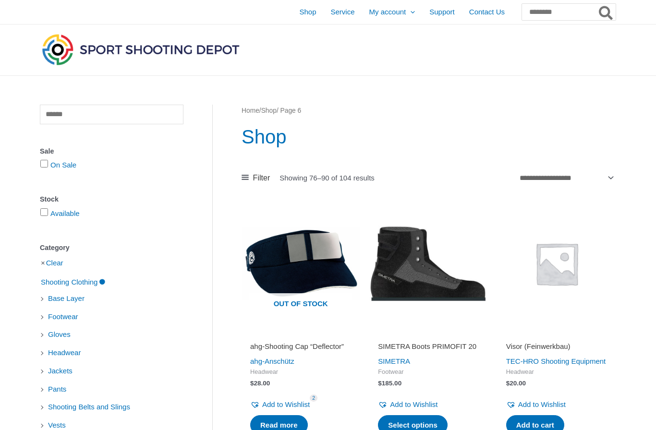
scroll to position [1296, 0]
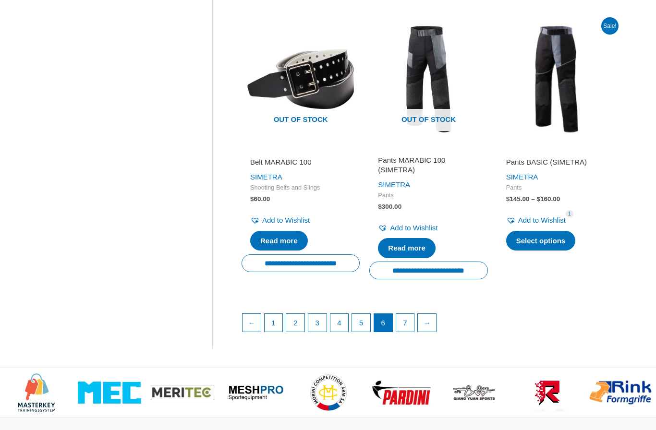
click at [403, 322] on link "7" at bounding box center [405, 323] width 18 height 18
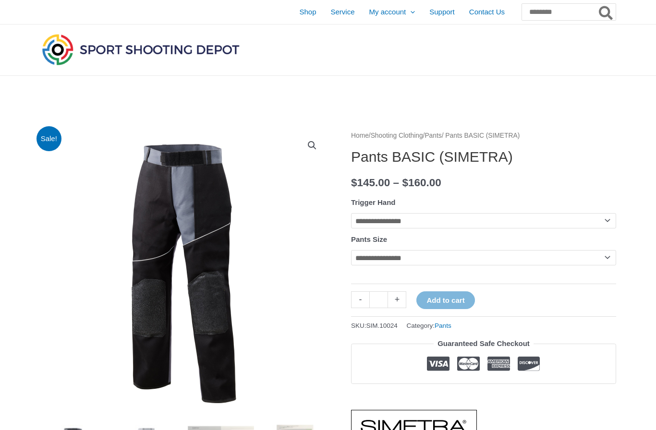
click at [589, 220] on select "**********" at bounding box center [483, 220] width 265 height 15
select select "*****"
click at [591, 262] on select "**********" at bounding box center [483, 257] width 265 height 15
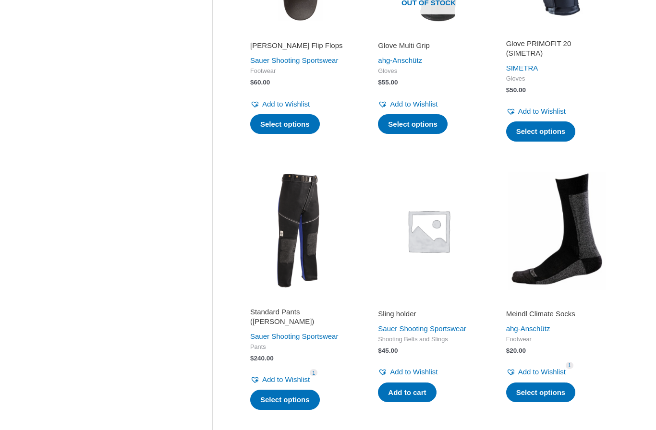
scroll to position [561, 0]
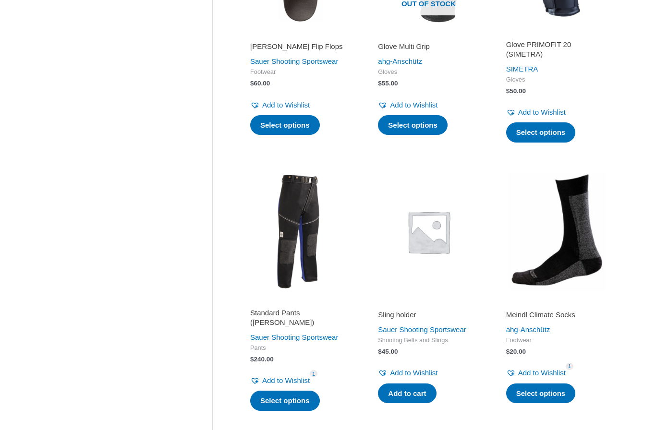
click at [307, 256] on img at bounding box center [301, 232] width 118 height 118
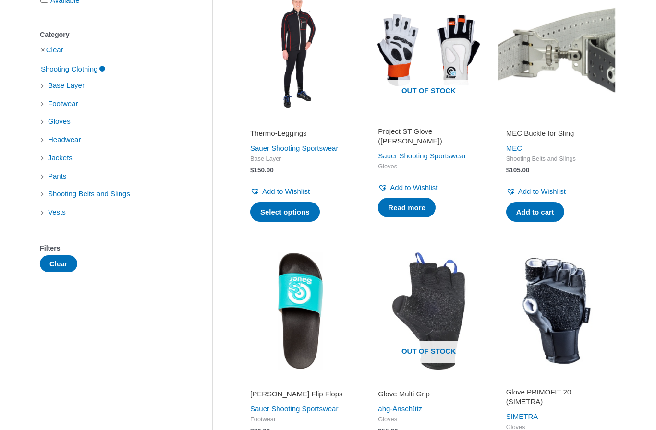
scroll to position [0, 0]
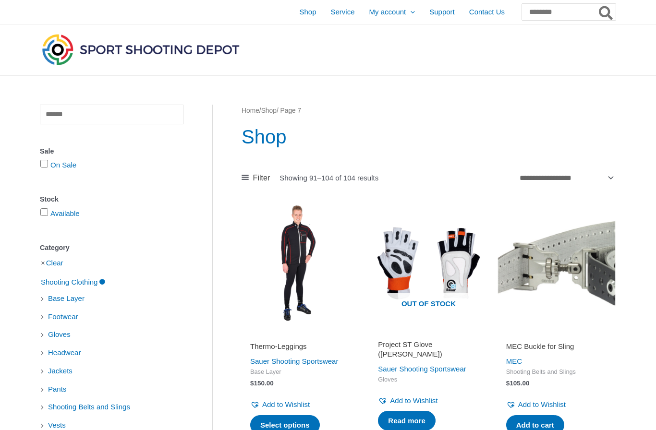
click at [299, 15] on span "Shop" at bounding box center [307, 12] width 17 height 24
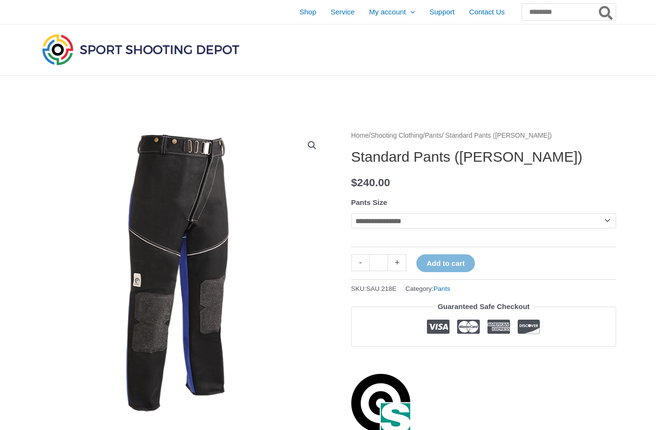
click at [578, 223] on select "**********" at bounding box center [483, 220] width 265 height 15
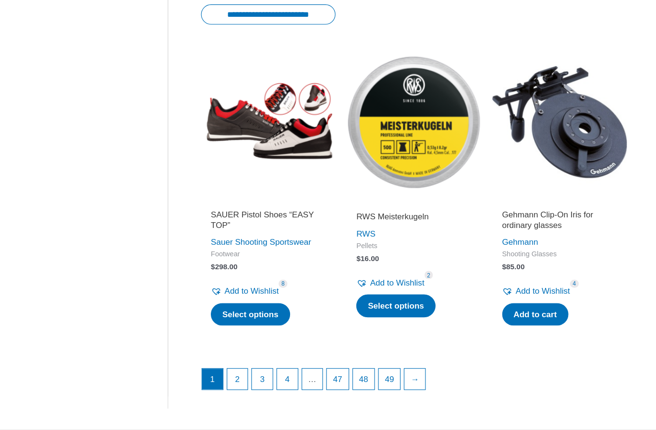
scroll to position [1223, 0]
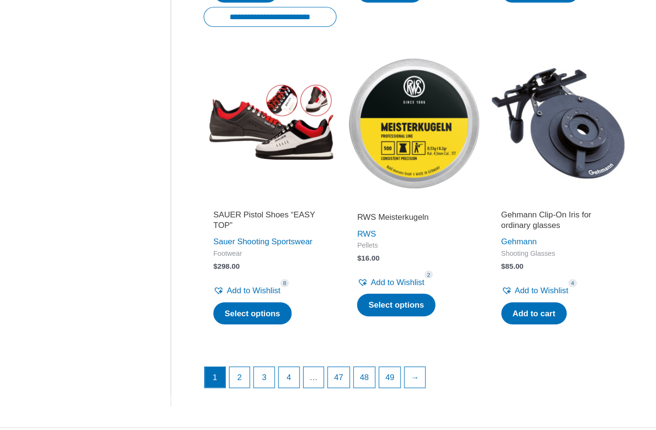
click at [379, 105] on img at bounding box center [428, 109] width 118 height 118
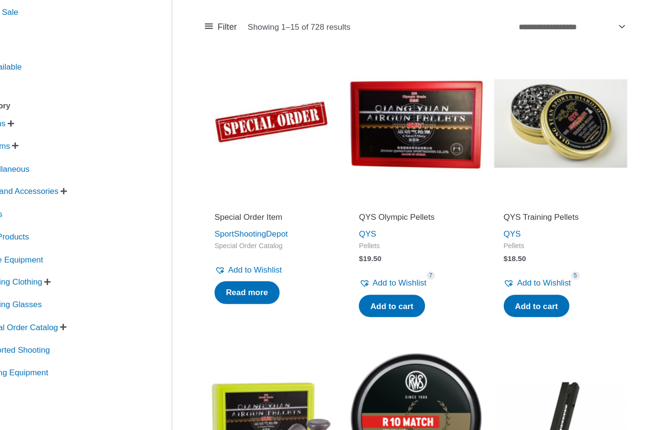
scroll to position [152, 0]
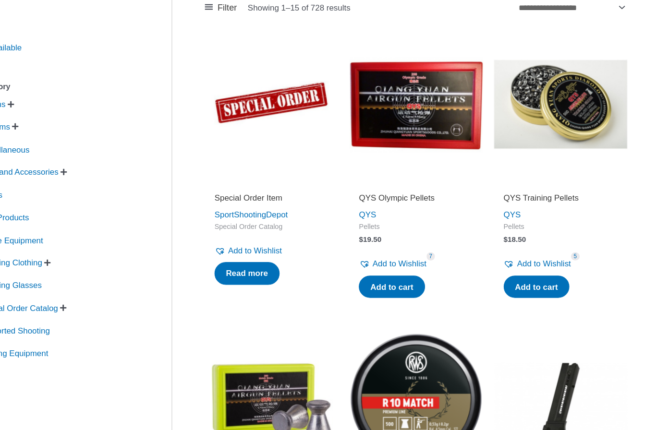
click at [506, 264] on link "Add to cart" at bounding box center [535, 274] width 58 height 20
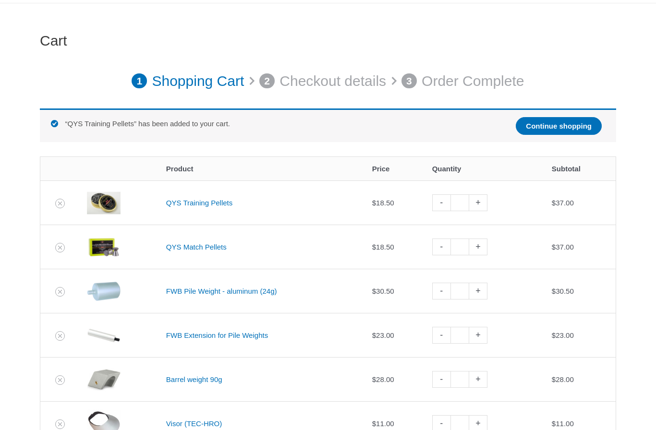
scroll to position [111, 0]
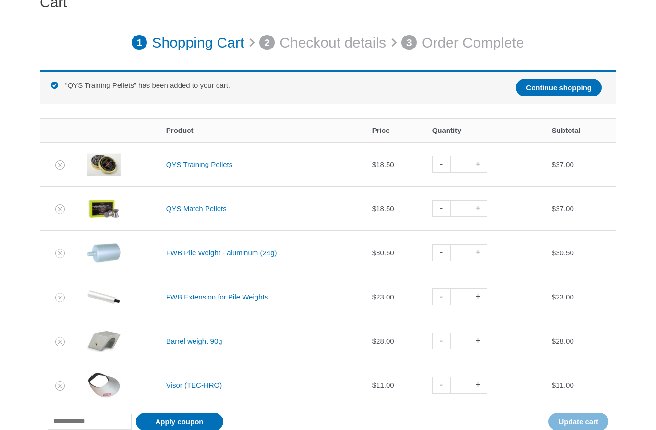
click at [440, 168] on link "-" at bounding box center [441, 164] width 18 height 17
type input "*"
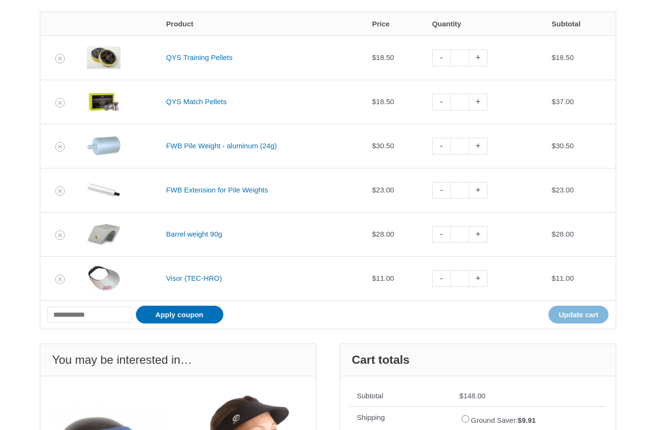
scroll to position [215, 0]
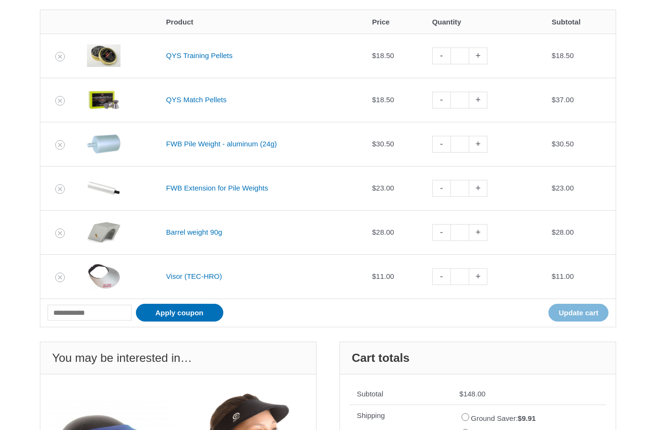
click at [223, 143] on link "FWB Pile Weight - aluminum (24g)" at bounding box center [221, 144] width 111 height 8
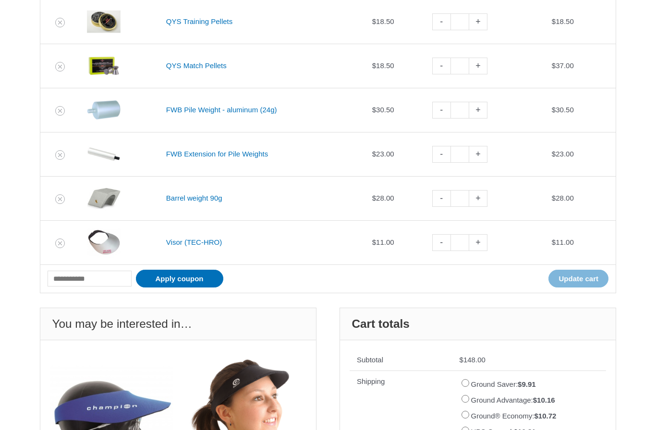
click at [483, 109] on link "+" at bounding box center [478, 110] width 18 height 17
type input "*"
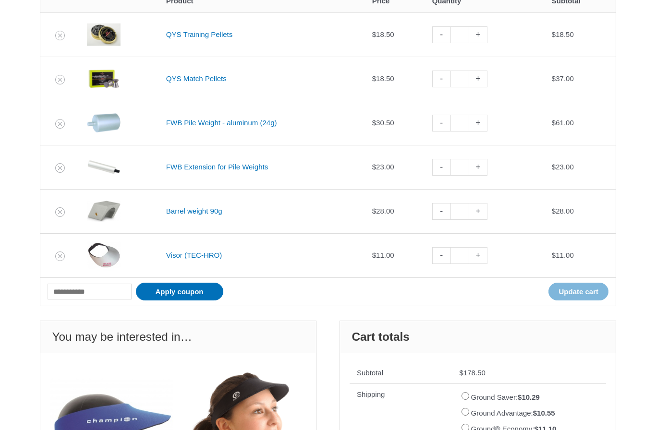
scroll to position [217, 0]
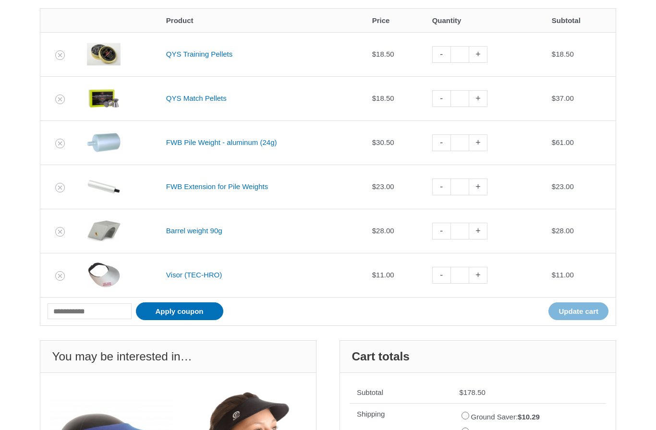
click at [184, 145] on link "FWB Pile Weight - aluminum (24g)" at bounding box center [221, 142] width 111 height 8
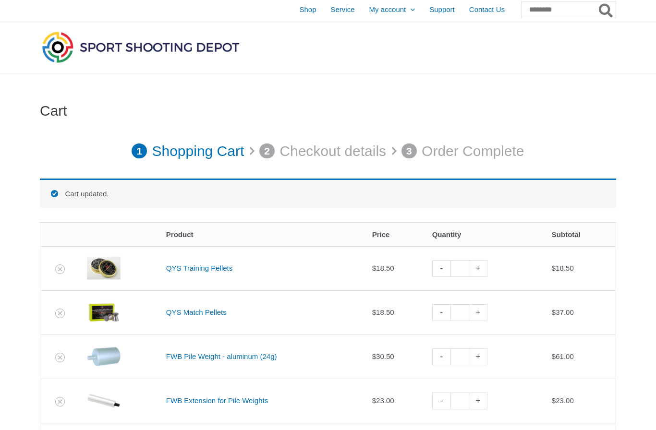
scroll to position [0, 0]
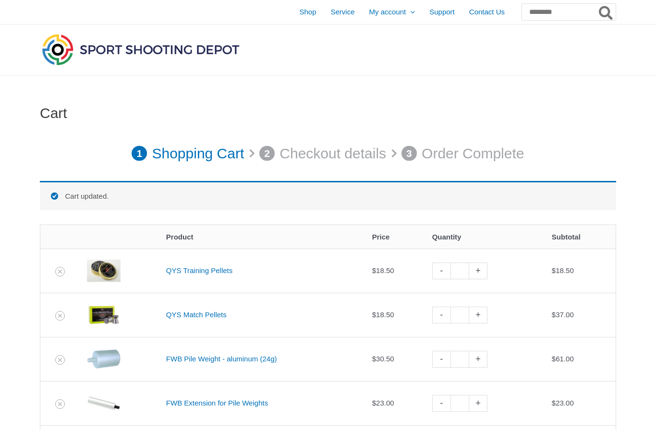
click at [299, 15] on span "Shop" at bounding box center [307, 12] width 17 height 24
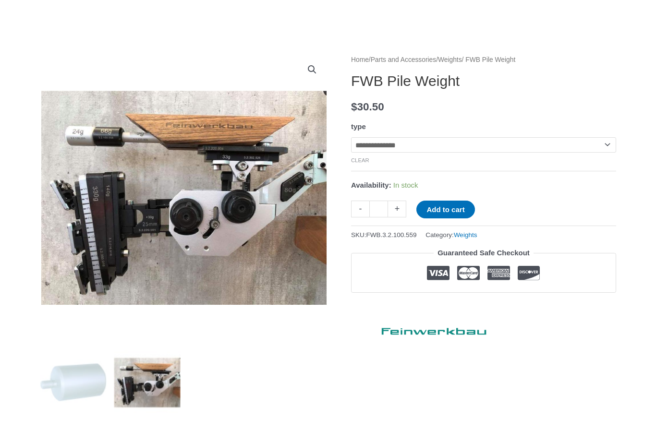
scroll to position [72, 0]
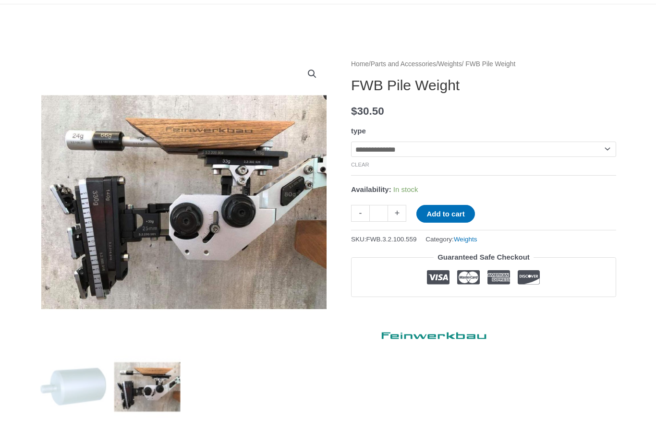
click at [594, 146] on select "**********" at bounding box center [483, 149] width 265 height 15
select select "**********"
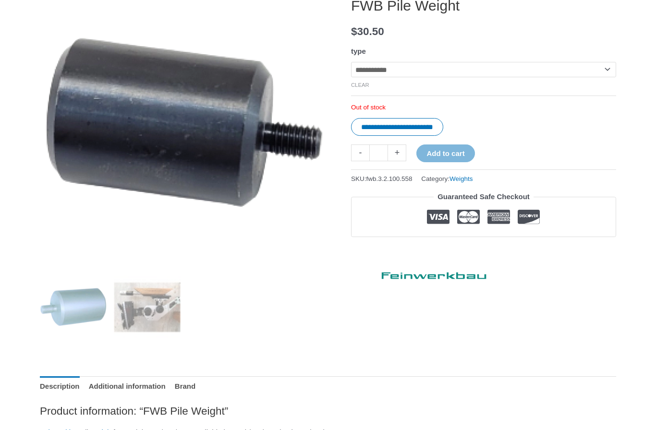
scroll to position [143, 0]
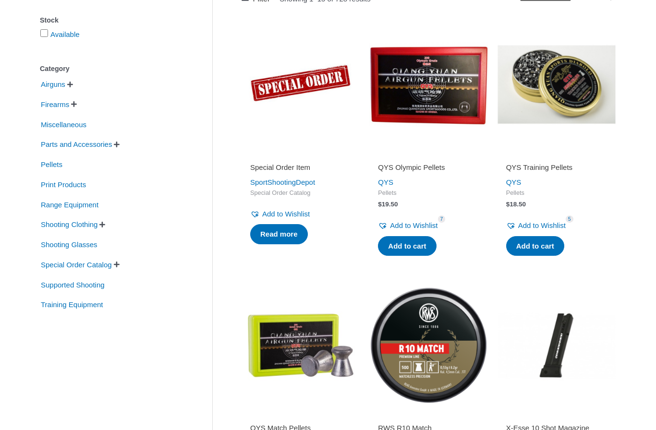
scroll to position [182, 0]
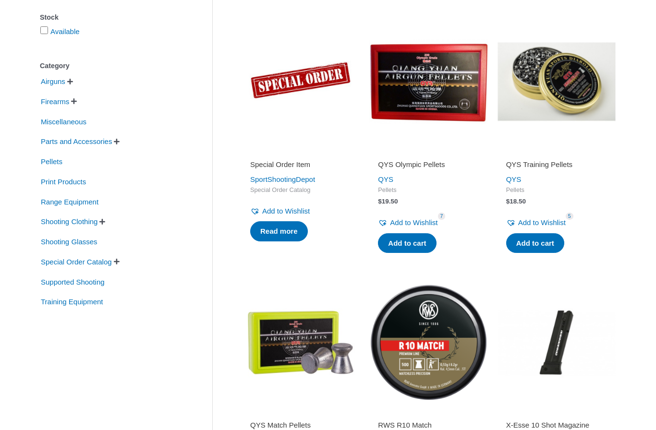
click at [90, 140] on span "Parts and Accessories" at bounding box center [76, 141] width 73 height 16
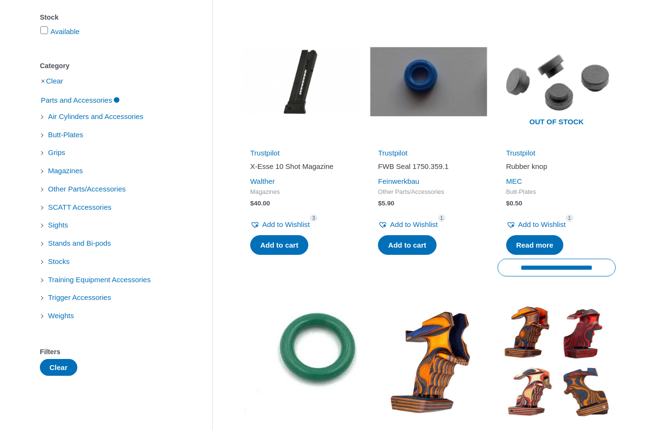
click at [73, 321] on span "Weights" at bounding box center [61, 316] width 28 height 16
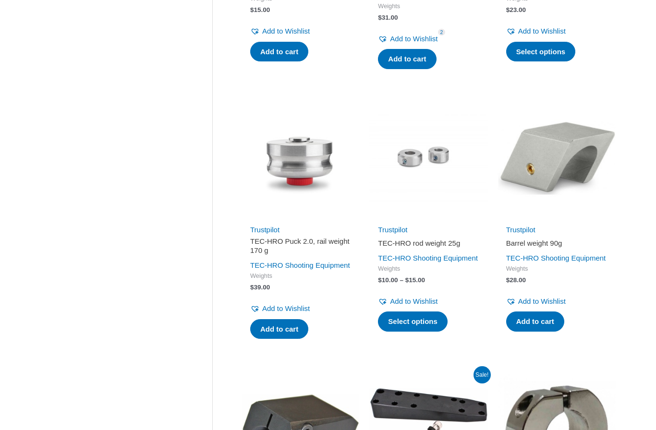
scroll to position [917, 0]
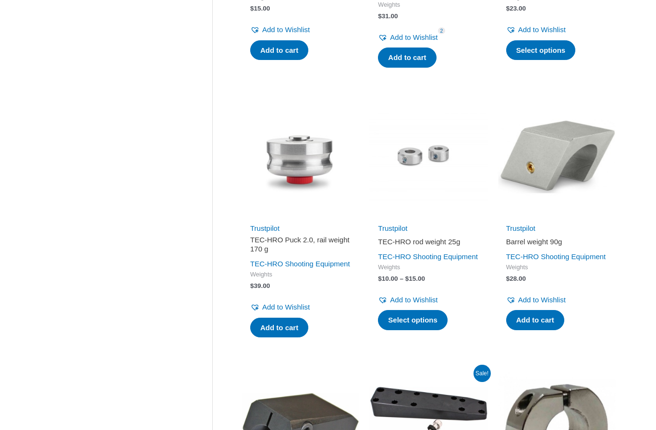
click at [427, 247] on h2 "TEC-HRO rod weight 25g" at bounding box center [428, 242] width 101 height 10
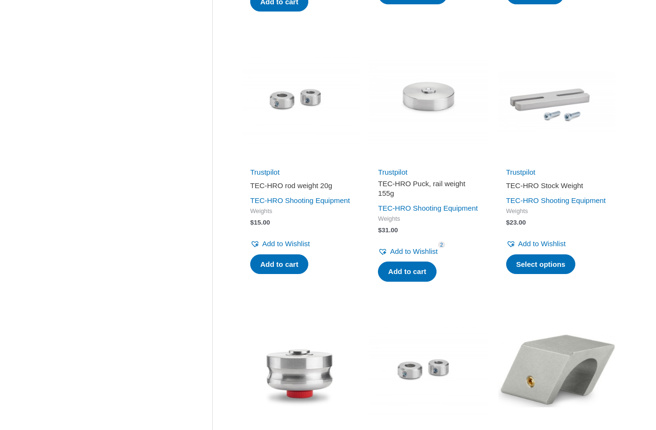
scroll to position [702, 0]
click at [327, 181] on h2 "TEC-HRO rod weight 20g" at bounding box center [300, 186] width 101 height 10
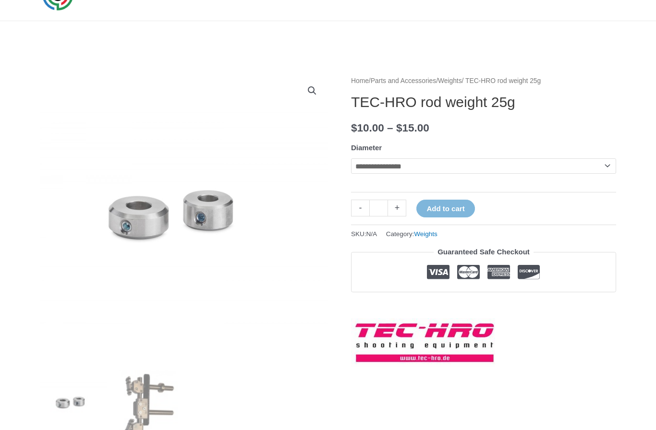
scroll to position [50, 0]
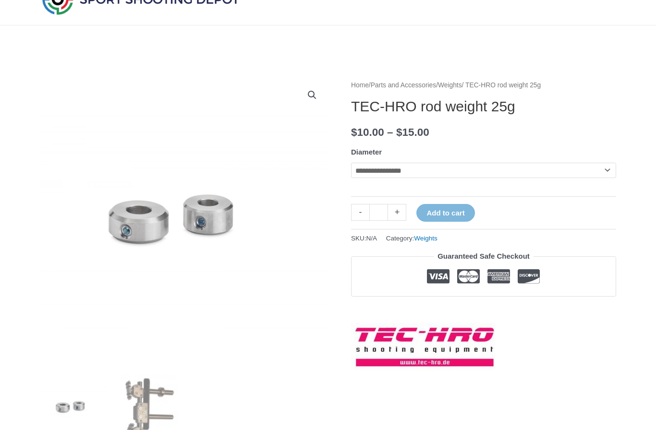
click at [603, 169] on select "**********" at bounding box center [483, 170] width 265 height 15
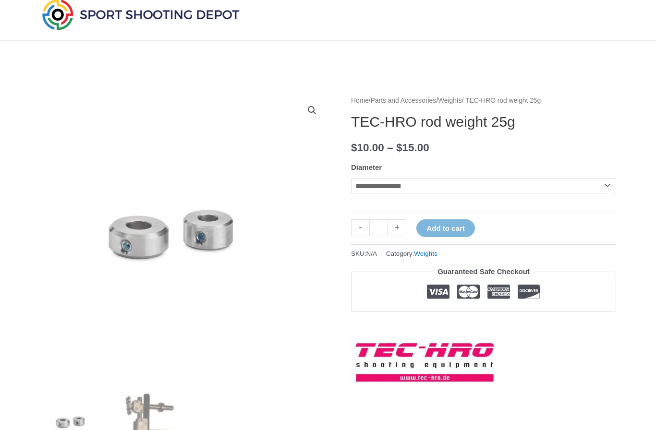
scroll to position [17, 0]
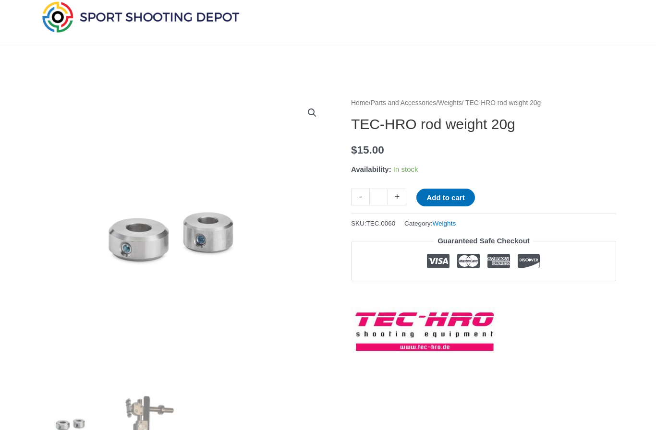
scroll to position [34, 0]
